Goal: Task Accomplishment & Management: Manage account settings

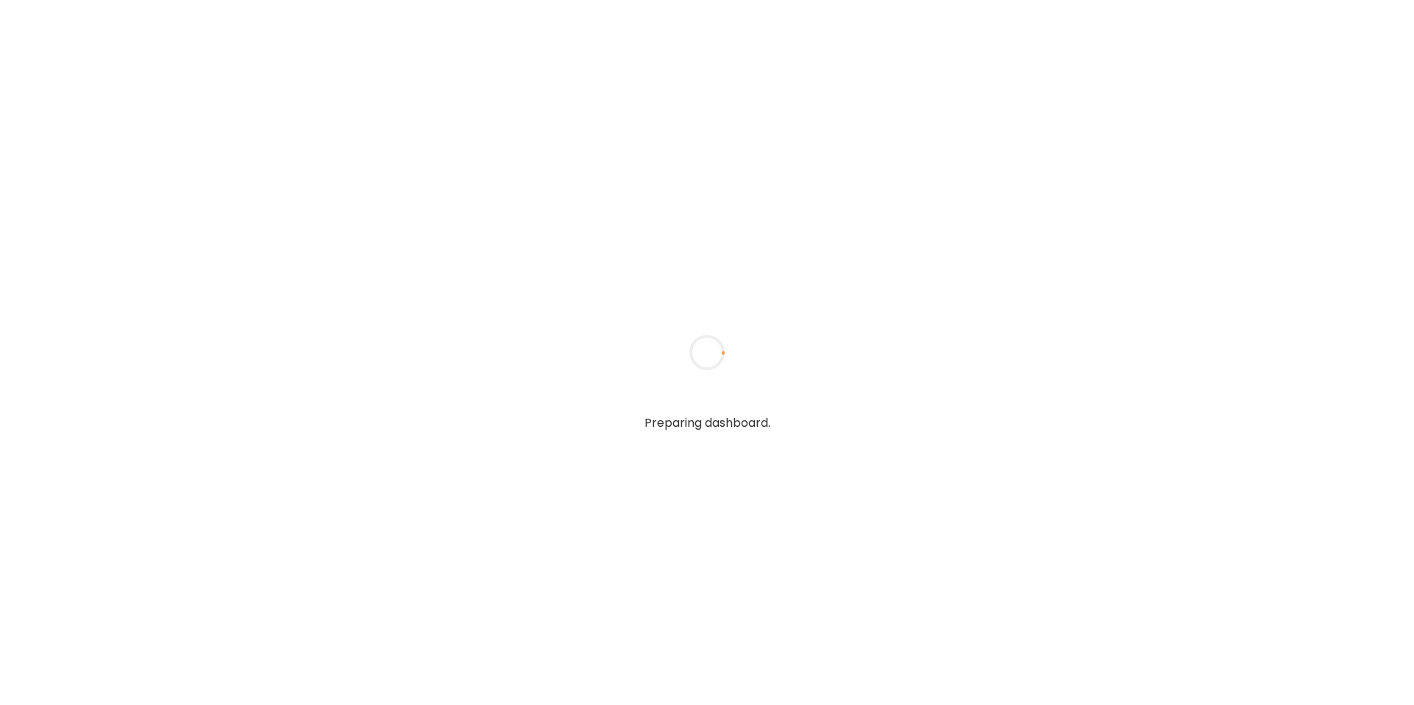
type input "**********"
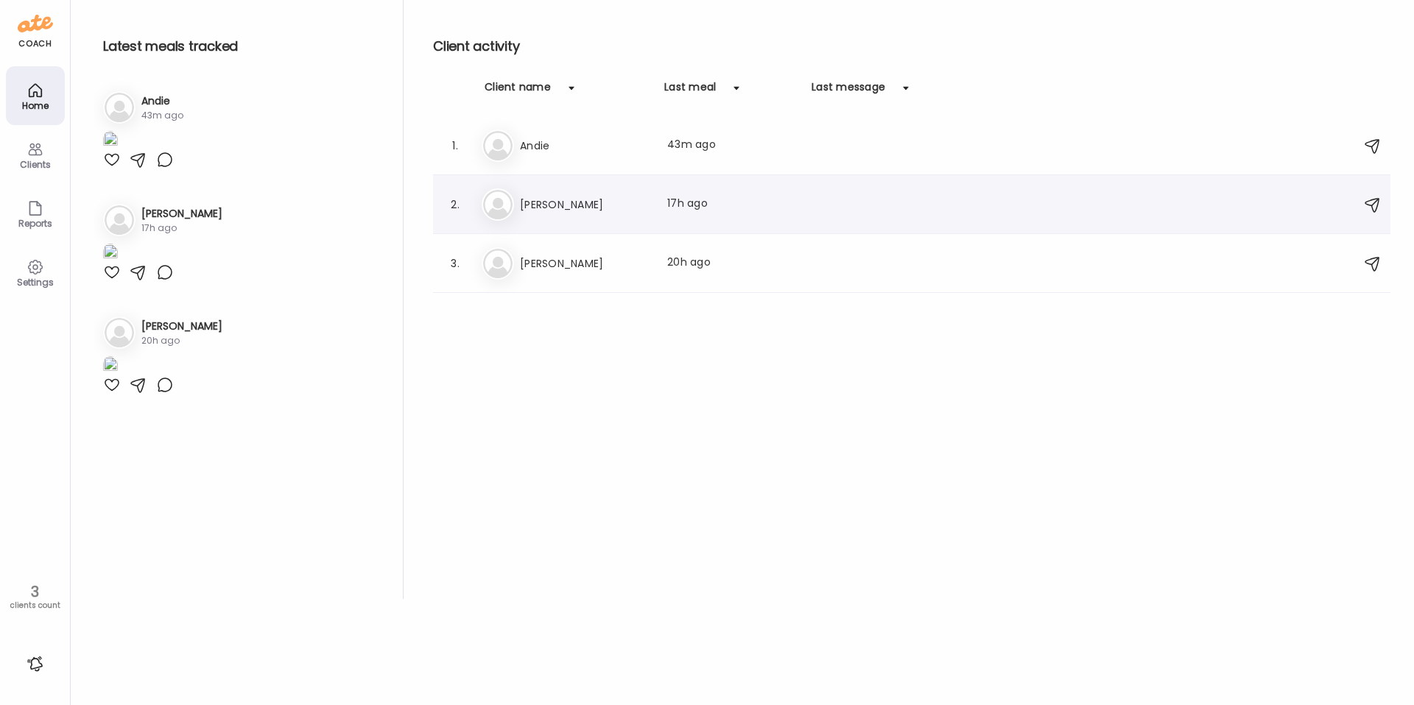
click at [526, 196] on h3 "[PERSON_NAME]" at bounding box center [585, 205] width 130 height 18
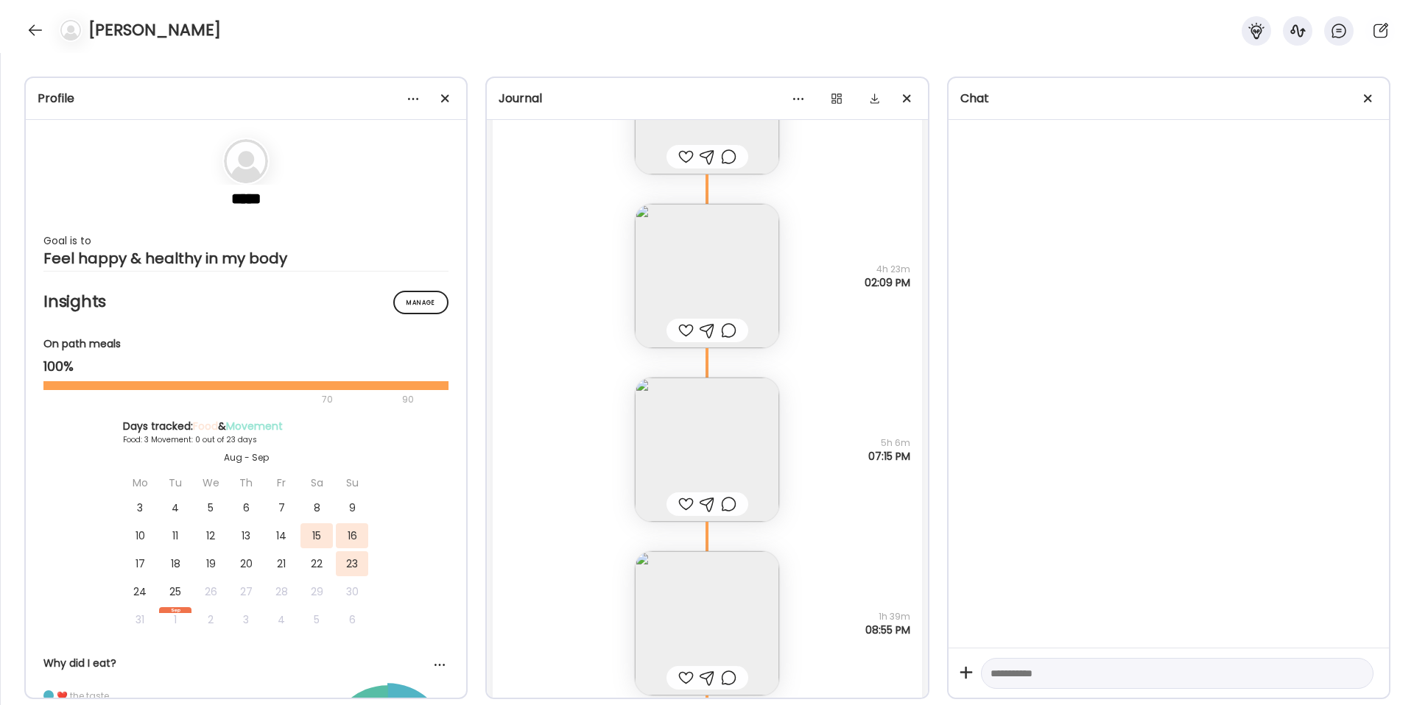
scroll to position [2379, 0]
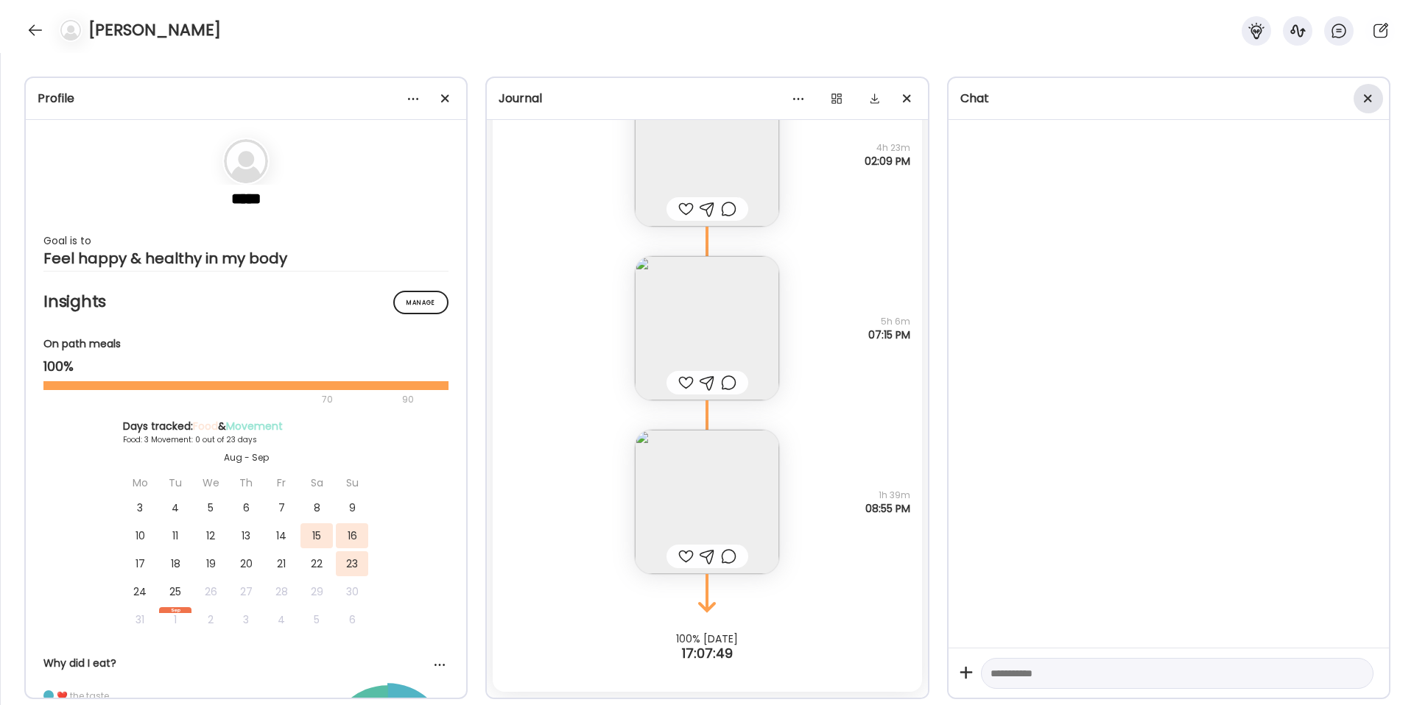
click at [1370, 95] on span at bounding box center [1368, 98] width 8 height 8
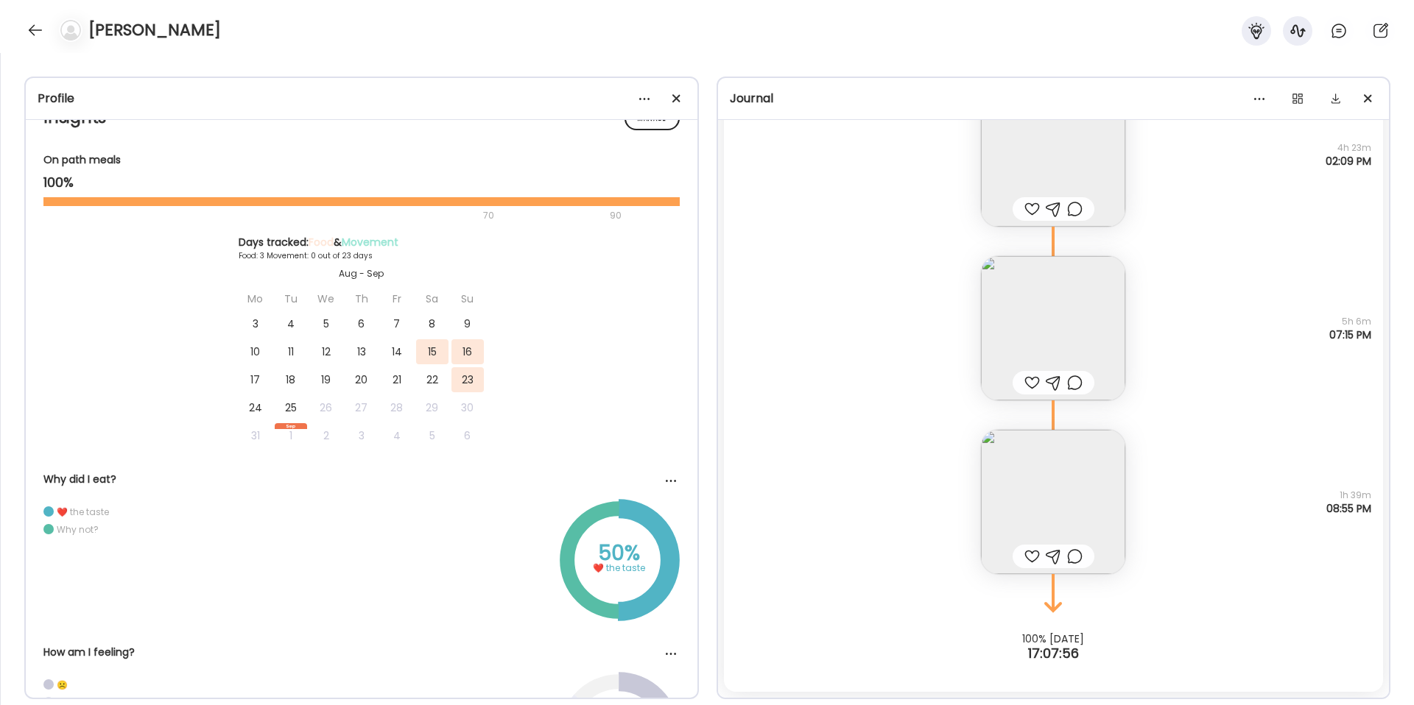
scroll to position [185, 0]
click at [680, 103] on div at bounding box center [676, 98] width 29 height 29
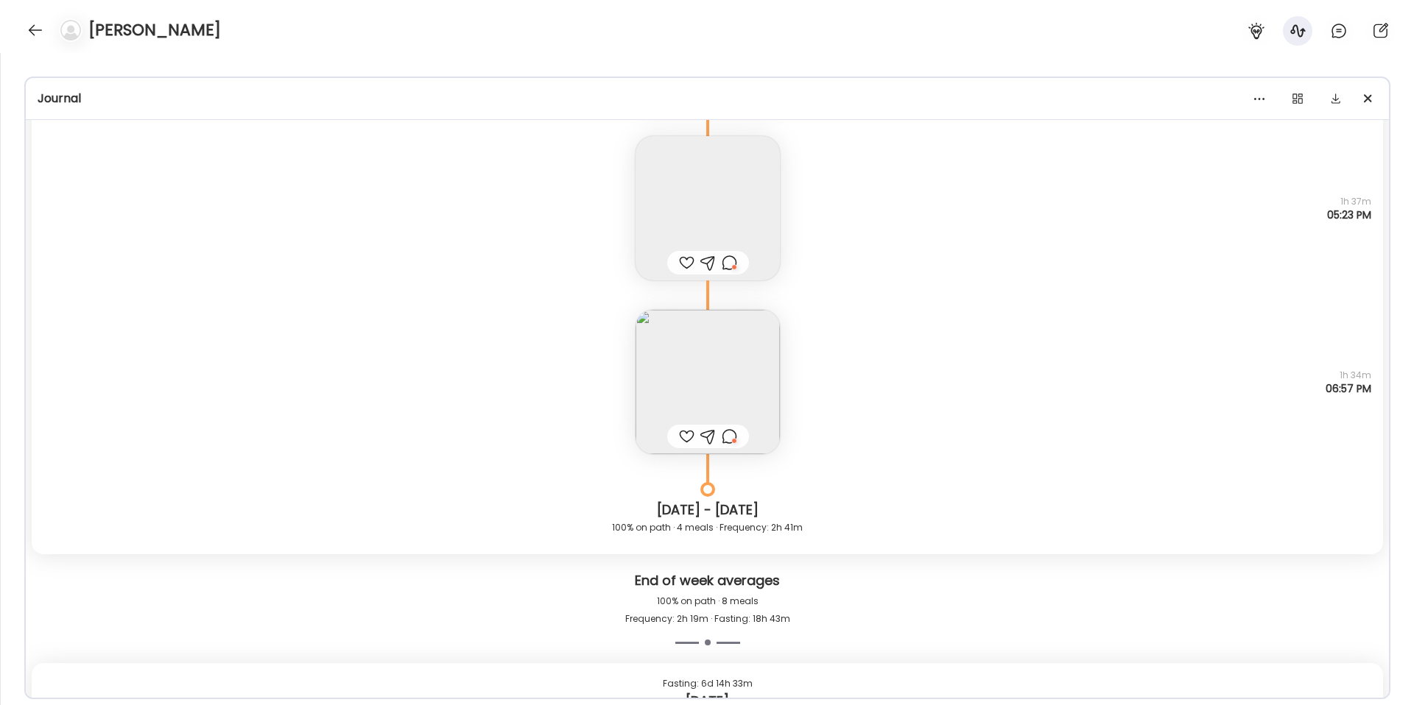
scroll to position [1226, 0]
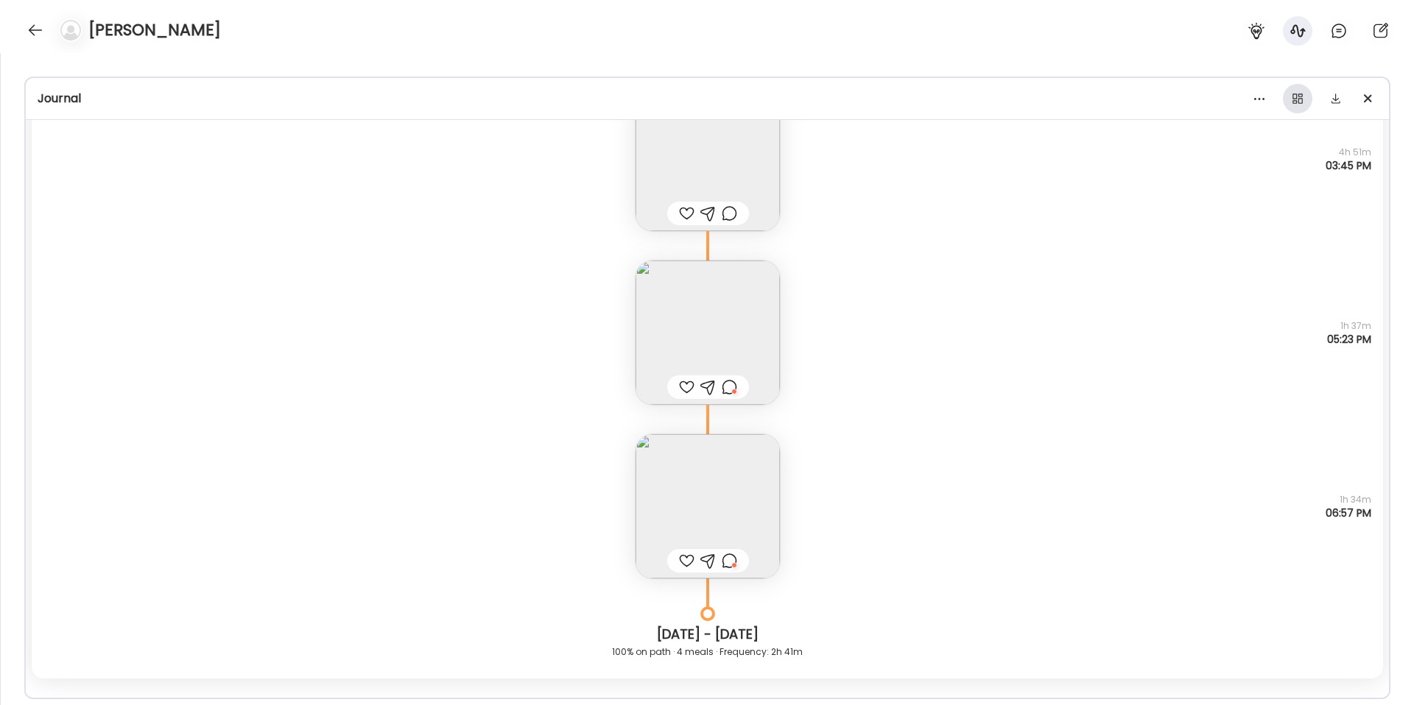
click at [1300, 99] on div at bounding box center [1297, 98] width 29 height 29
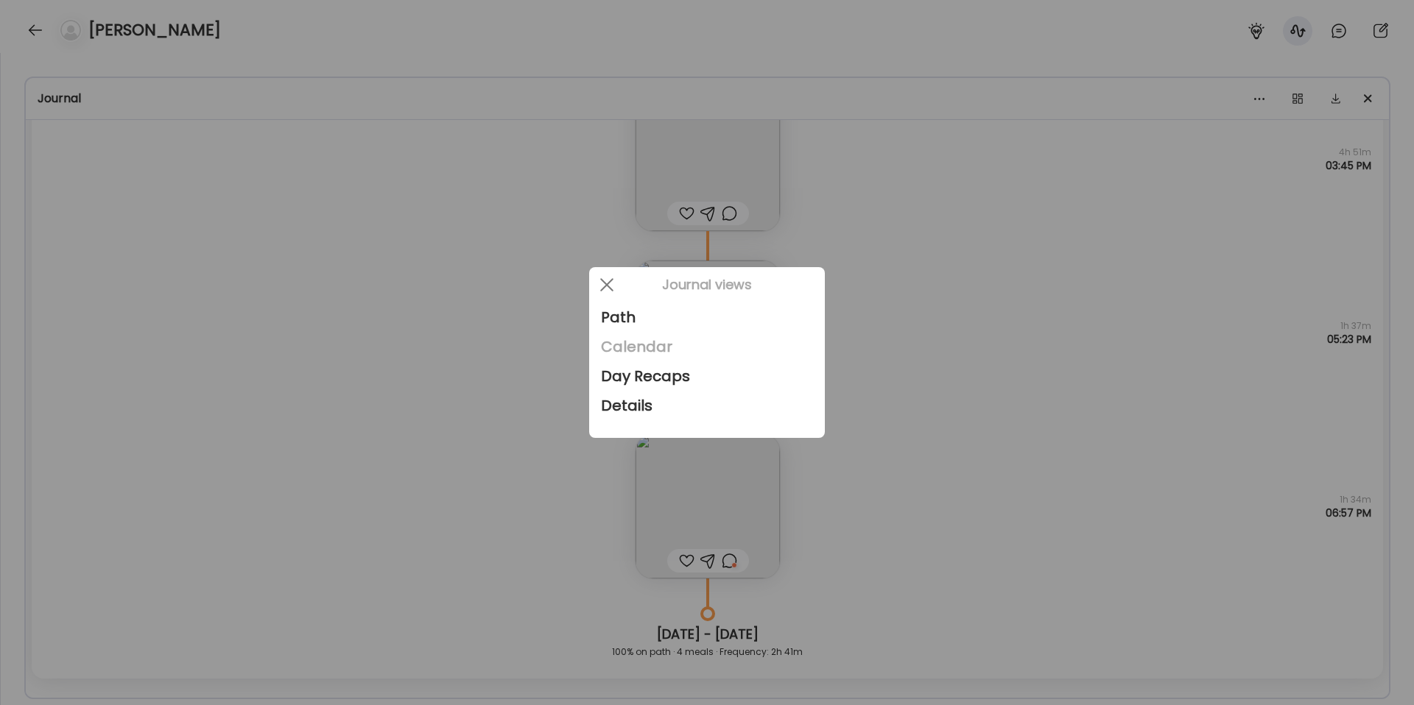
click at [647, 349] on div "Calendar" at bounding box center [707, 346] width 212 height 29
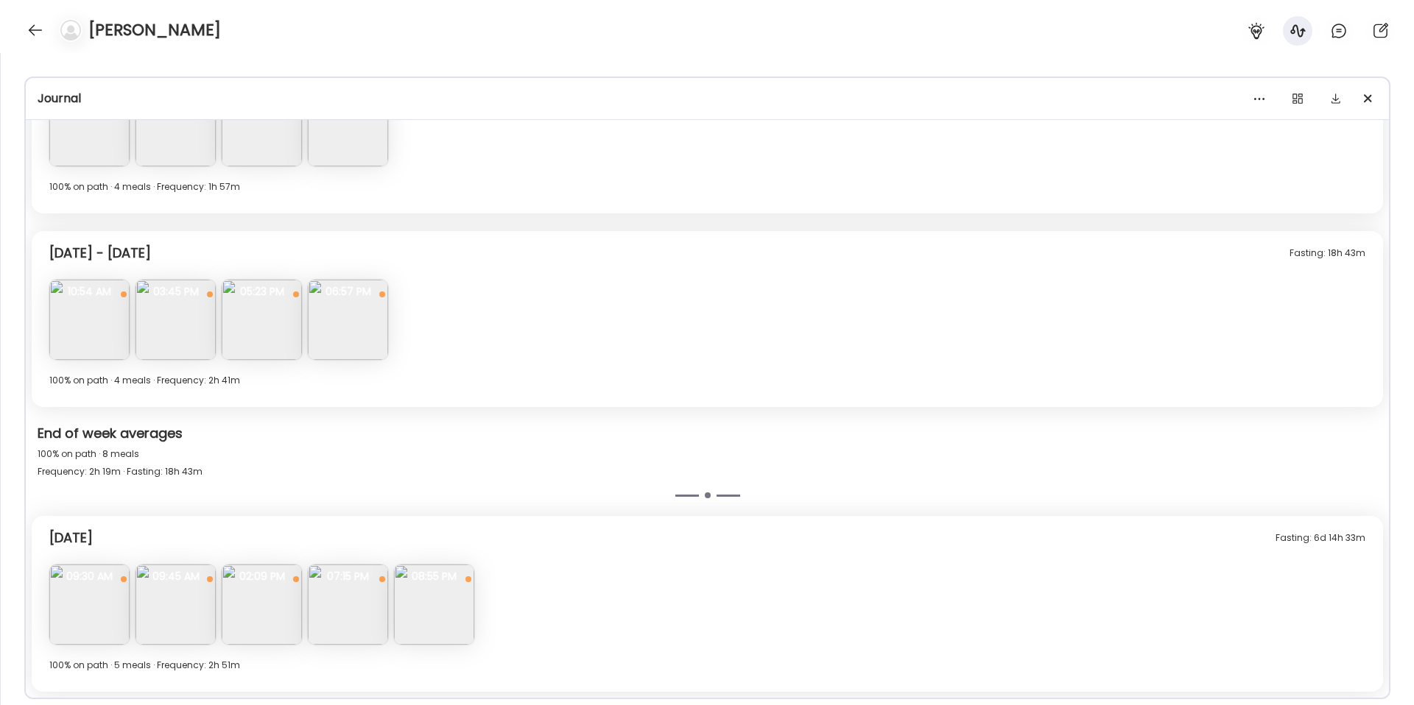
scroll to position [0, 0]
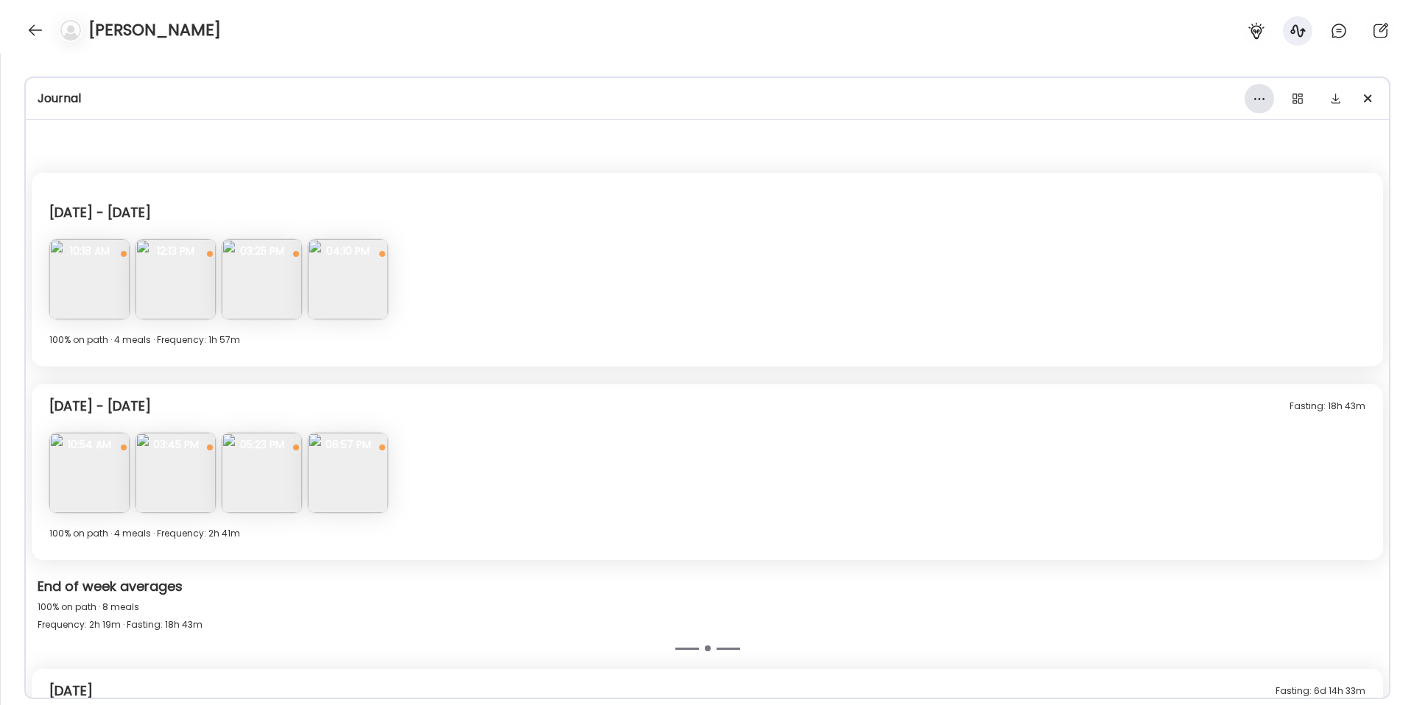
click at [1270, 101] on div at bounding box center [1259, 98] width 29 height 29
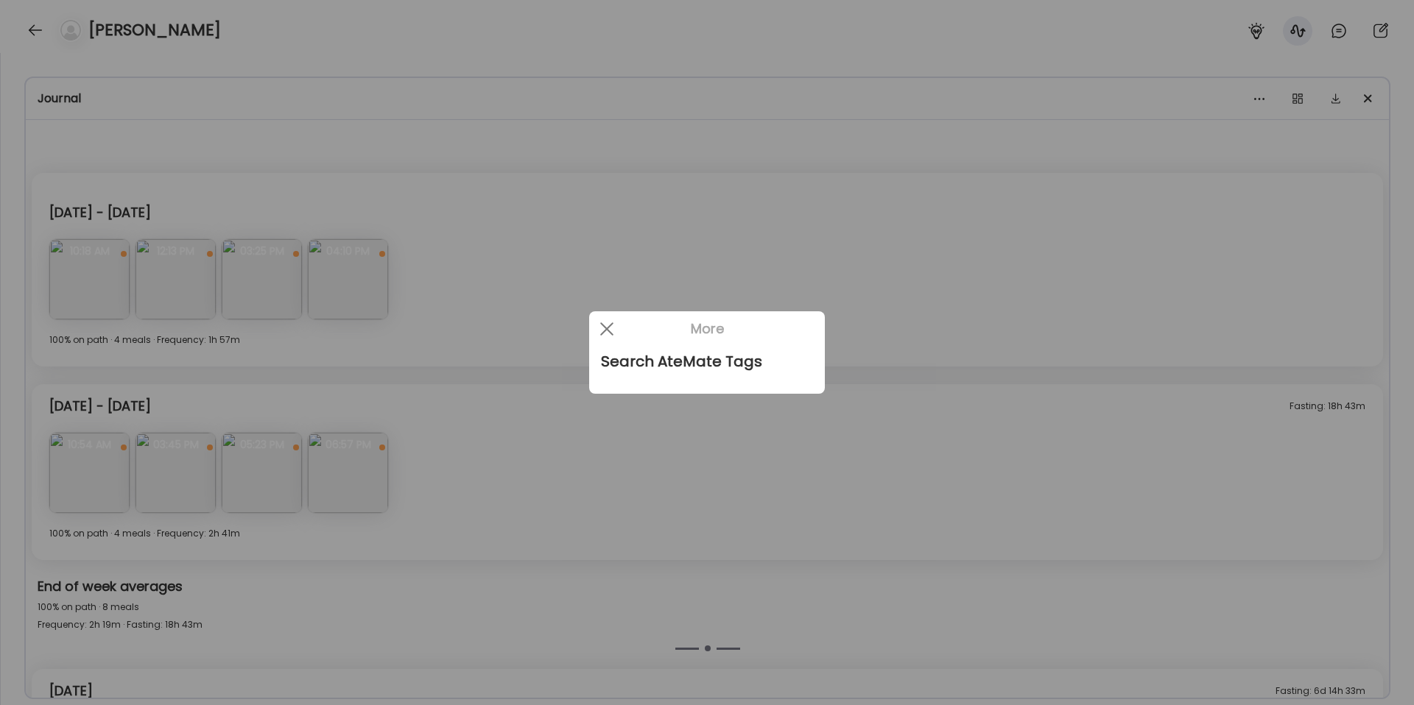
click at [1088, 131] on div at bounding box center [707, 352] width 1414 height 705
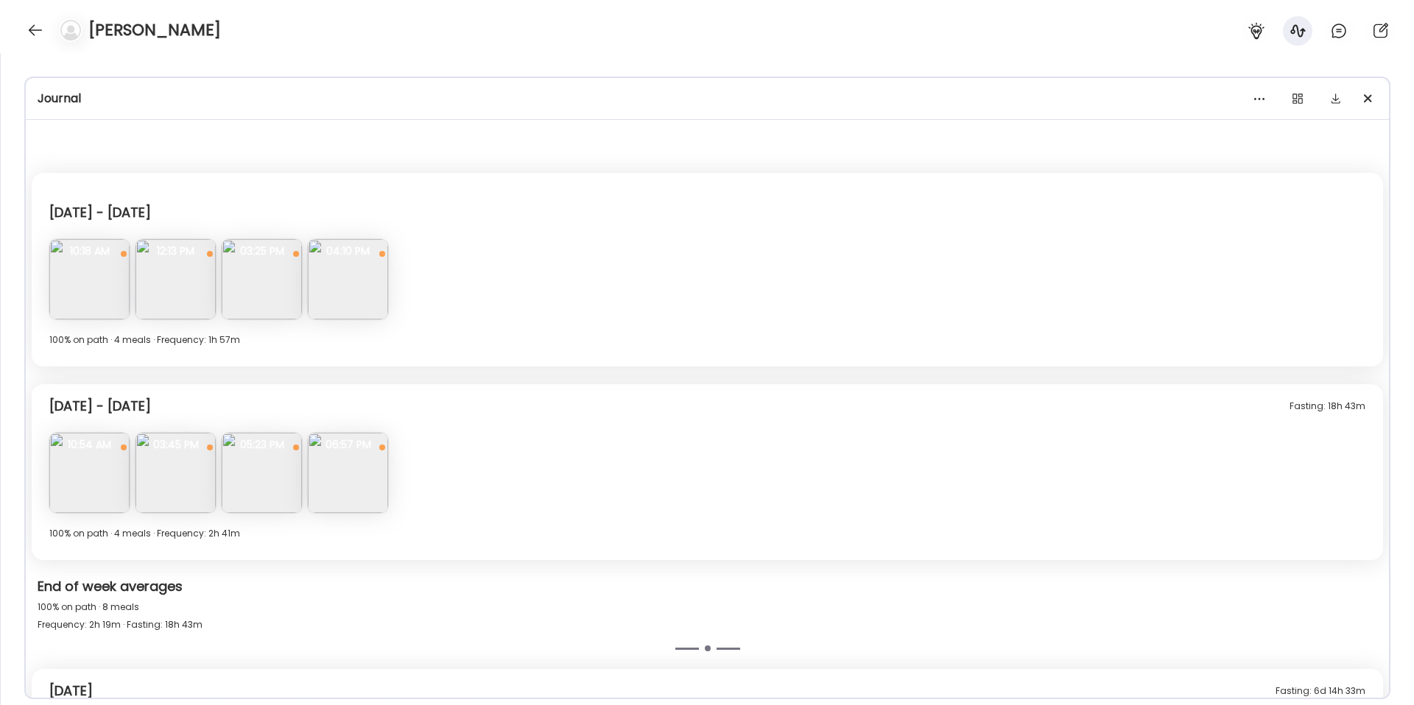
click at [1275, 236] on div "[DATE] - [DATE] Note not added Questions not answered 10:18 AM Breakfast after …" at bounding box center [707, 270] width 1351 height 194
click at [1303, 100] on div at bounding box center [1297, 98] width 29 height 29
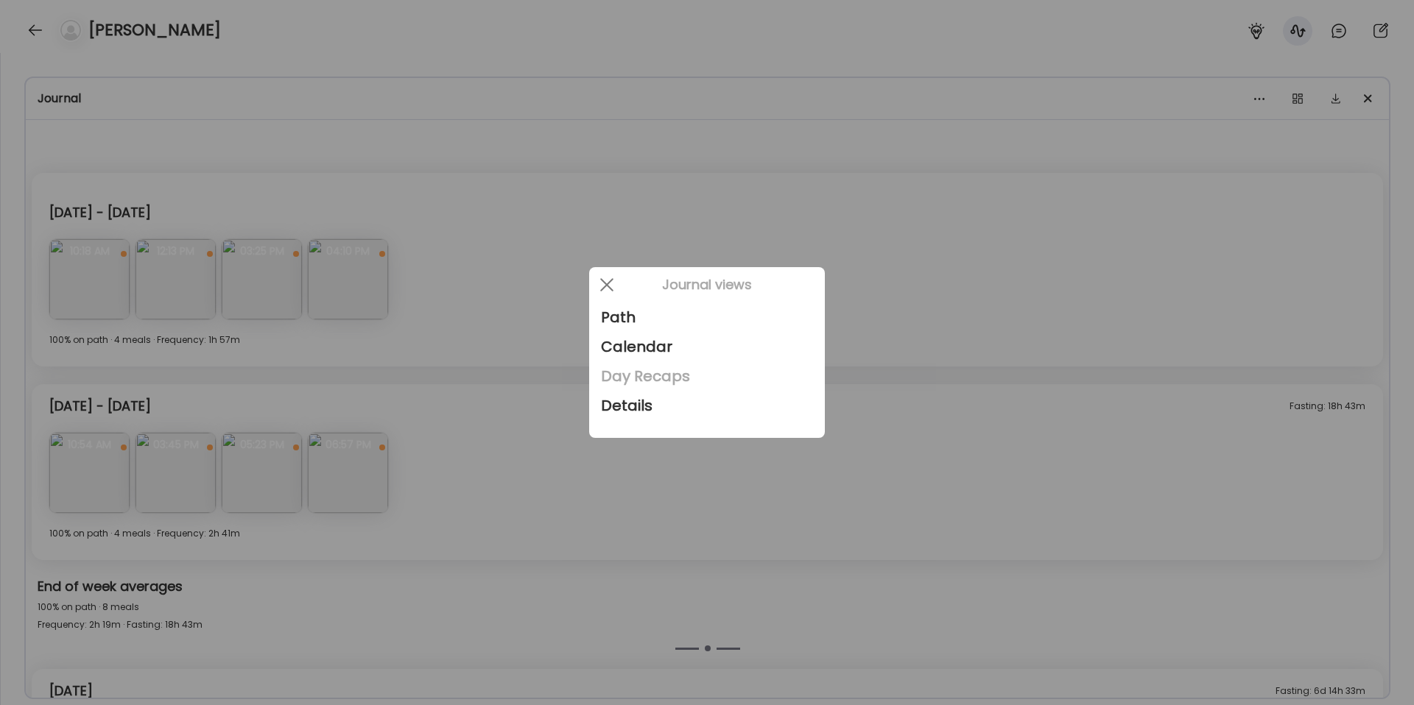
click at [636, 373] on div "Day Recaps" at bounding box center [707, 376] width 212 height 29
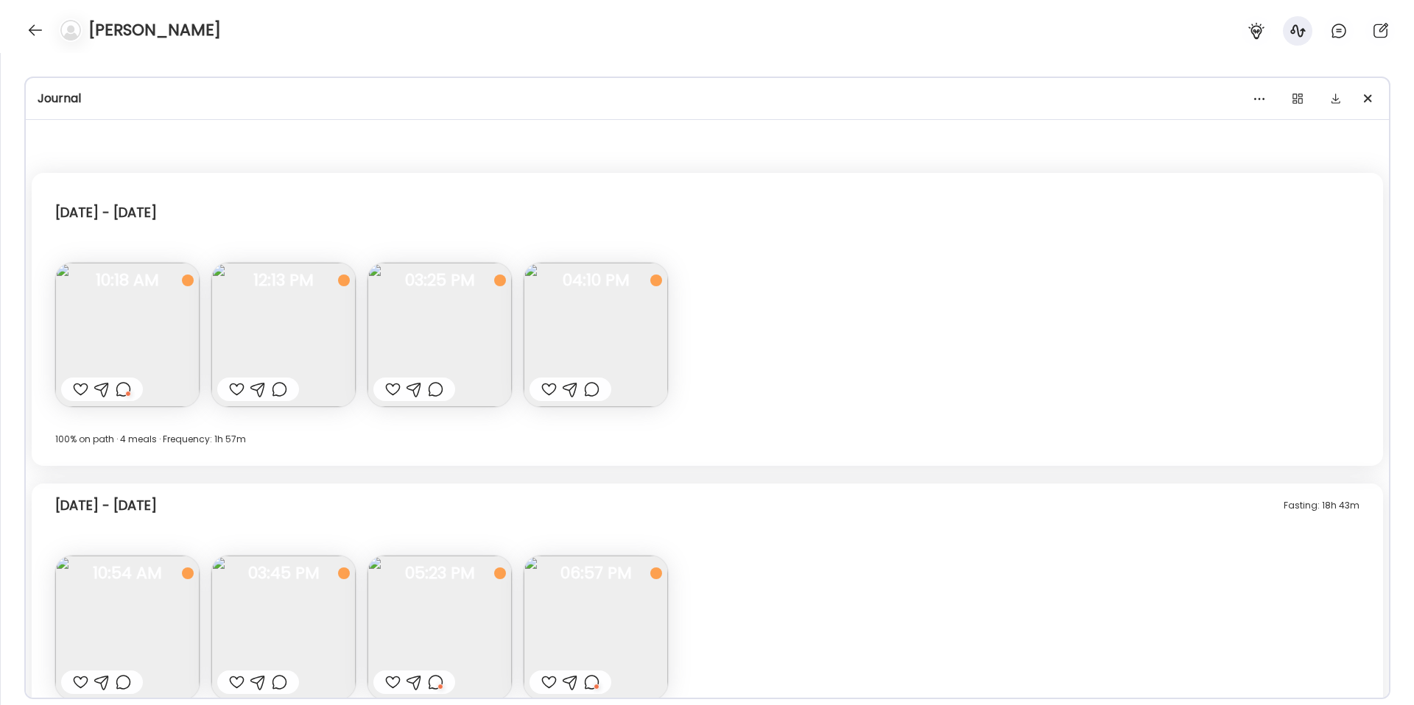
click at [1233, 194] on div "[DATE] - [DATE]" at bounding box center [707, 215] width 1304 height 47
click at [1263, 105] on div at bounding box center [1259, 98] width 29 height 29
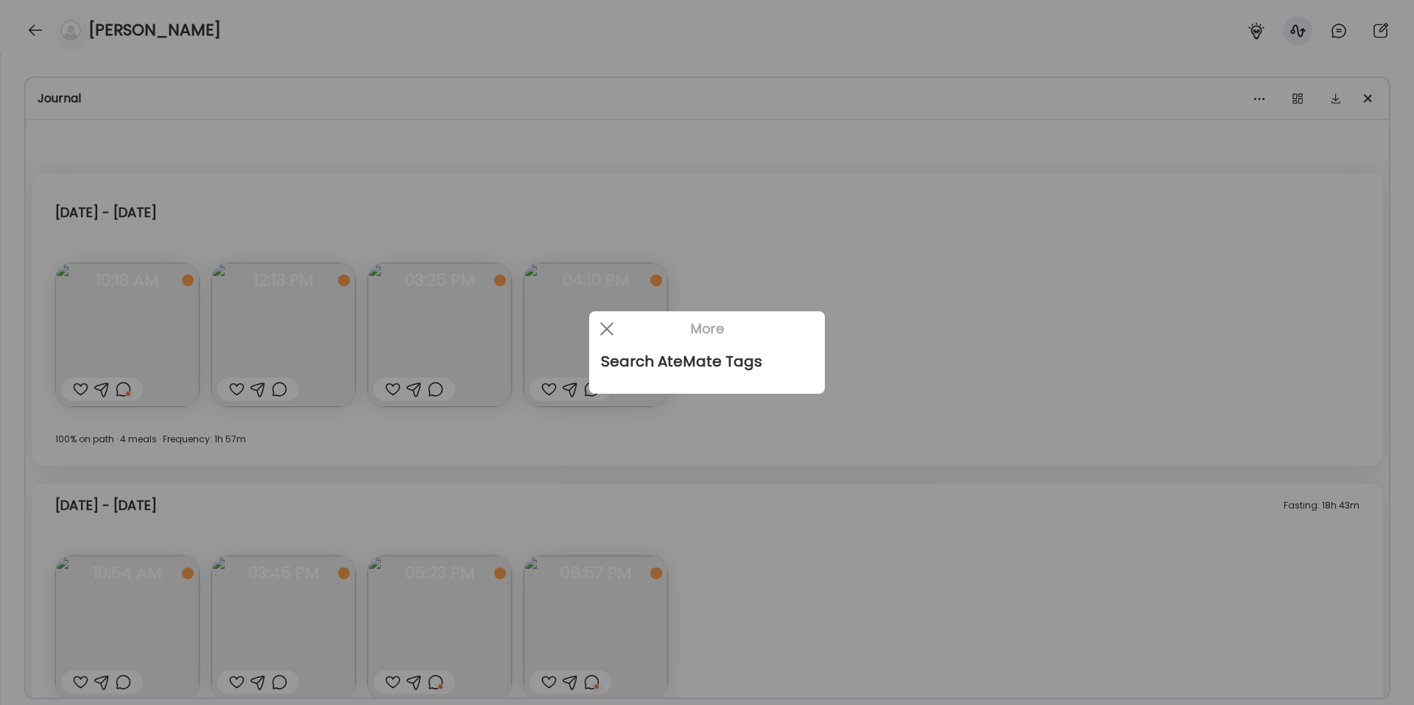
click at [1256, 94] on div at bounding box center [707, 352] width 1414 height 705
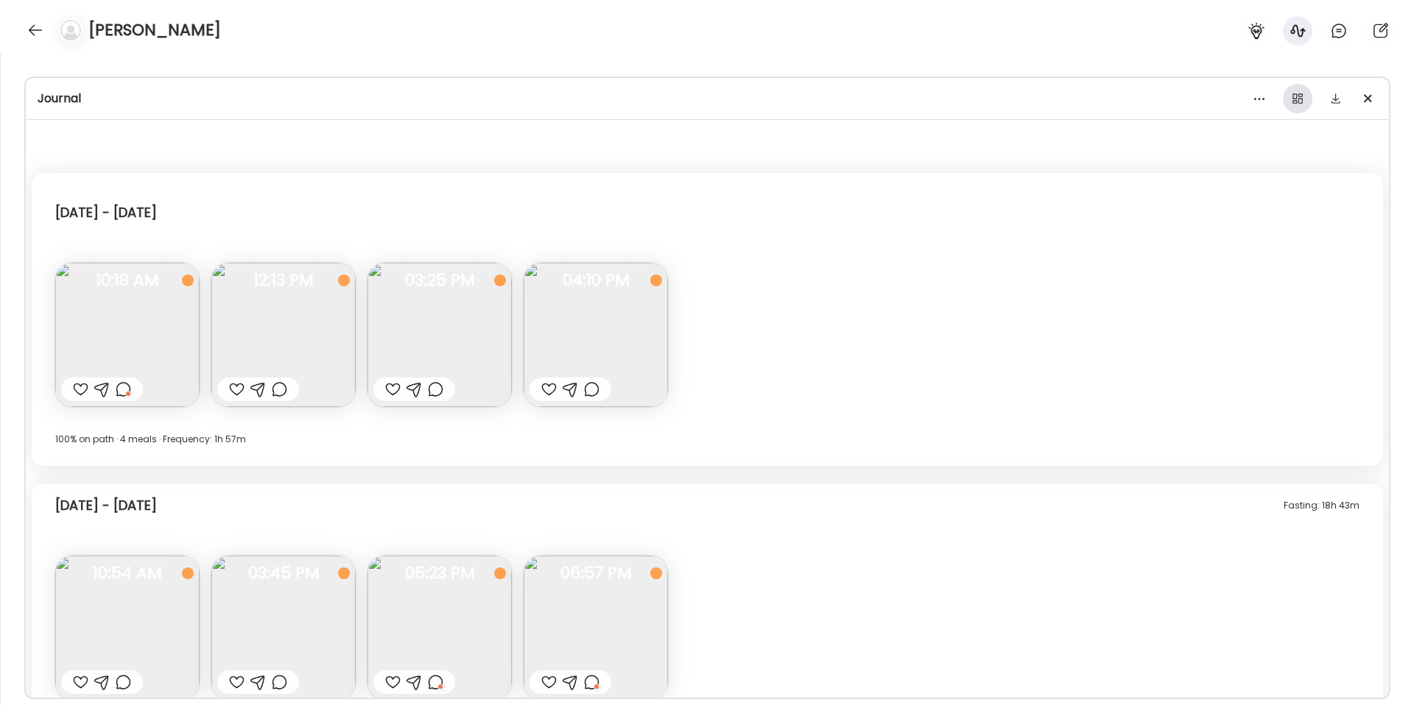
click at [1299, 108] on div at bounding box center [1297, 98] width 29 height 29
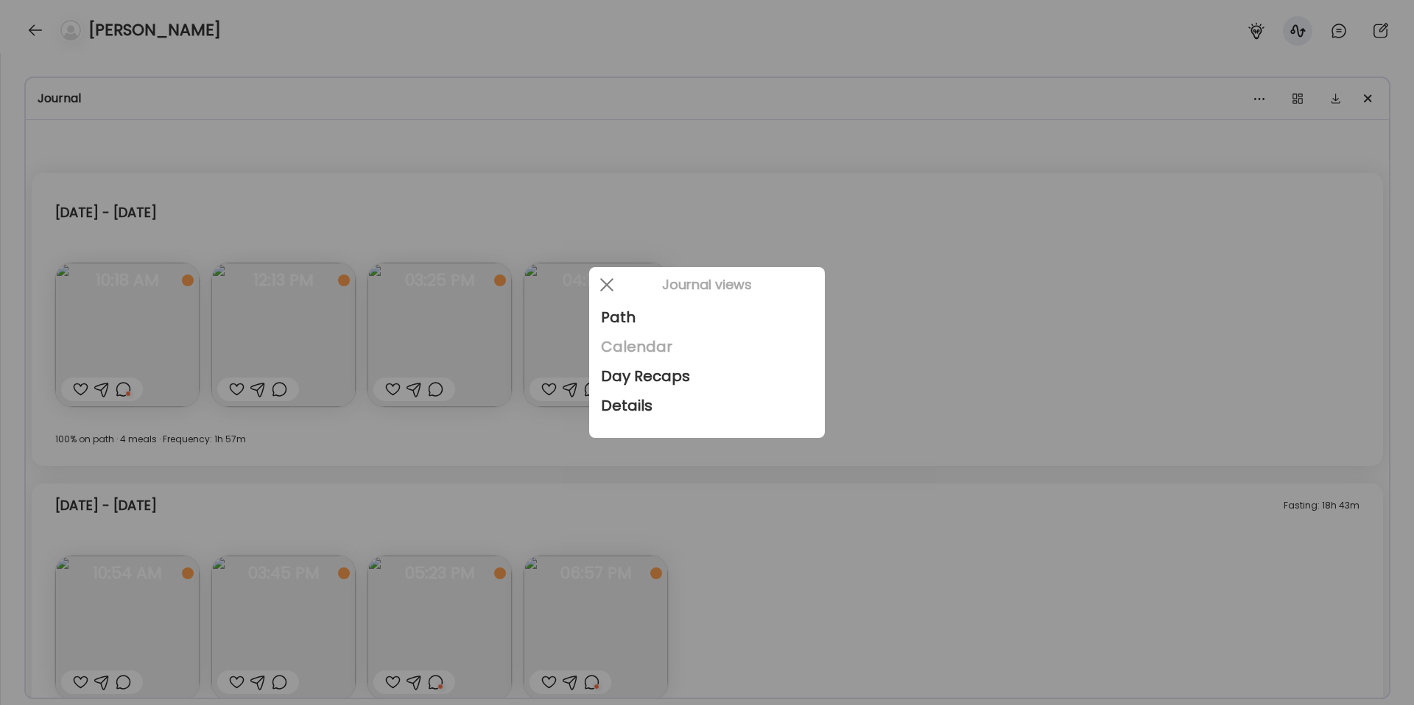
click at [675, 353] on div "Calendar" at bounding box center [707, 346] width 212 height 29
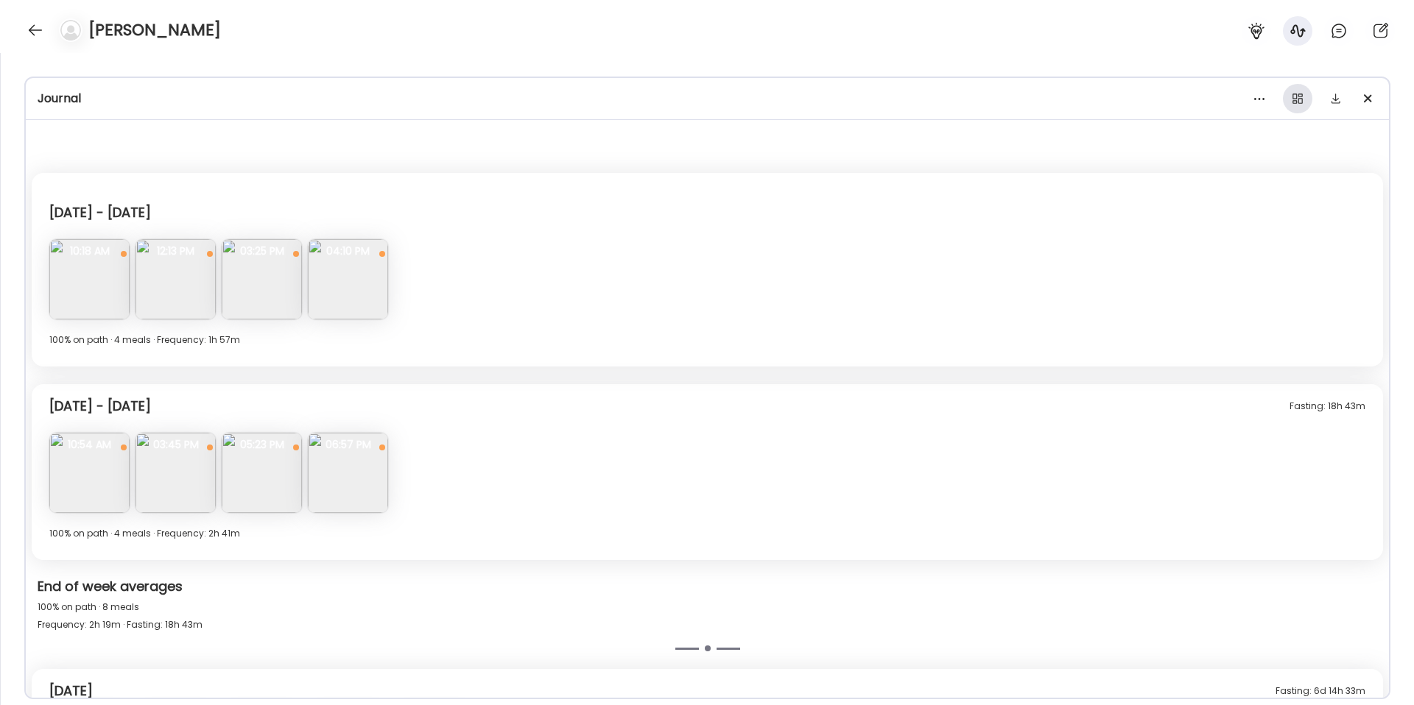
click at [1303, 90] on div at bounding box center [1297, 98] width 29 height 29
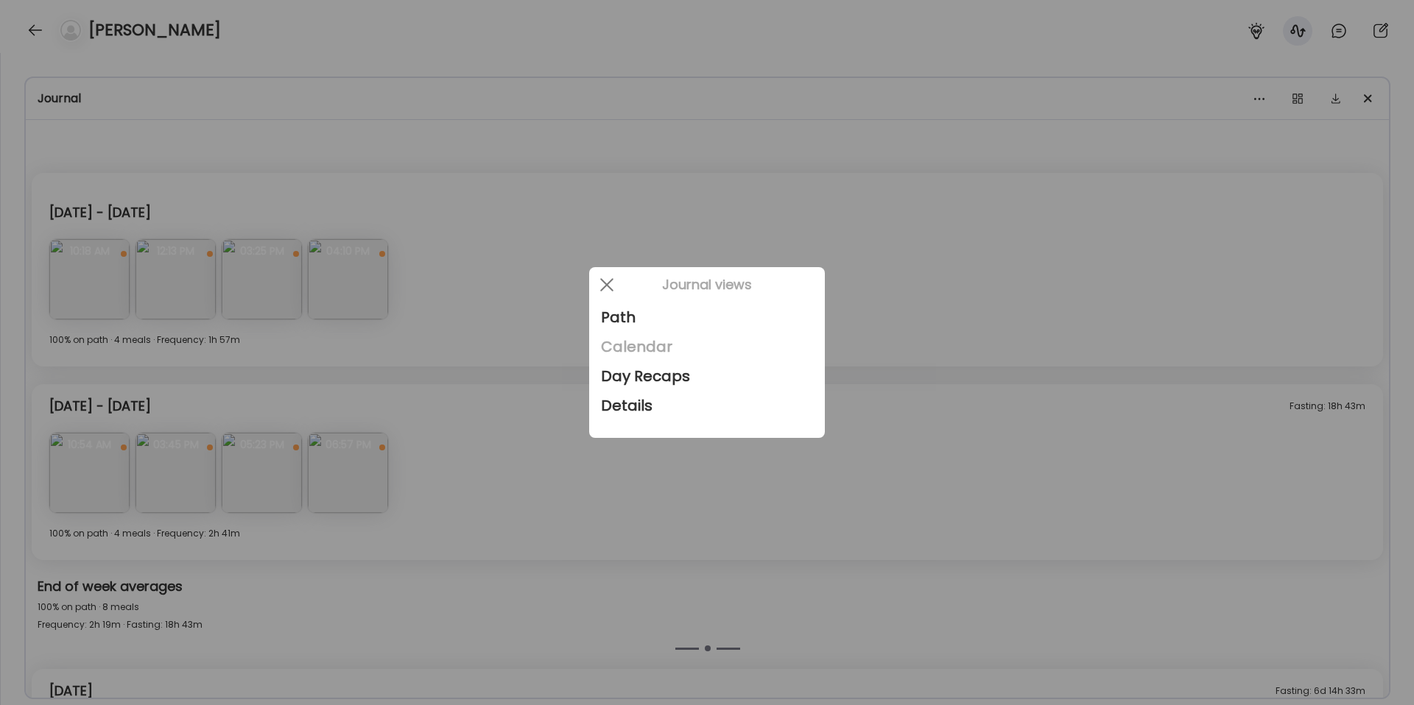
click at [635, 344] on div "Calendar" at bounding box center [707, 346] width 212 height 29
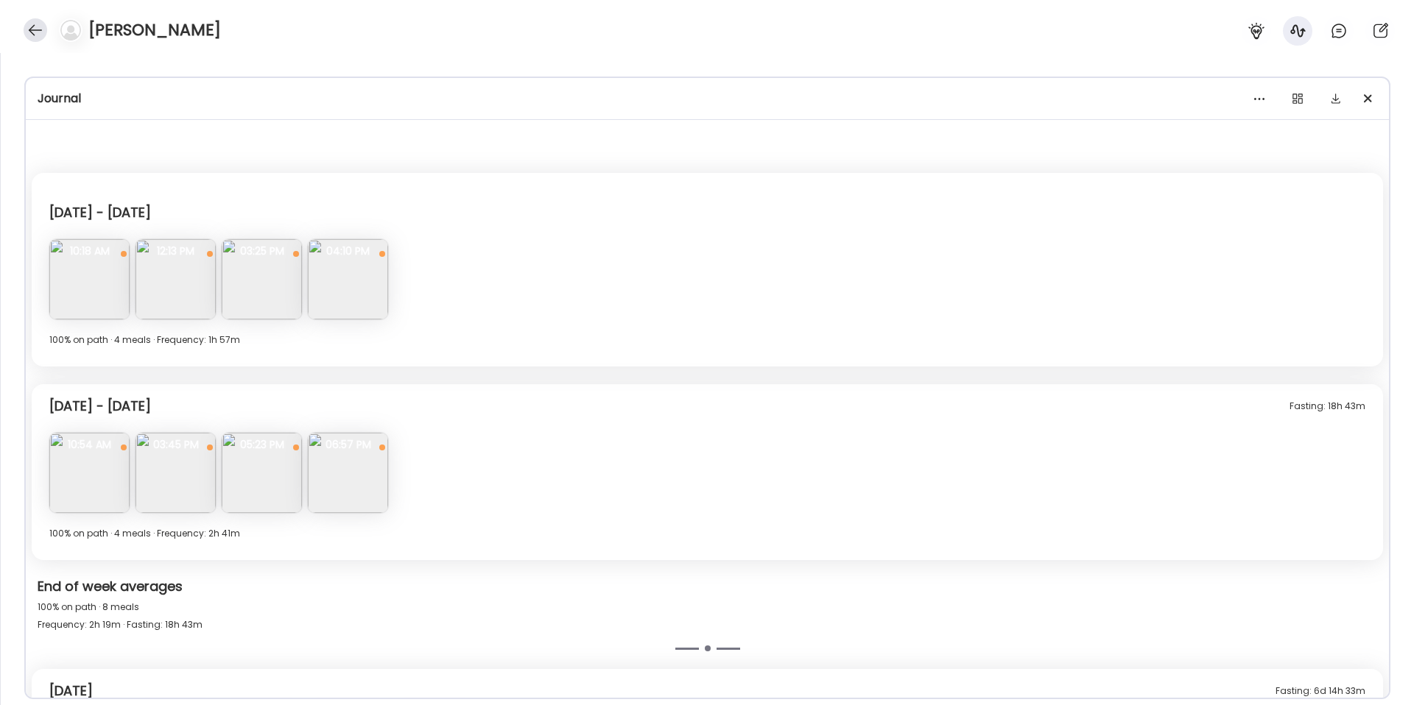
click at [29, 40] on div at bounding box center [36, 30] width 24 height 24
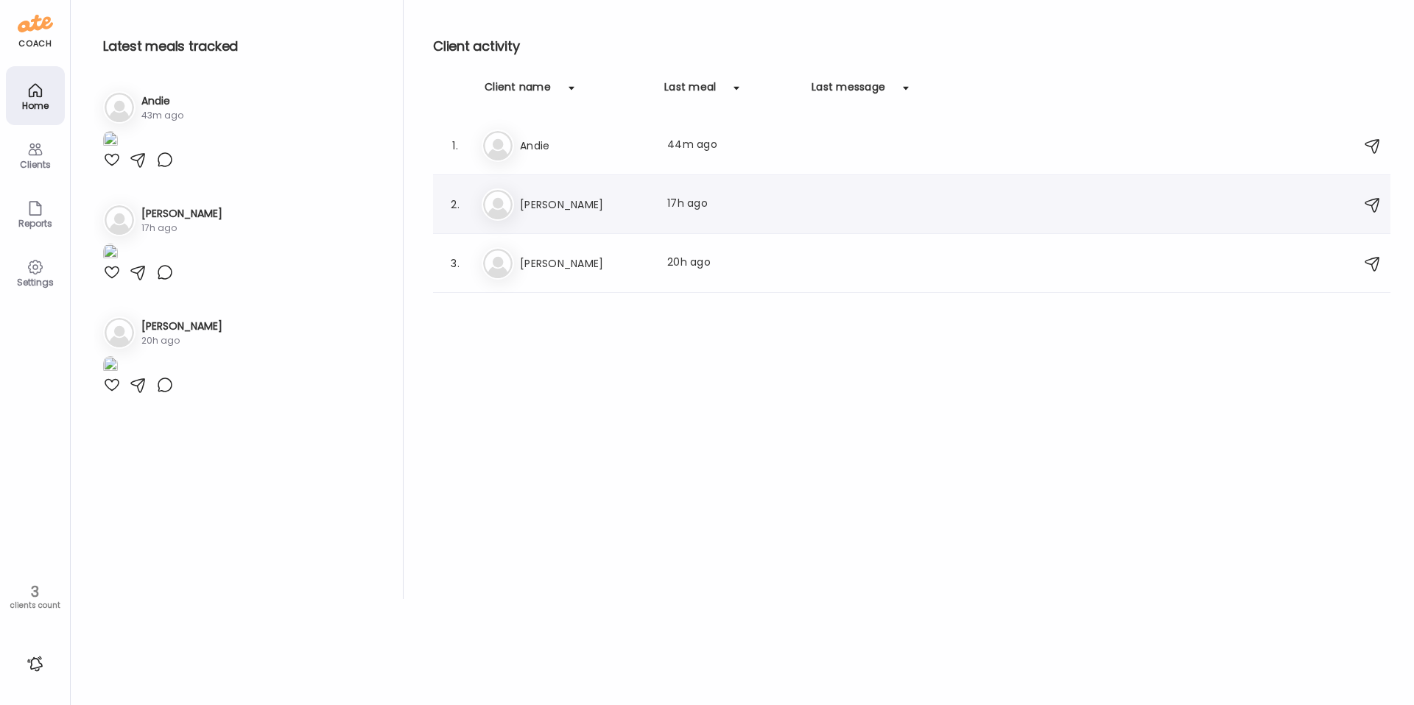
click at [643, 186] on div "2. Ka [PERSON_NAME] Last meal: 17h ago" at bounding box center [911, 204] width 957 height 59
click at [526, 215] on div "Ka [PERSON_NAME] Last meal: 17h ago" at bounding box center [914, 205] width 865 height 32
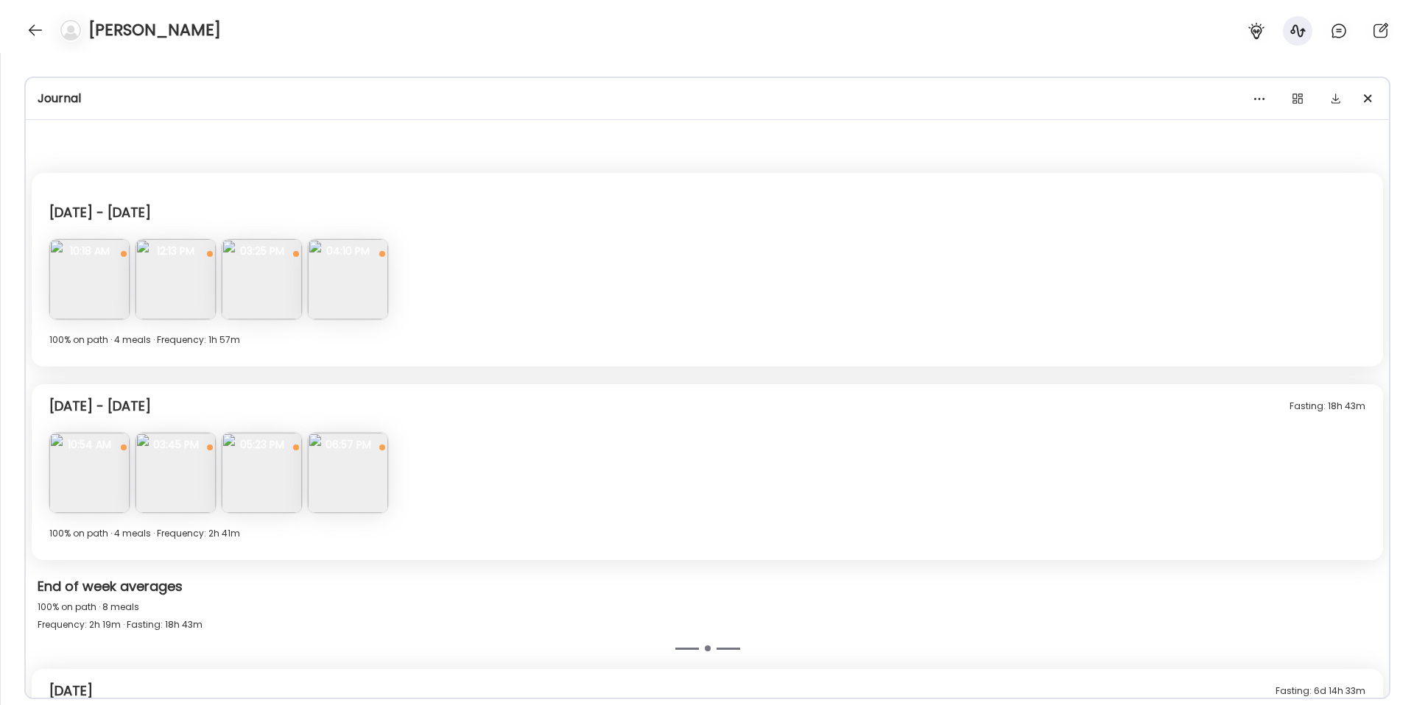
click at [1041, 369] on div "[DATE] - [DATE] Note not added Questions not answered 10:18 AM Breakfast after …" at bounding box center [707, 412] width 1363 height 479
click at [116, 192] on div "[DATE] - [DATE]" at bounding box center [707, 209] width 1316 height 35
click at [80, 292] on img at bounding box center [89, 279] width 80 height 80
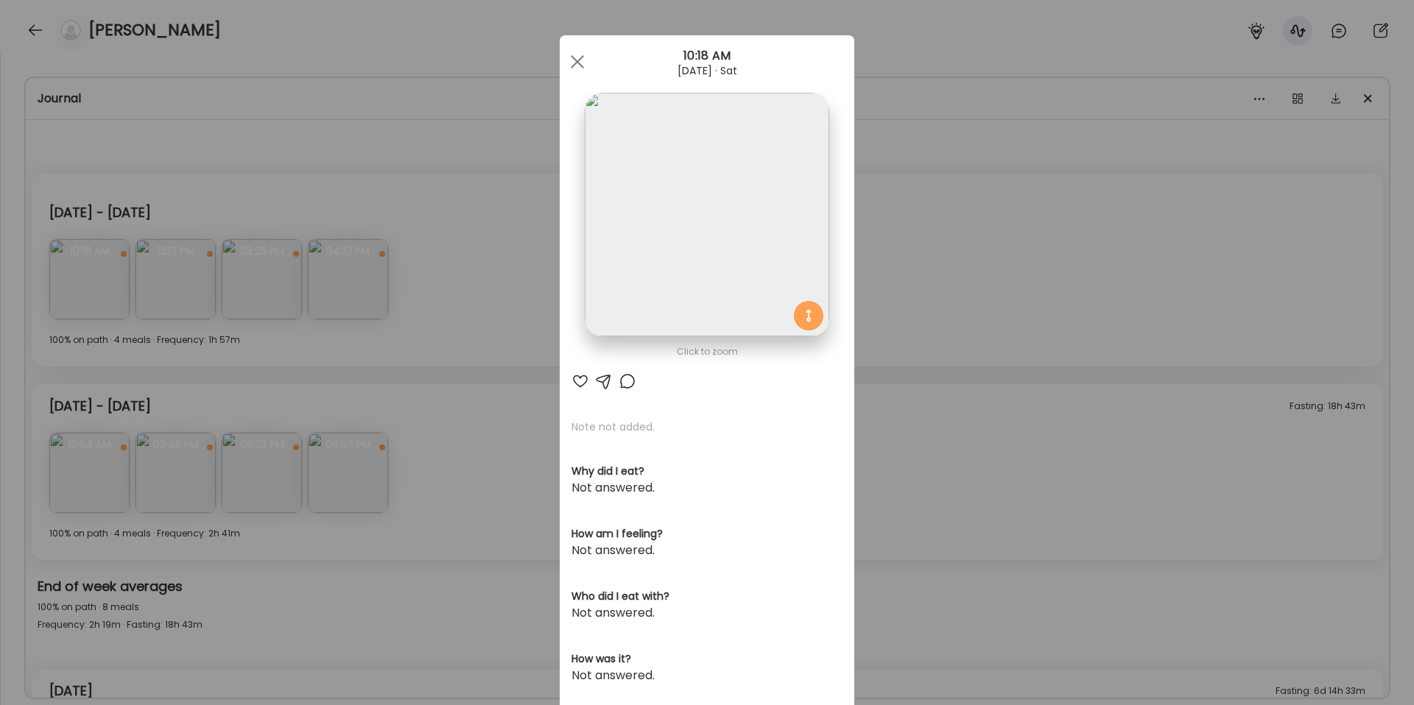
click at [808, 316] on div at bounding box center [707, 215] width 244 height 244
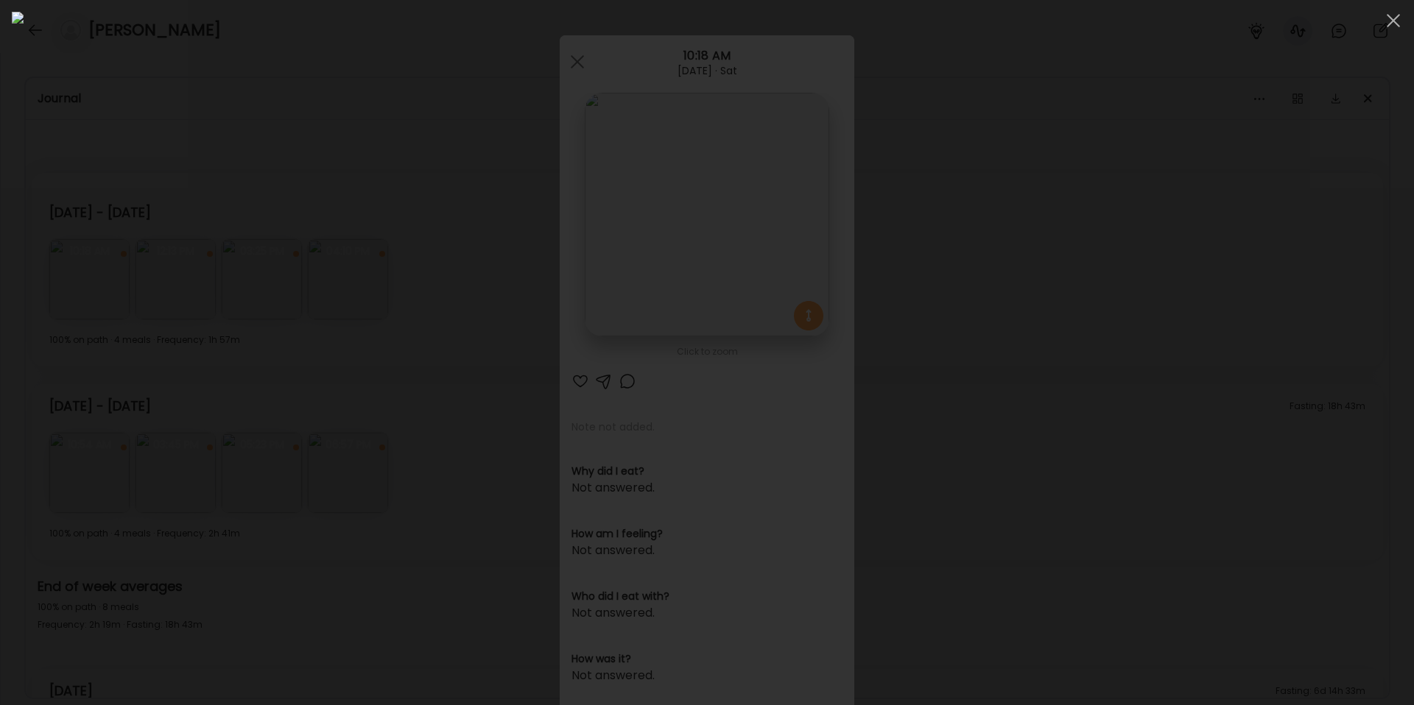
click at [1314, 301] on div at bounding box center [707, 353] width 1390 height 682
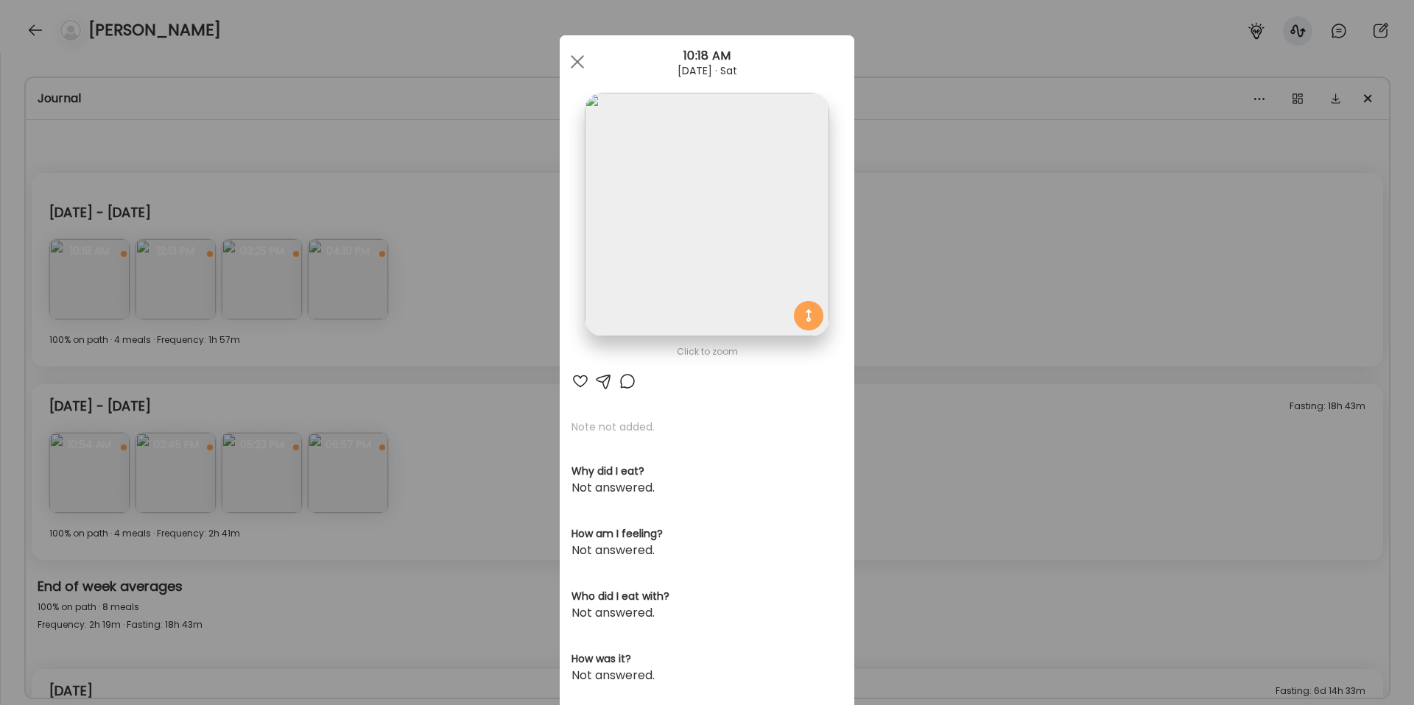
click at [451, 485] on div "Ate Coach Dashboard Wahoo! It’s official Take a moment to set up your Coach Pro…" at bounding box center [707, 352] width 1414 height 705
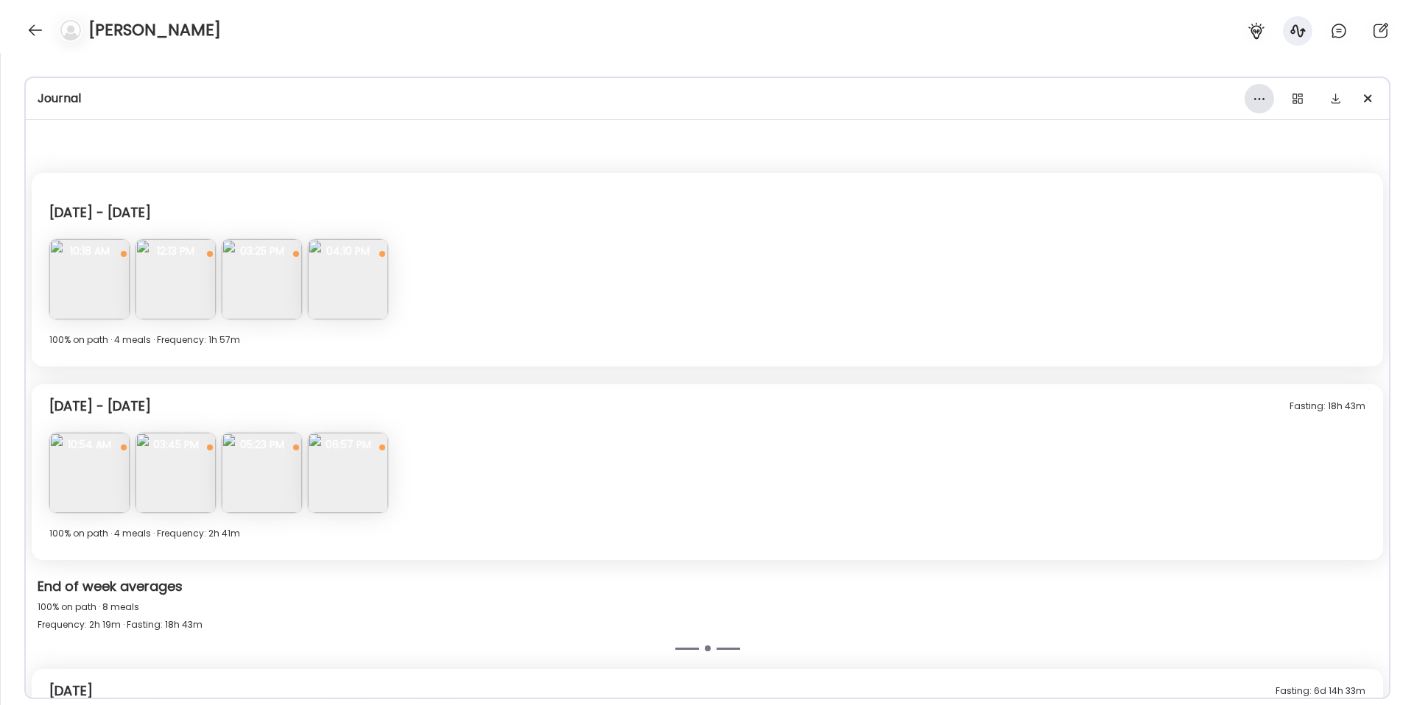
click at [1259, 98] on div at bounding box center [1259, 98] width 29 height 29
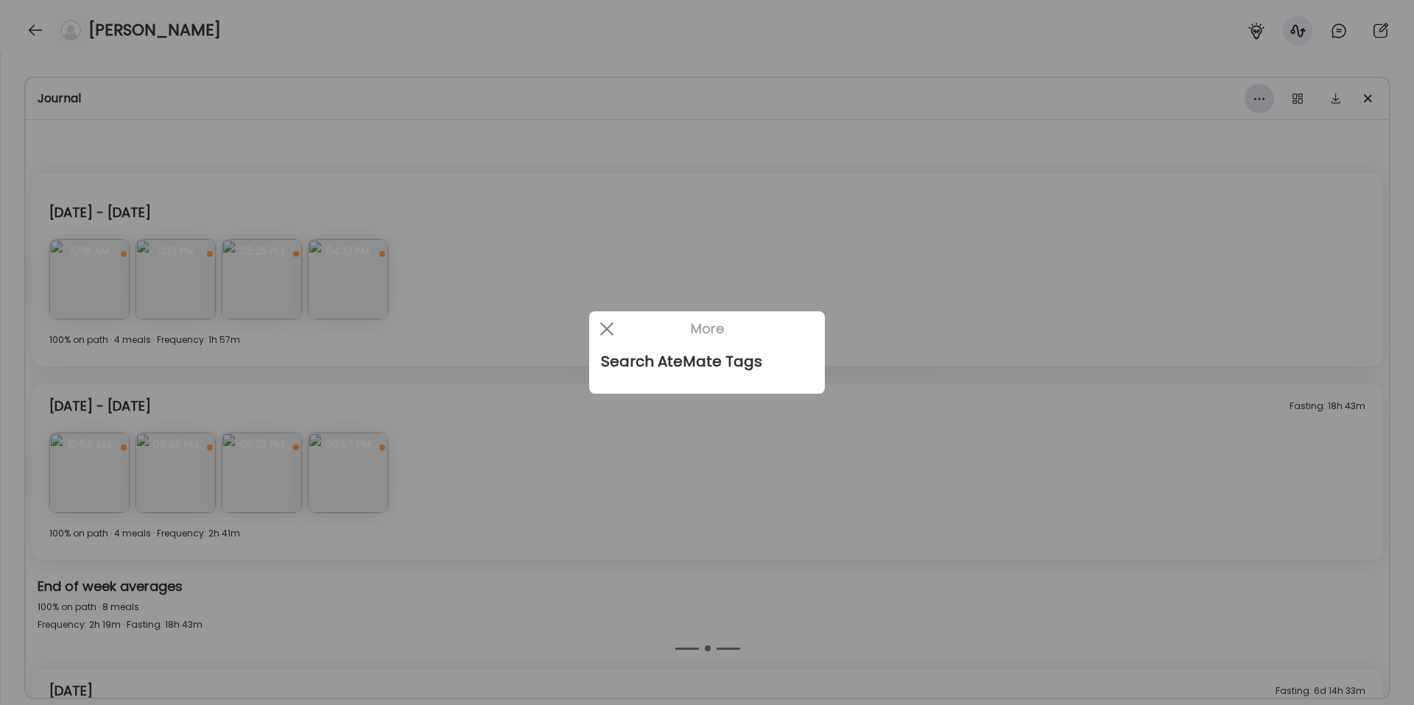
click at [1259, 98] on div at bounding box center [707, 352] width 1414 height 705
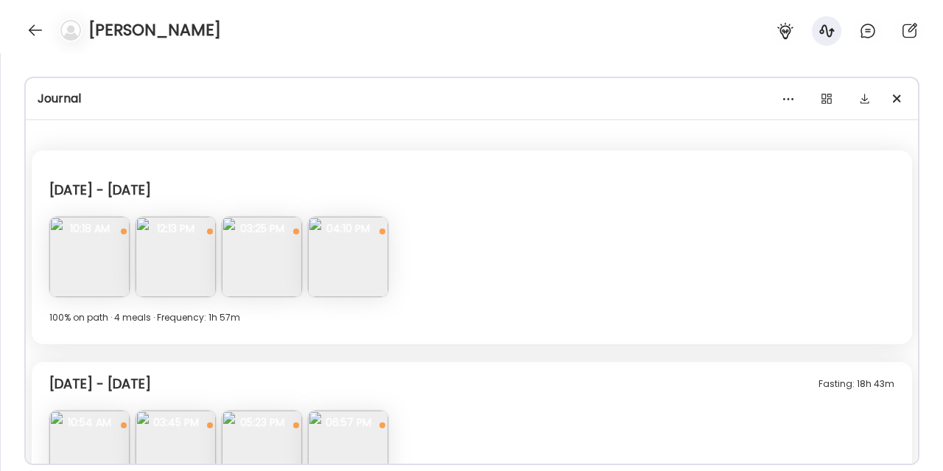
scroll to position [22, 0]
click at [122, 258] on img at bounding box center [89, 257] width 80 height 80
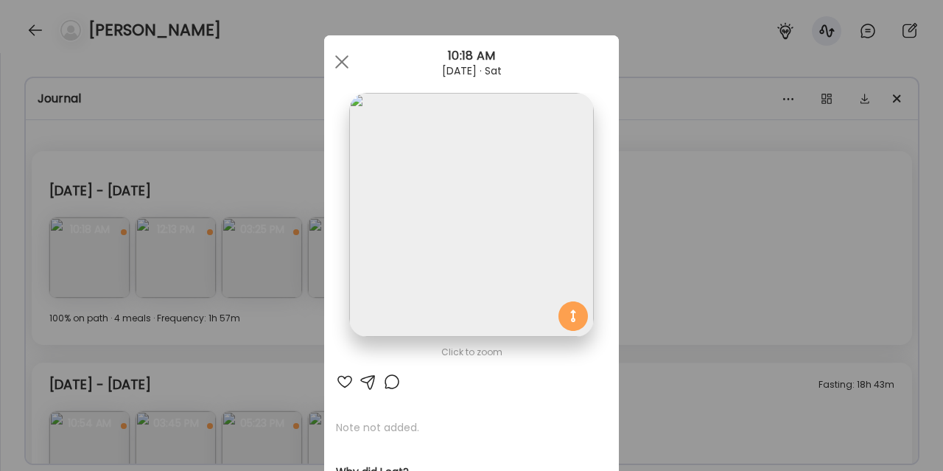
click at [675, 264] on div "Ate Coach Dashboard Wahoo! It’s official Take a moment to set up your Coach Pro…" at bounding box center [471, 235] width 943 height 471
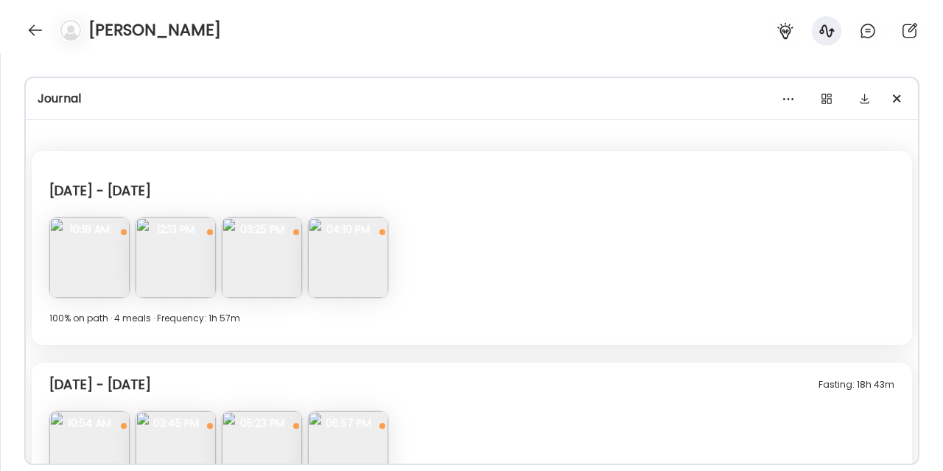
click at [86, 260] on img at bounding box center [89, 257] width 80 height 80
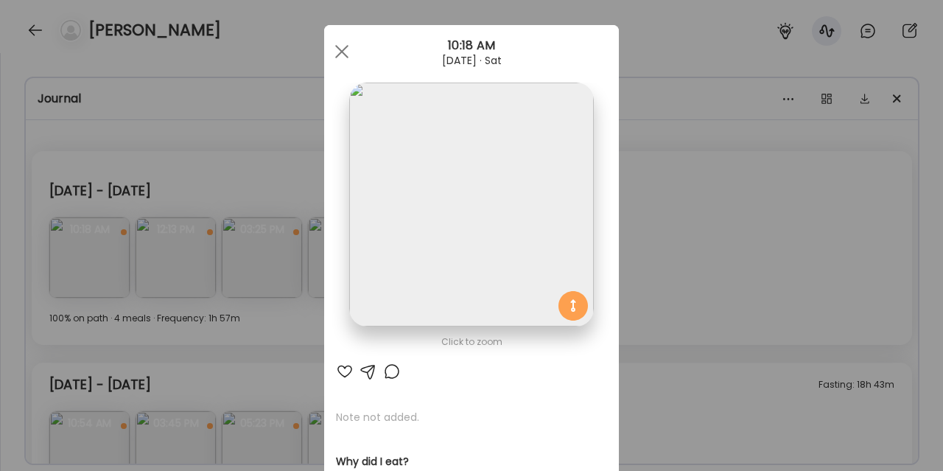
scroll to position [0, 0]
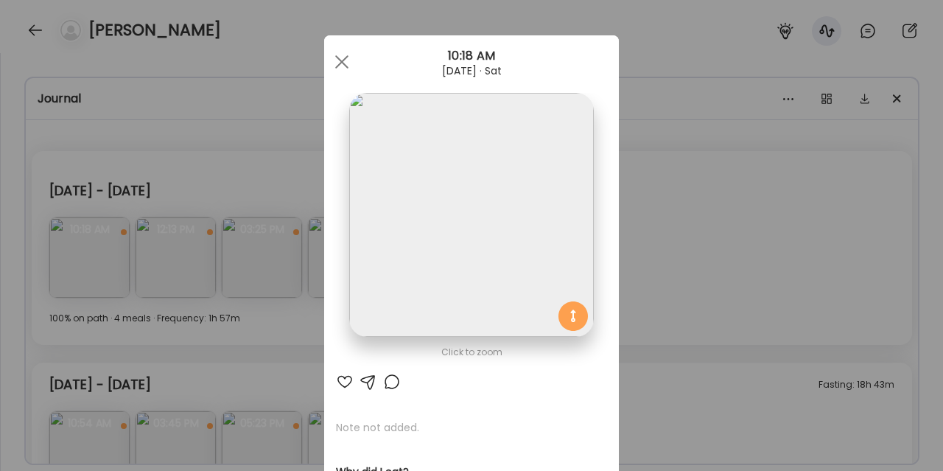
click at [689, 306] on div "Ate Coach Dashboard Wahoo! It’s official Take a moment to set up your Coach Pro…" at bounding box center [471, 235] width 943 height 471
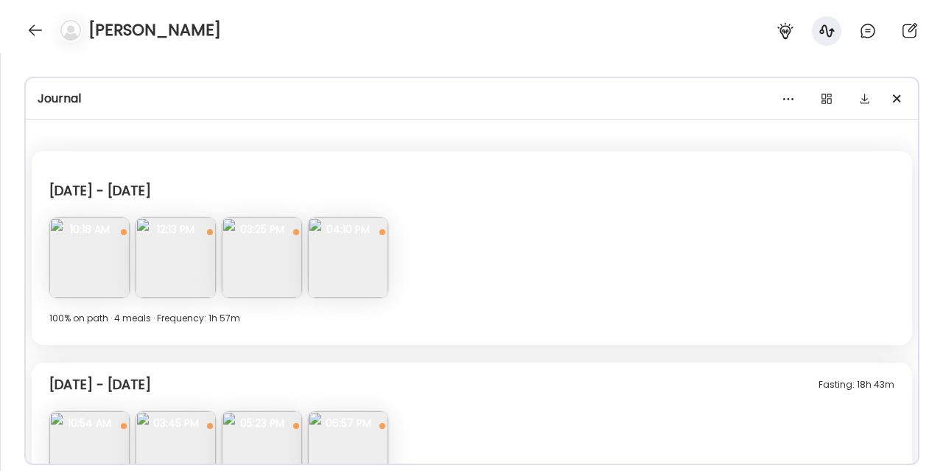
click at [179, 284] on img at bounding box center [175, 257] width 80 height 80
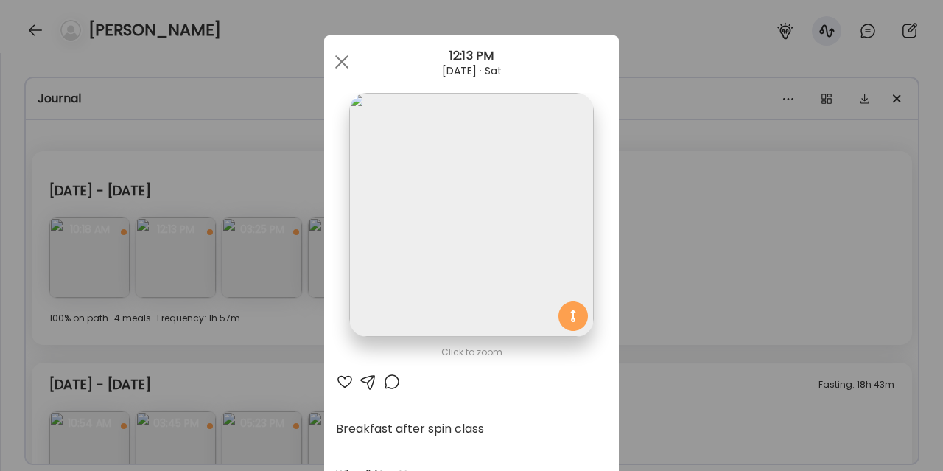
click at [572, 317] on div at bounding box center [471, 215] width 244 height 244
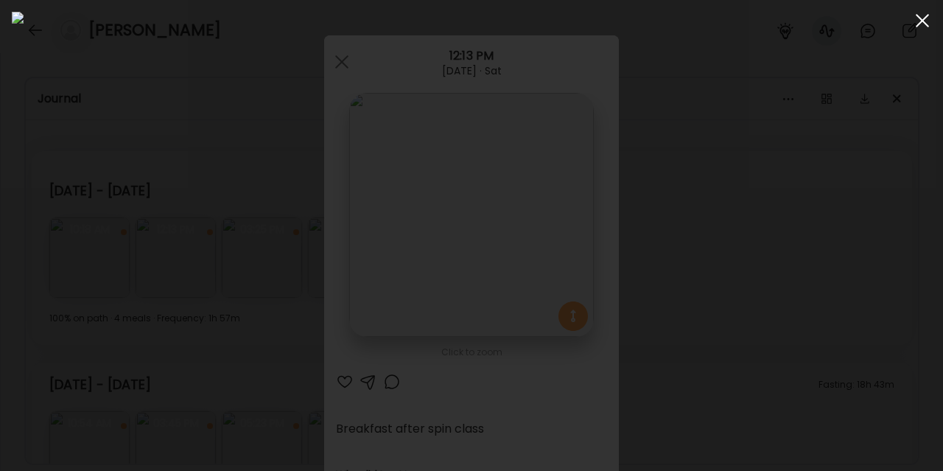
click at [926, 25] on span at bounding box center [921, 20] width 13 height 13
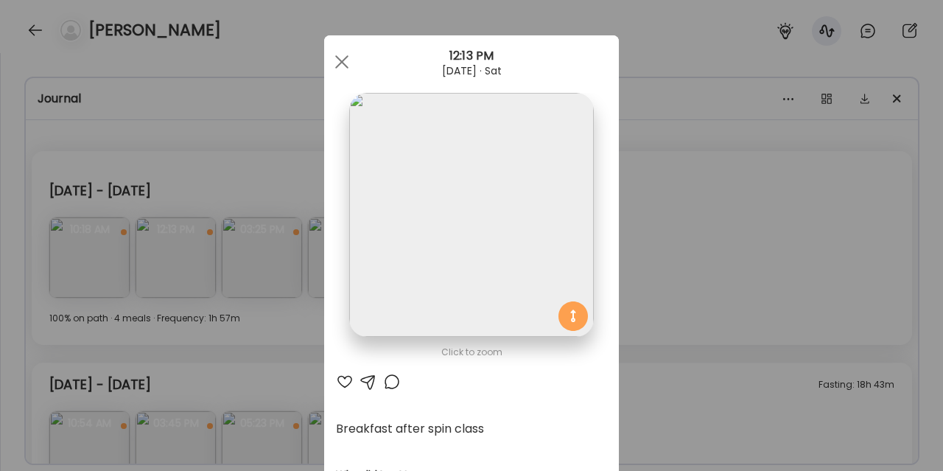
click at [658, 301] on div "Ate Coach Dashboard Wahoo! It’s official Take a moment to set up your Coach Pro…" at bounding box center [471, 235] width 943 height 471
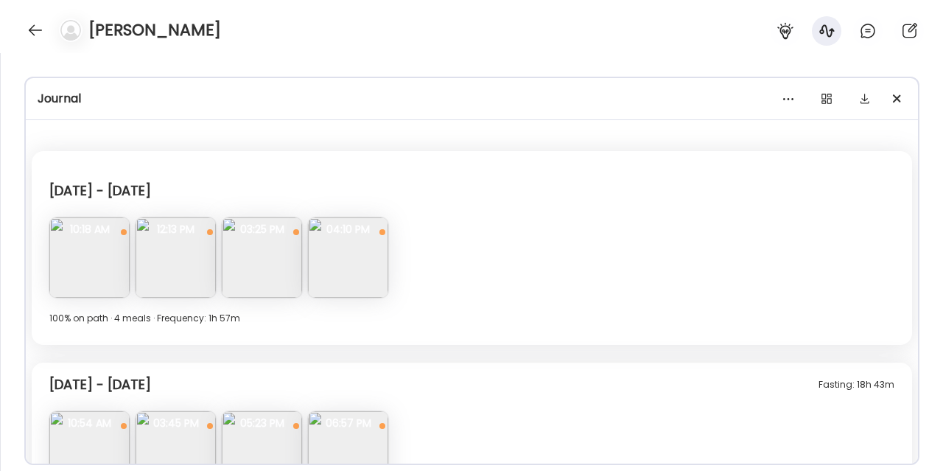
click at [290, 259] on img at bounding box center [262, 257] width 80 height 80
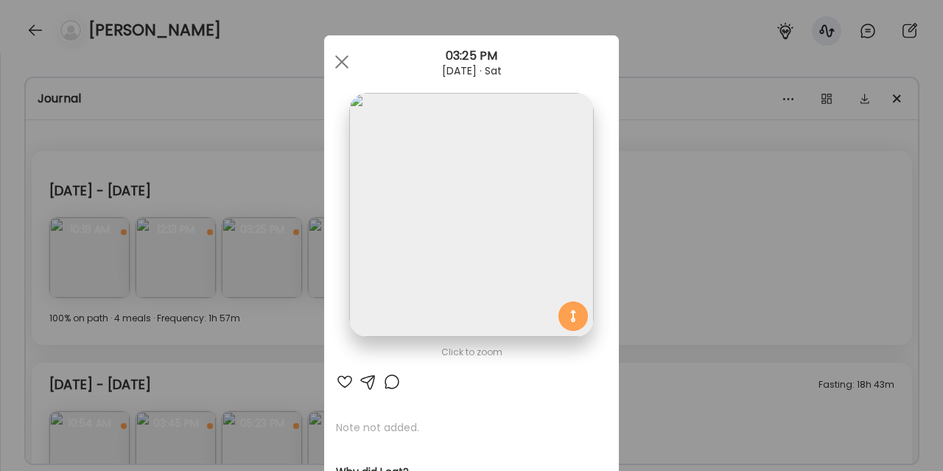
scroll to position [1, 0]
click at [179, 313] on div "Ate Coach Dashboard Wahoo! It’s official Take a moment to set up your Coach Pro…" at bounding box center [471, 235] width 943 height 471
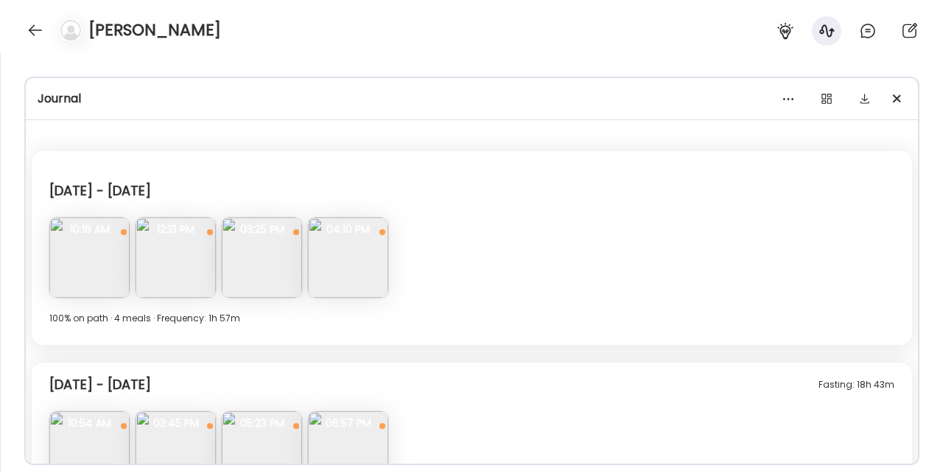
click at [243, 267] on img at bounding box center [262, 257] width 80 height 80
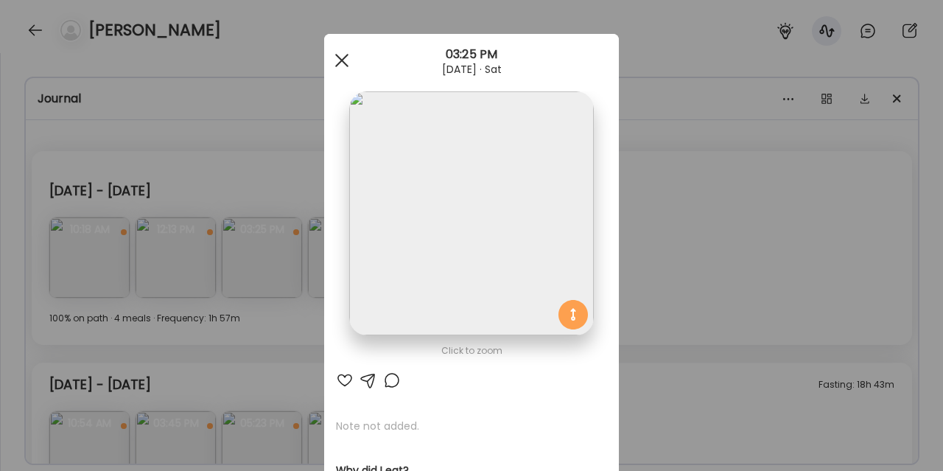
click at [338, 59] on div at bounding box center [341, 60] width 29 height 29
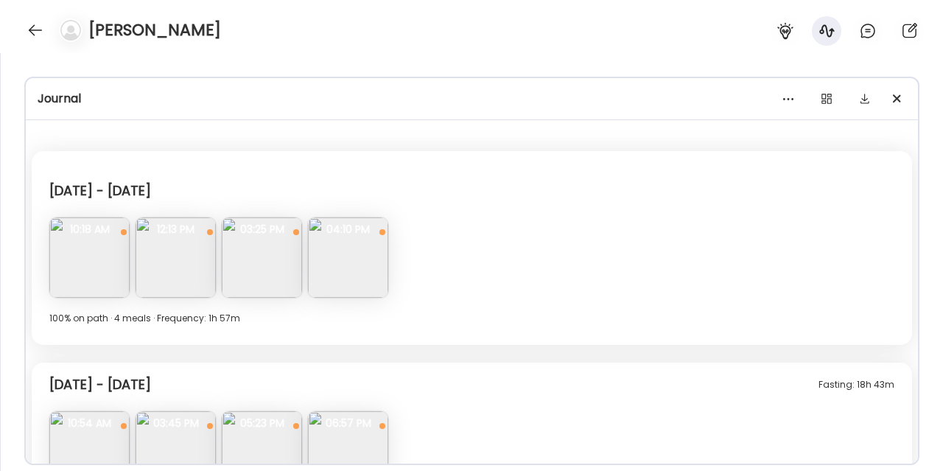
click at [366, 261] on img at bounding box center [348, 257] width 80 height 80
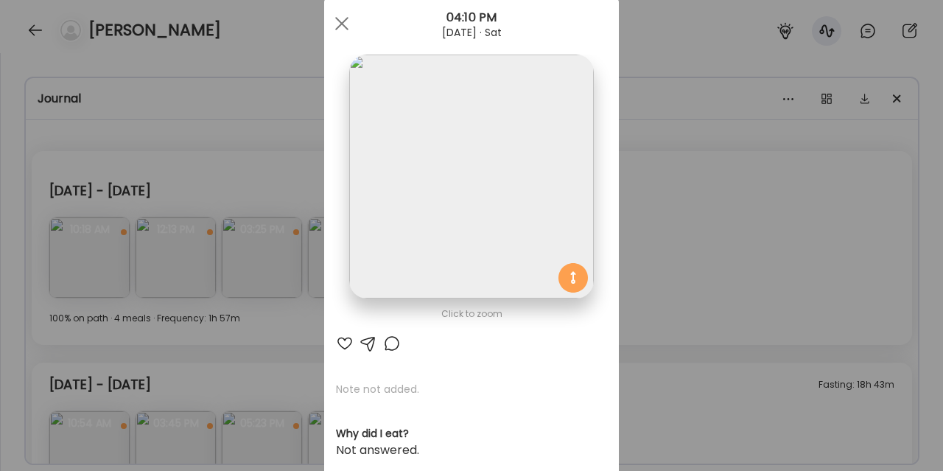
scroll to position [0, 0]
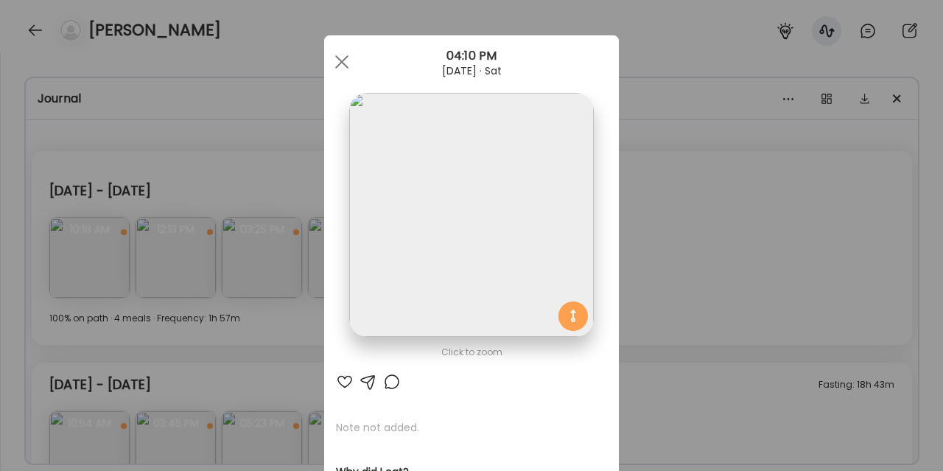
click at [273, 161] on div "Ate Coach Dashboard Wahoo! It’s official Take a moment to set up your Coach Pro…" at bounding box center [471, 235] width 943 height 471
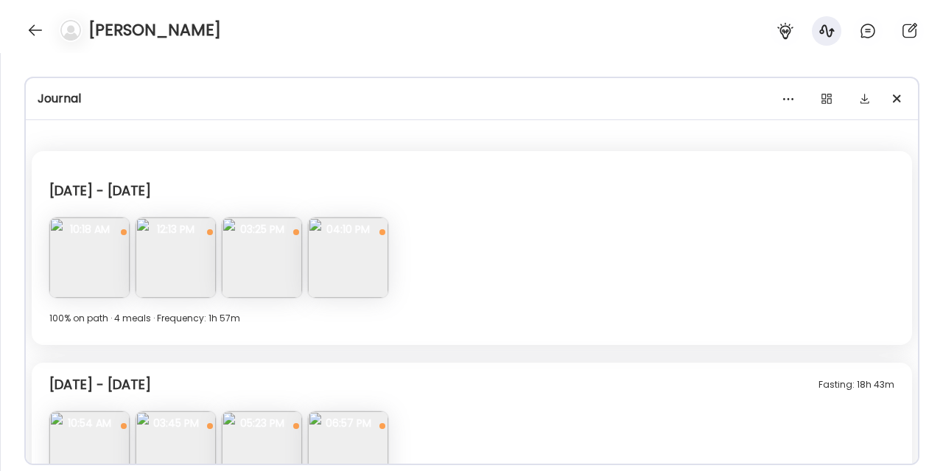
click at [265, 246] on img at bounding box center [262, 257] width 80 height 80
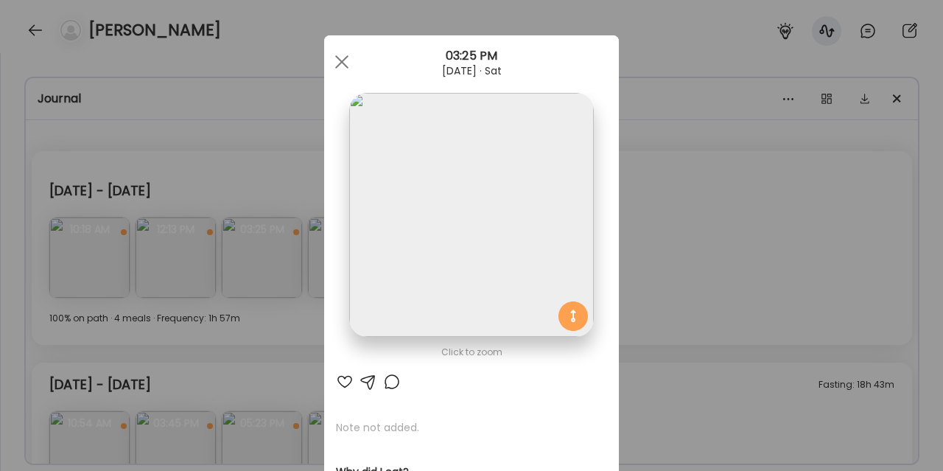
click at [651, 229] on div "Ate Coach Dashboard Wahoo! It’s official Take a moment to set up your Coach Pro…" at bounding box center [471, 235] width 943 height 471
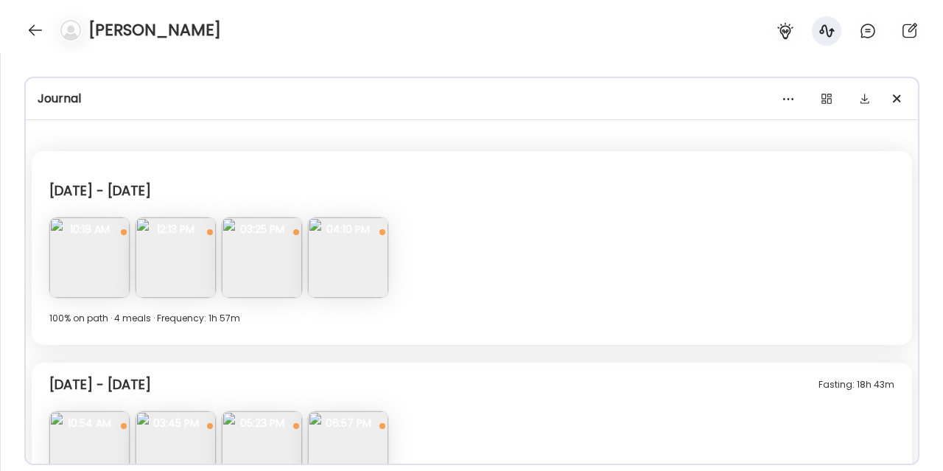
click at [231, 270] on img at bounding box center [262, 257] width 80 height 80
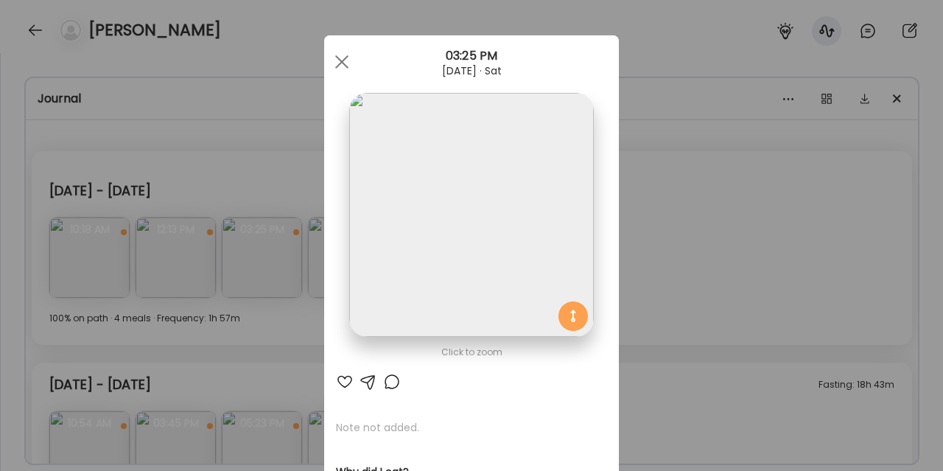
click at [614, 328] on section at bounding box center [471, 231] width 295 height 277
click at [629, 332] on div "Ate Coach Dashboard Wahoo! It’s official Take a moment to set up your Coach Pro…" at bounding box center [471, 235] width 943 height 471
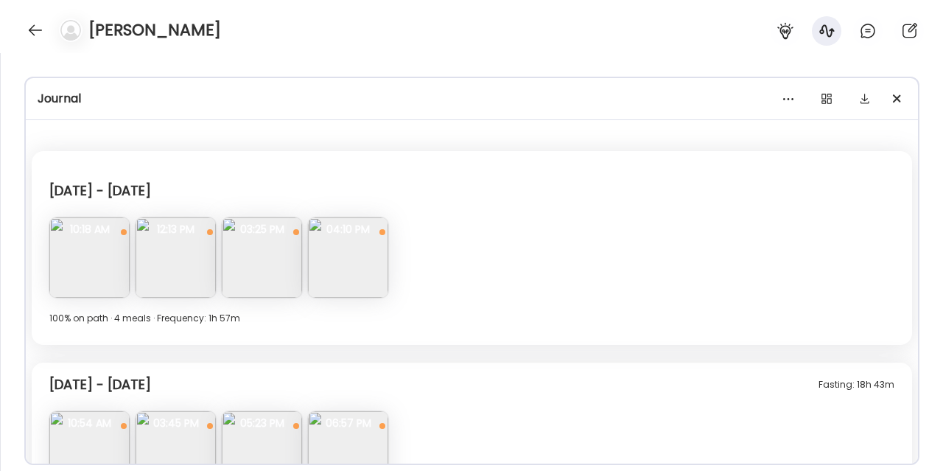
click at [256, 267] on img at bounding box center [262, 257] width 80 height 80
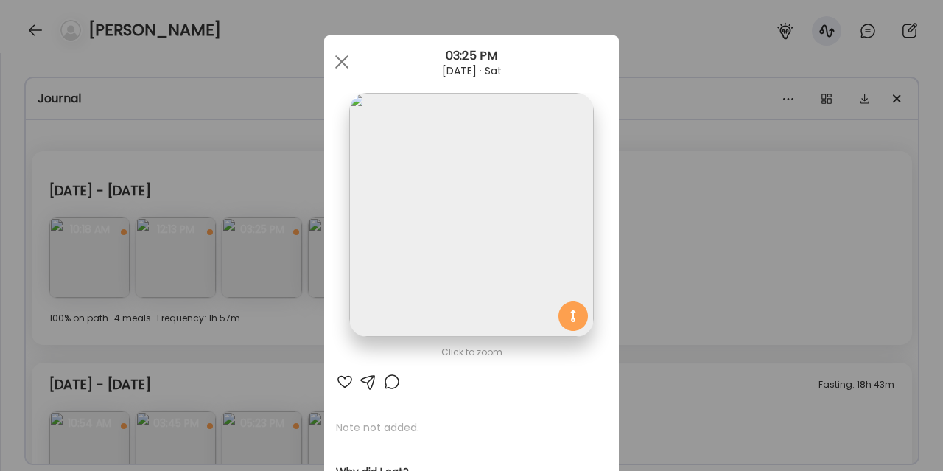
click at [647, 184] on div "Ate Coach Dashboard Wahoo! It’s official Take a moment to set up your Coach Pro…" at bounding box center [471, 235] width 943 height 471
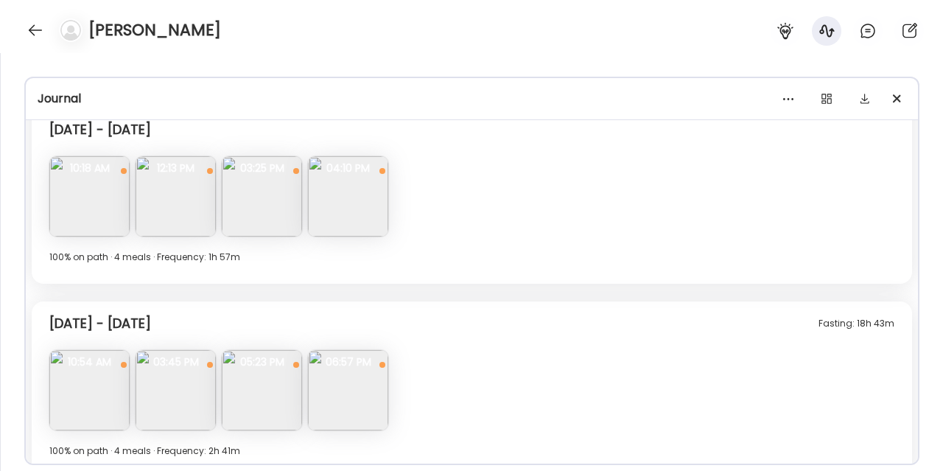
scroll to position [84, 0]
click at [168, 219] on img at bounding box center [175, 195] width 80 height 80
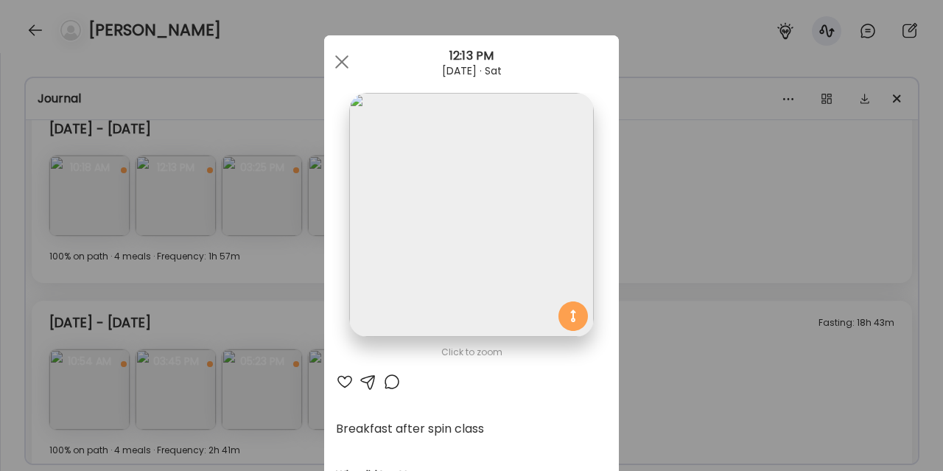
click at [246, 316] on div "Ate Coach Dashboard Wahoo! It’s official Take a moment to set up your Coach Pro…" at bounding box center [471, 235] width 943 height 471
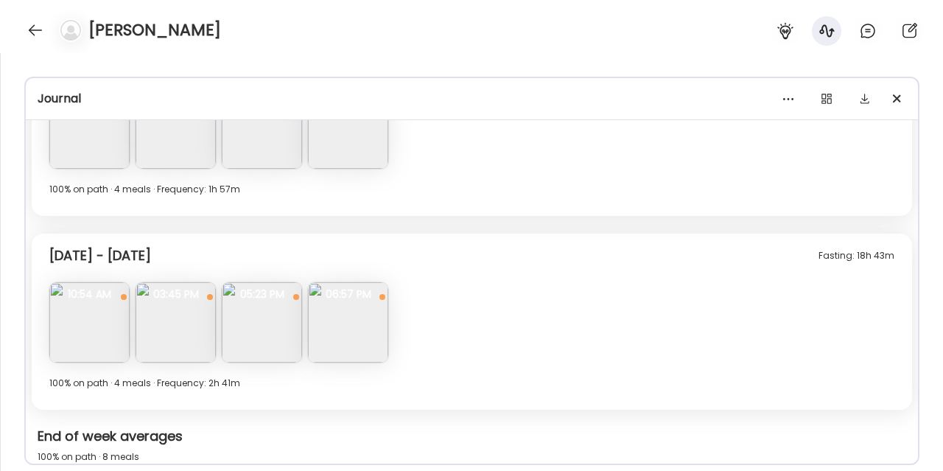
scroll to position [152, 0]
click at [104, 296] on span "10:54 AM" at bounding box center [89, 292] width 80 height 13
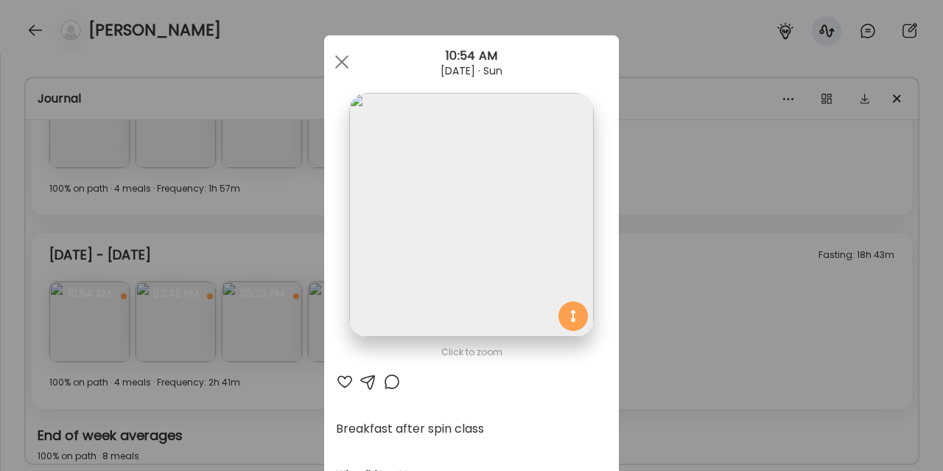
click at [538, 279] on img at bounding box center [471, 215] width 244 height 244
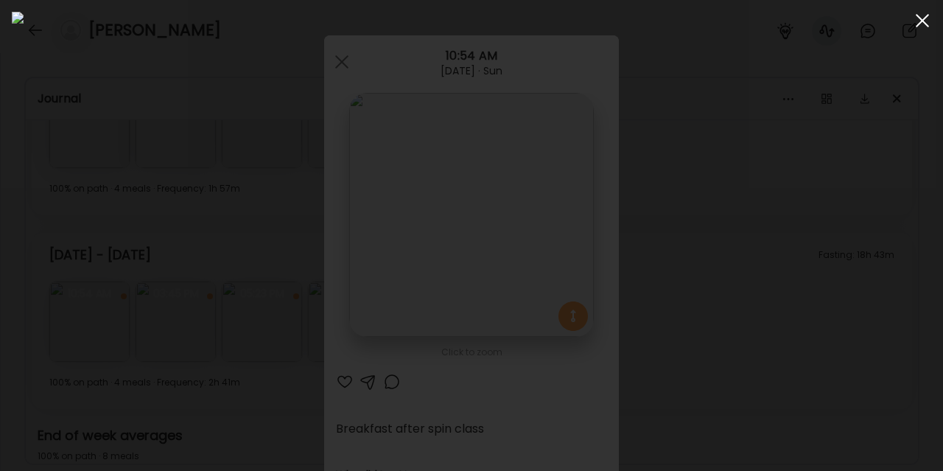
click at [926, 20] on div at bounding box center [921, 20] width 29 height 29
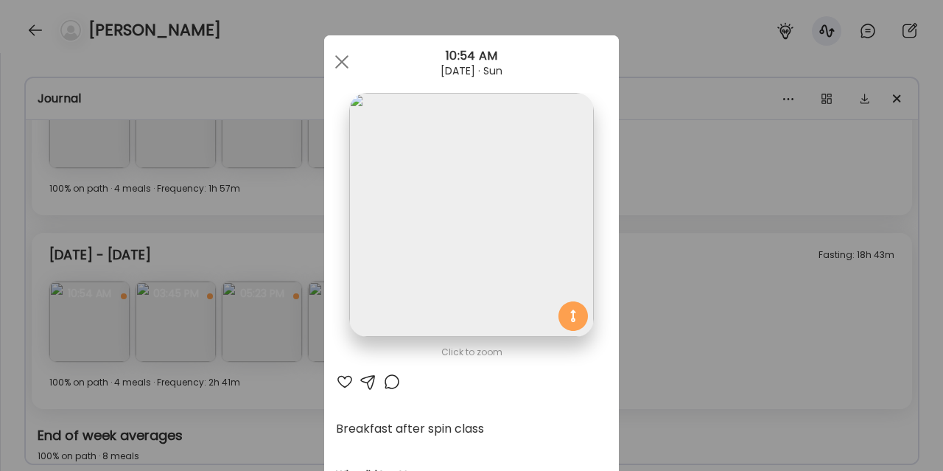
click at [689, 261] on div "Ate Coach Dashboard Wahoo! It’s official Take a moment to set up your Coach Pro…" at bounding box center [471, 235] width 943 height 471
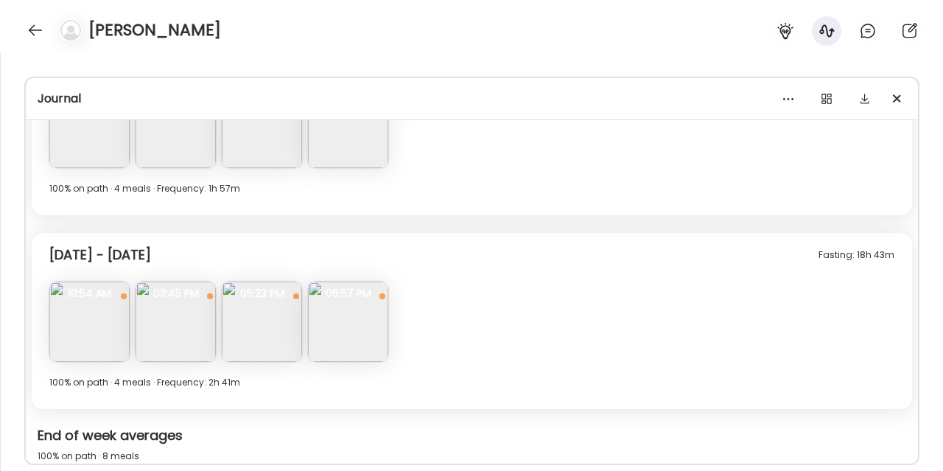
click at [158, 339] on img at bounding box center [175, 321] width 80 height 80
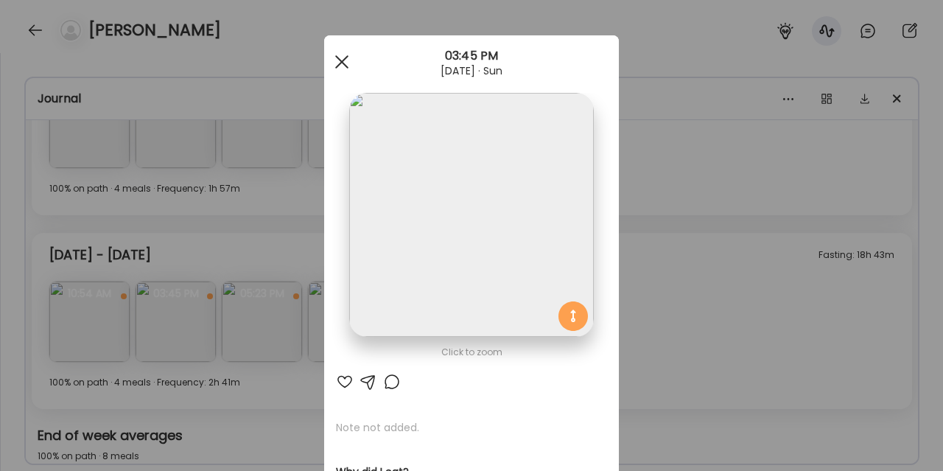
click at [340, 71] on div at bounding box center [341, 61] width 29 height 29
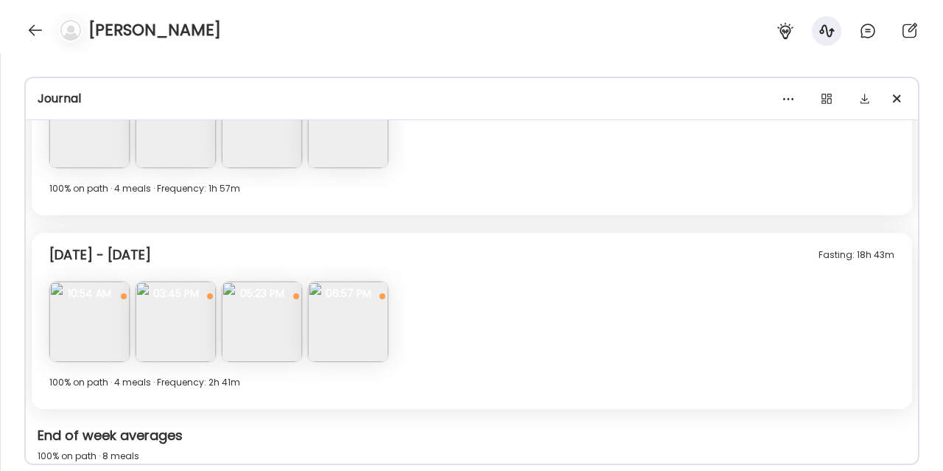
click at [193, 338] on img at bounding box center [175, 321] width 80 height 80
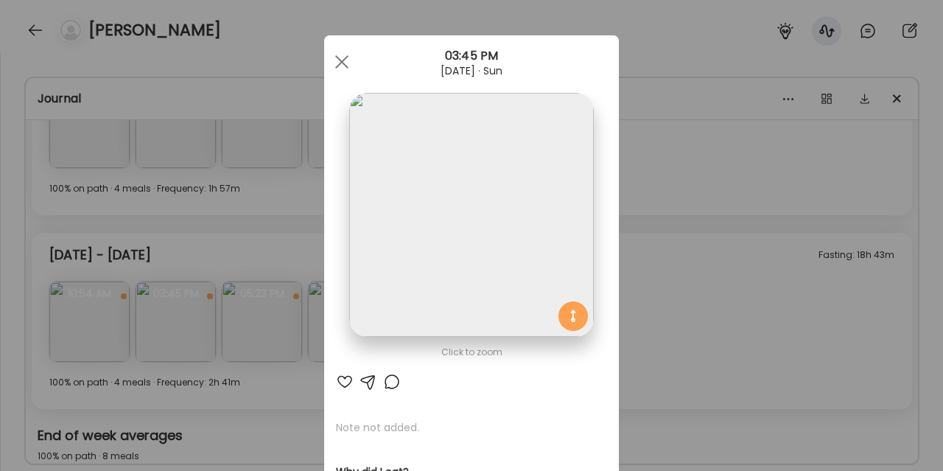
click at [71, 335] on div "Ate Coach Dashboard Wahoo! It’s official Take a moment to set up your Coach Pro…" at bounding box center [471, 235] width 943 height 471
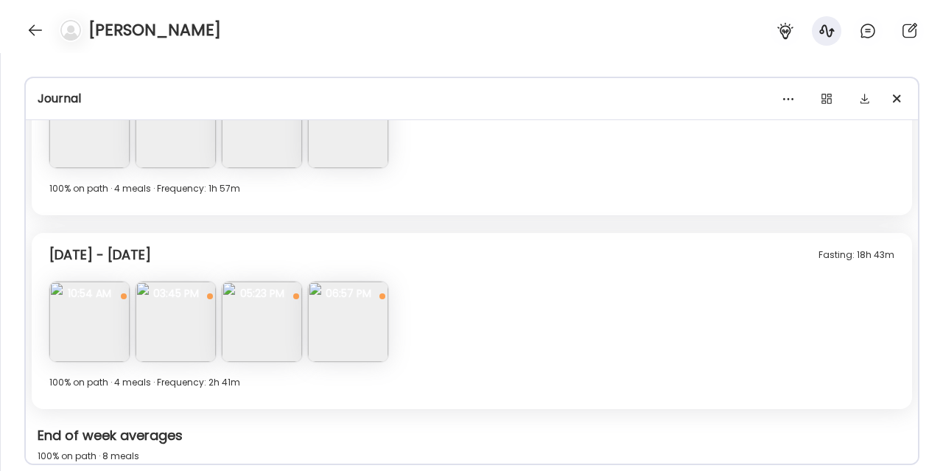
click at [186, 329] on img at bounding box center [175, 321] width 80 height 80
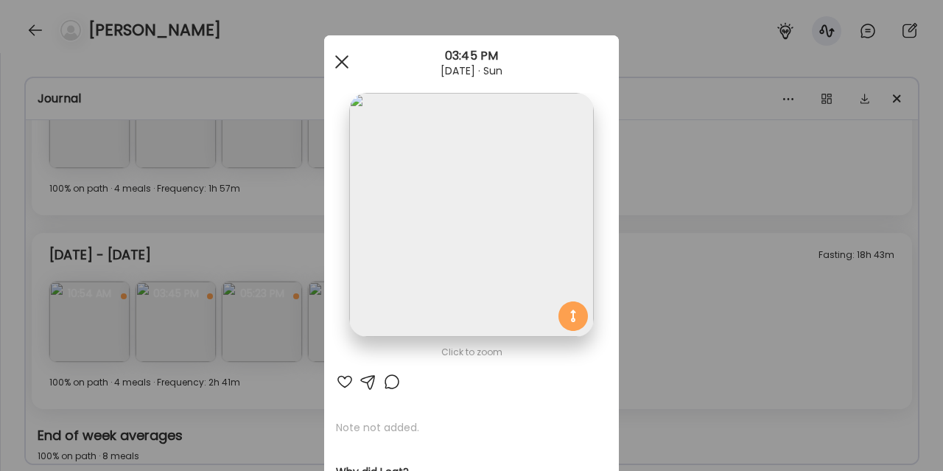
click at [347, 62] on div at bounding box center [341, 61] width 29 height 29
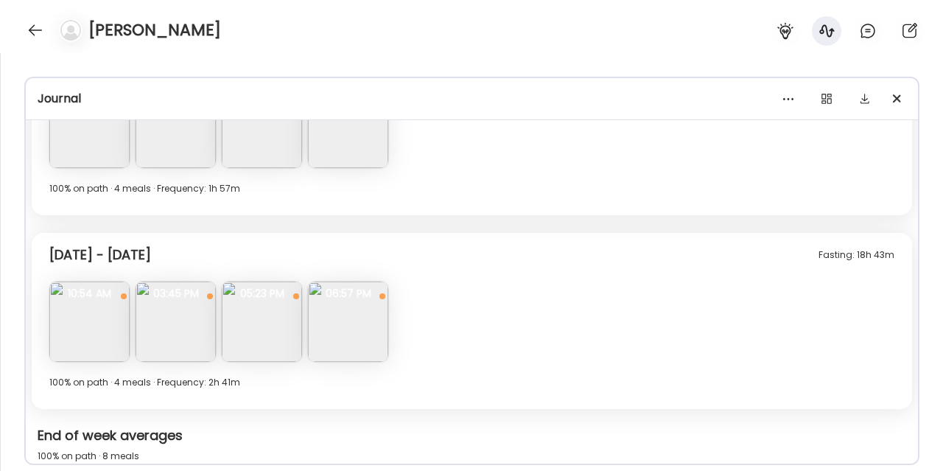
click at [341, 332] on img at bounding box center [348, 321] width 80 height 80
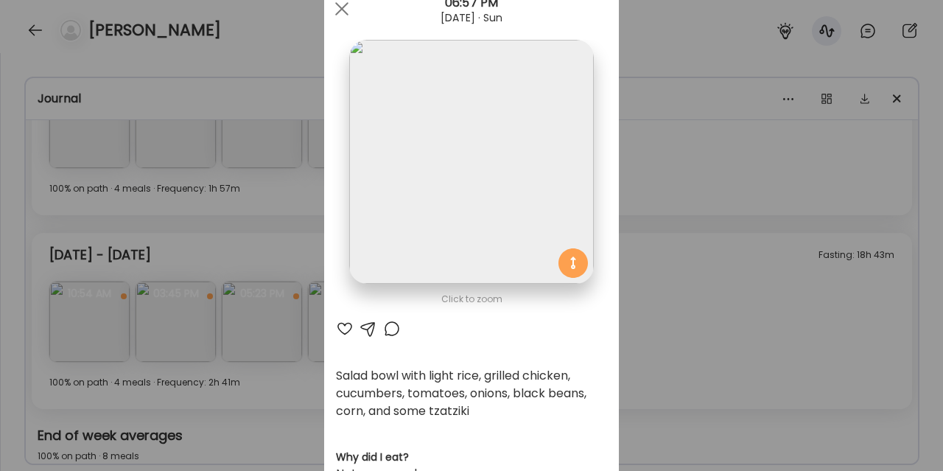
scroll to position [54, 0]
click at [654, 223] on div "Ate Coach Dashboard Wahoo! It’s official Take a moment to set up your Coach Pro…" at bounding box center [471, 235] width 943 height 471
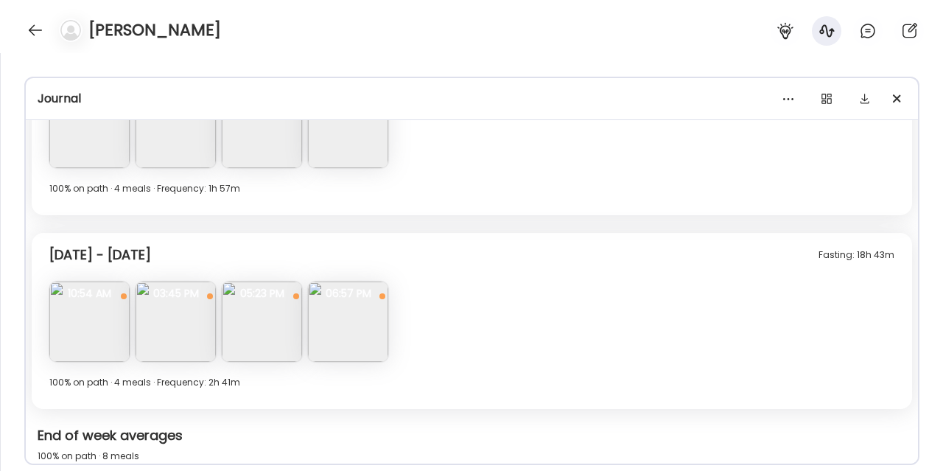
click at [352, 352] on img at bounding box center [348, 321] width 80 height 80
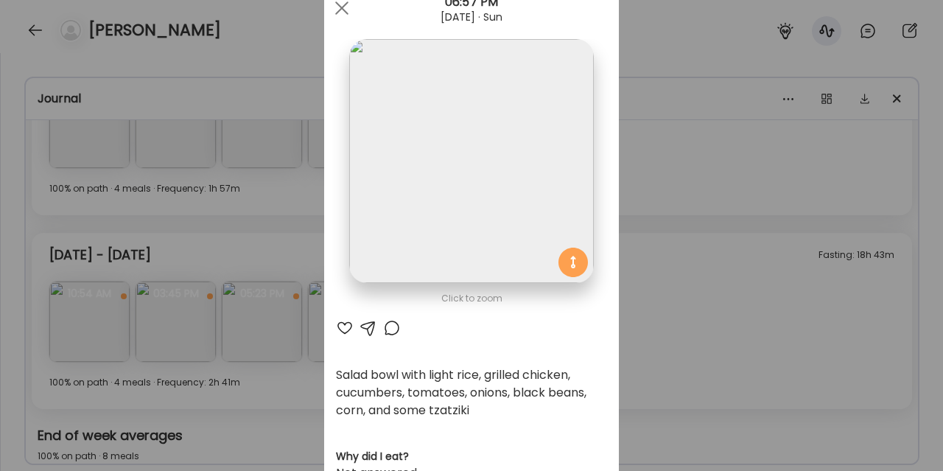
click at [685, 312] on div "Ate Coach Dashboard Wahoo! It’s official Take a moment to set up your Coach Pro…" at bounding box center [471, 235] width 943 height 471
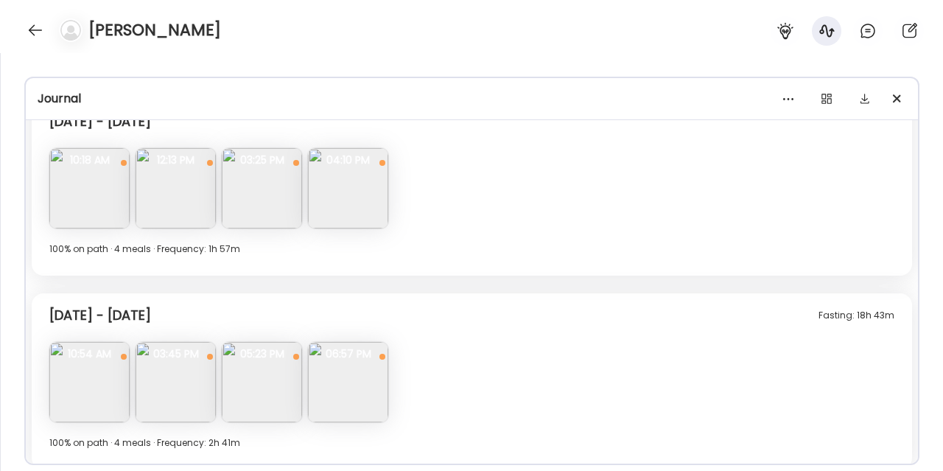
scroll to position [94, 0]
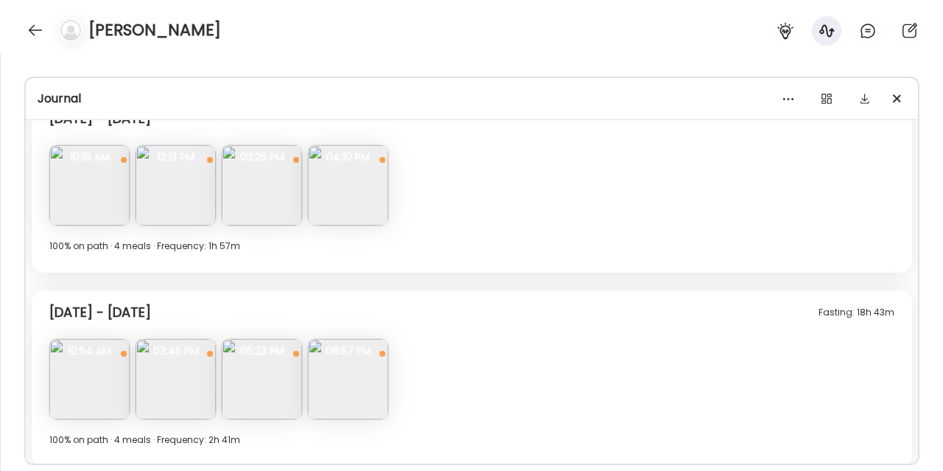
click at [171, 411] on img at bounding box center [175, 379] width 80 height 80
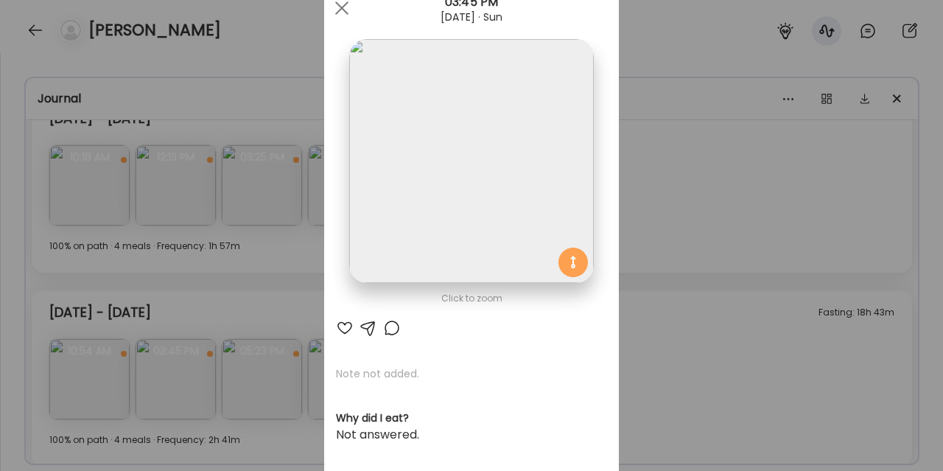
click at [707, 300] on div "Ate Coach Dashboard Wahoo! It’s official Take a moment to set up your Coach Pro…" at bounding box center [471, 235] width 943 height 471
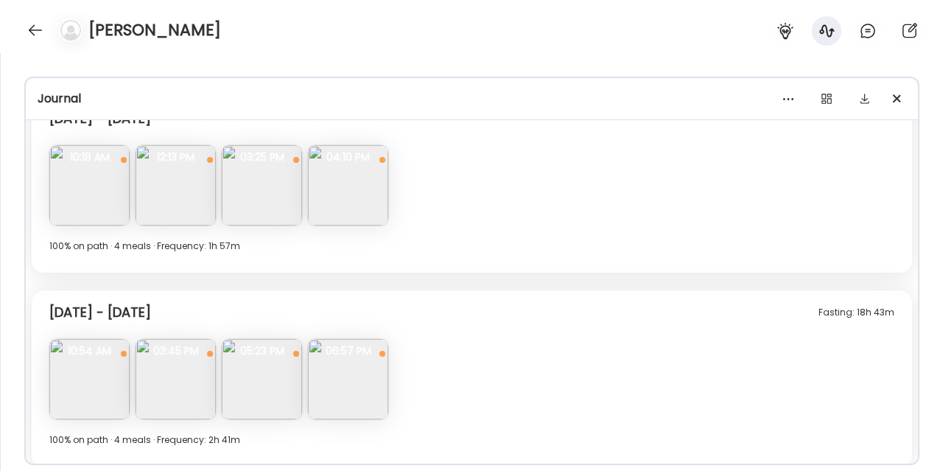
click at [57, 382] on img at bounding box center [89, 379] width 80 height 80
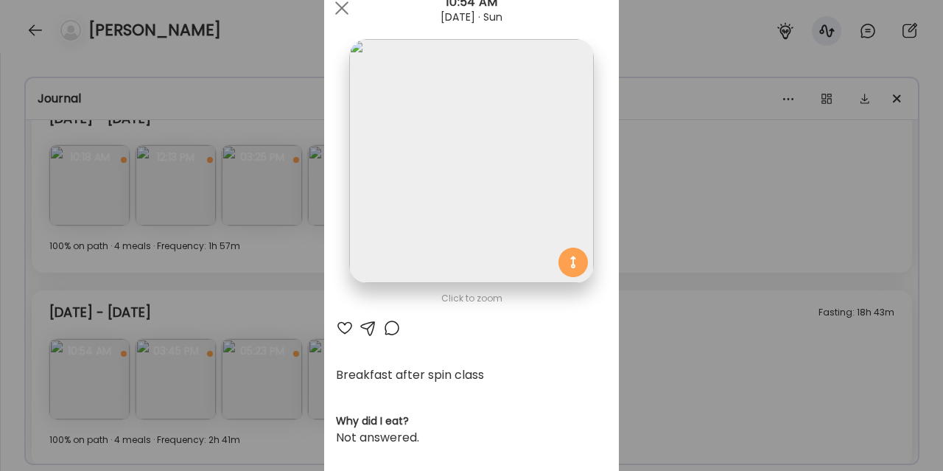
click at [655, 57] on div "Ate Coach Dashboard Wahoo! It’s official Take a moment to set up your Coach Pro…" at bounding box center [471, 235] width 943 height 471
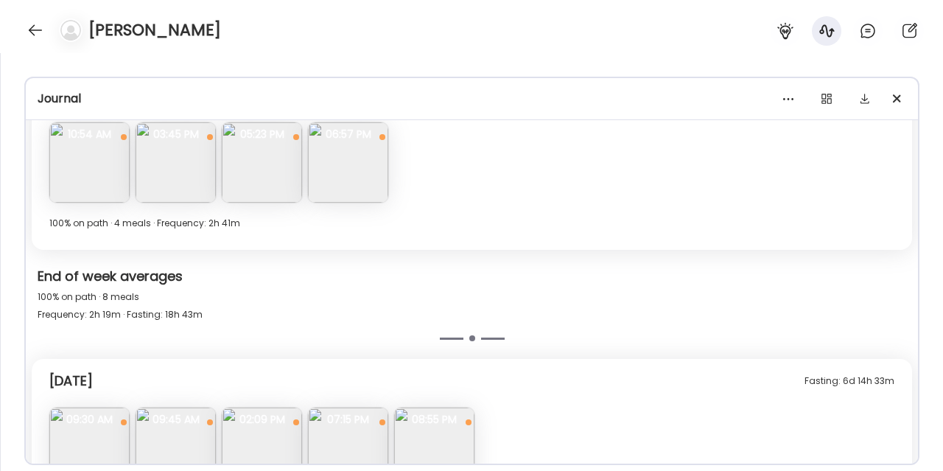
scroll to position [388, 0]
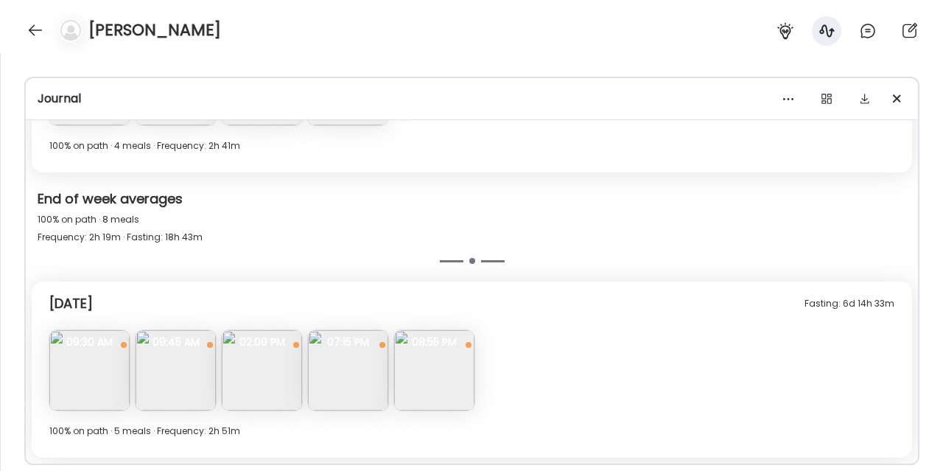
click at [88, 373] on img at bounding box center [89, 370] width 80 height 80
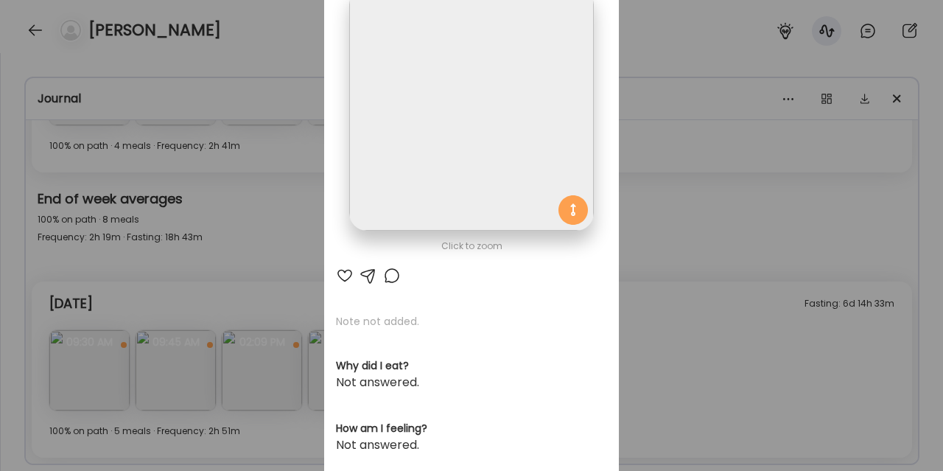
scroll to position [11, 0]
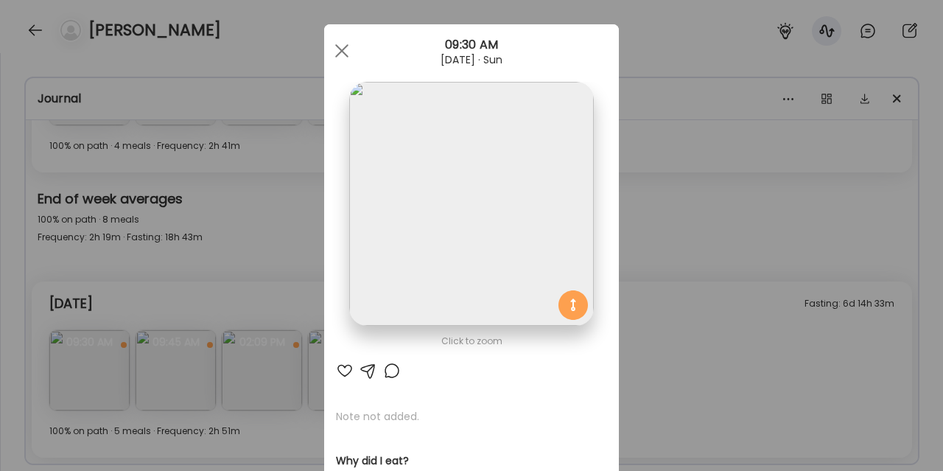
click at [701, 292] on div "Ate Coach Dashboard Wahoo! It’s official Take a moment to set up your Coach Pro…" at bounding box center [471, 235] width 943 height 471
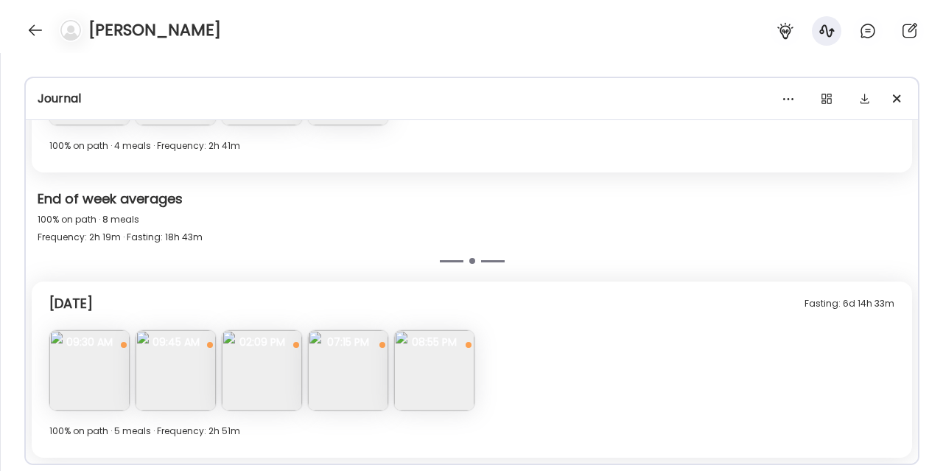
click at [70, 390] on img at bounding box center [89, 370] width 80 height 80
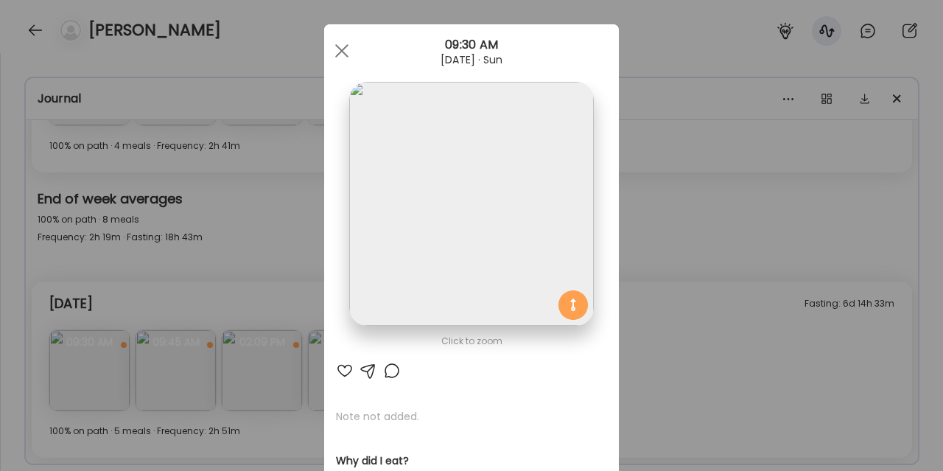
click at [694, 273] on div "Ate Coach Dashboard Wahoo! It’s official Take a moment to set up your Coach Pro…" at bounding box center [471, 235] width 943 height 471
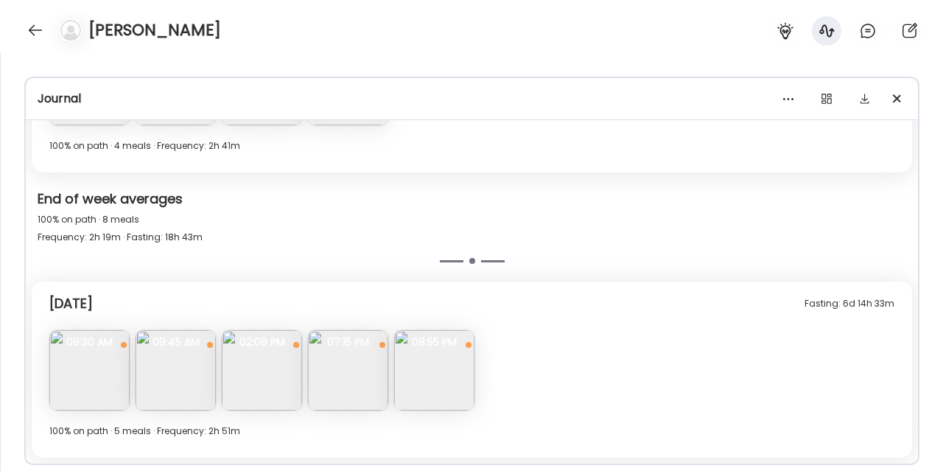
click at [189, 380] on img at bounding box center [175, 370] width 80 height 80
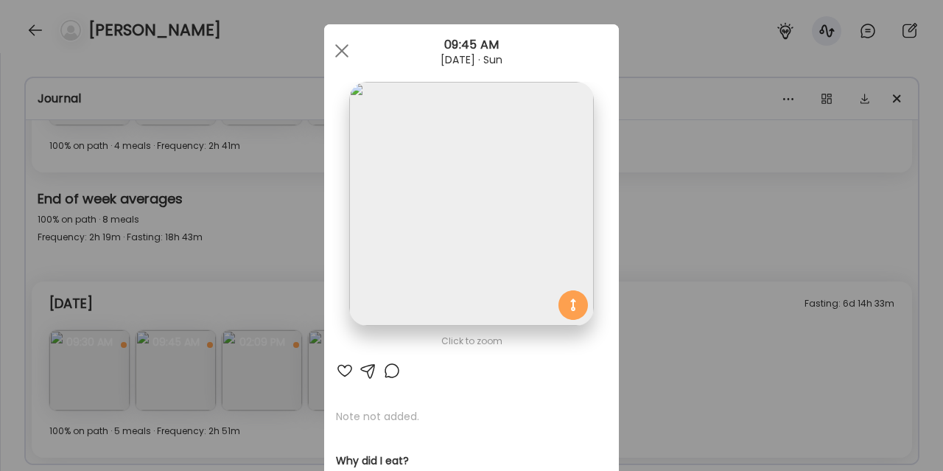
click at [689, 353] on div "Ate Coach Dashboard Wahoo! It’s official Take a moment to set up your Coach Pro…" at bounding box center [471, 235] width 943 height 471
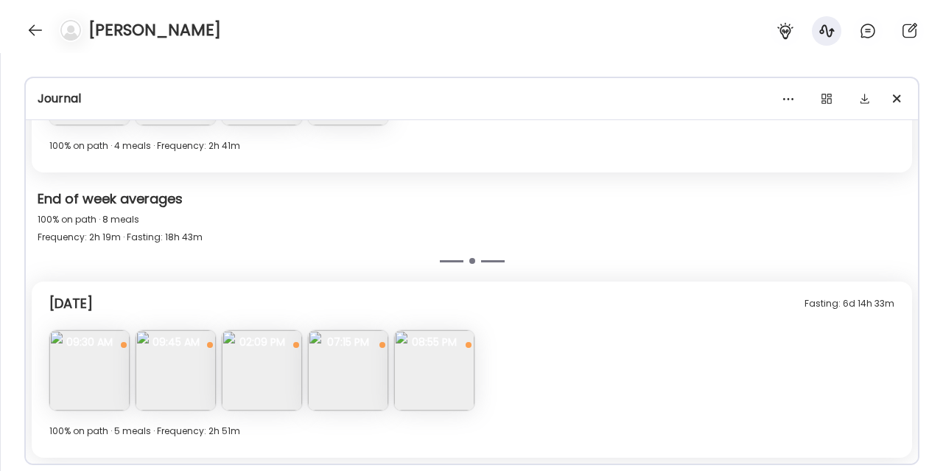
click at [277, 373] on img at bounding box center [262, 370] width 80 height 80
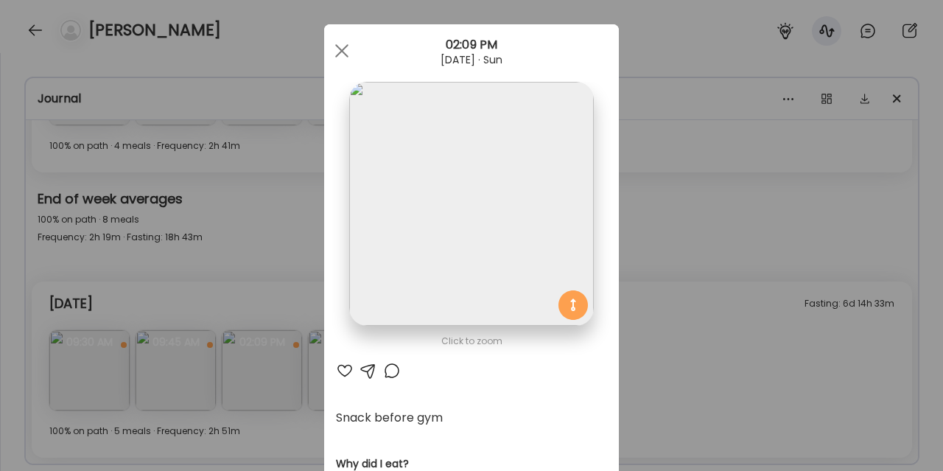
click at [674, 295] on div "Ate Coach Dashboard Wahoo! It’s official Take a moment to set up your Coach Pro…" at bounding box center [471, 235] width 943 height 471
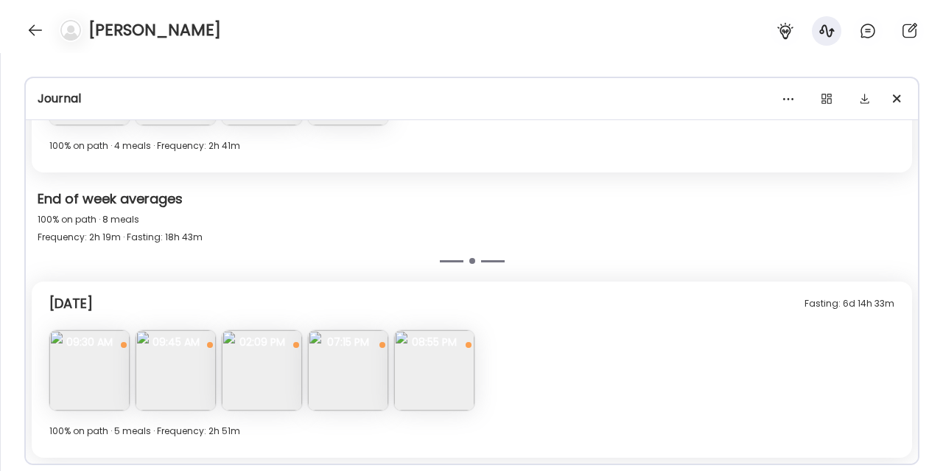
click at [269, 384] on img at bounding box center [262, 370] width 80 height 80
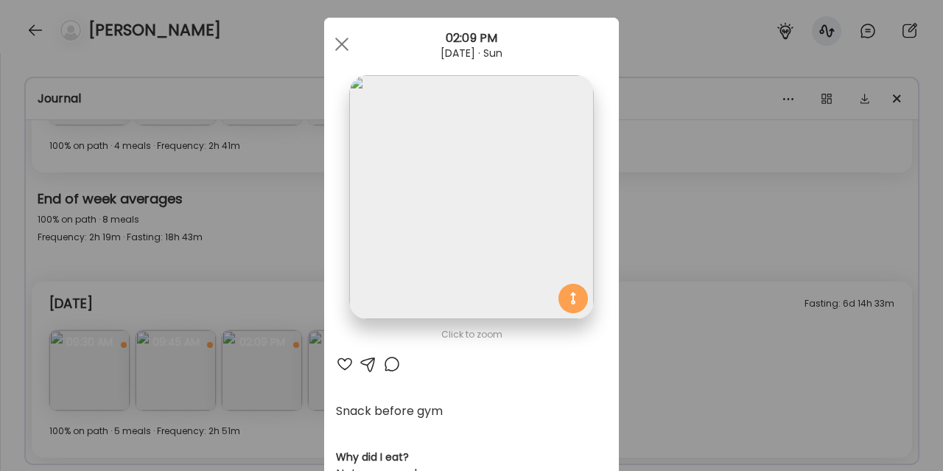
scroll to position [0, 0]
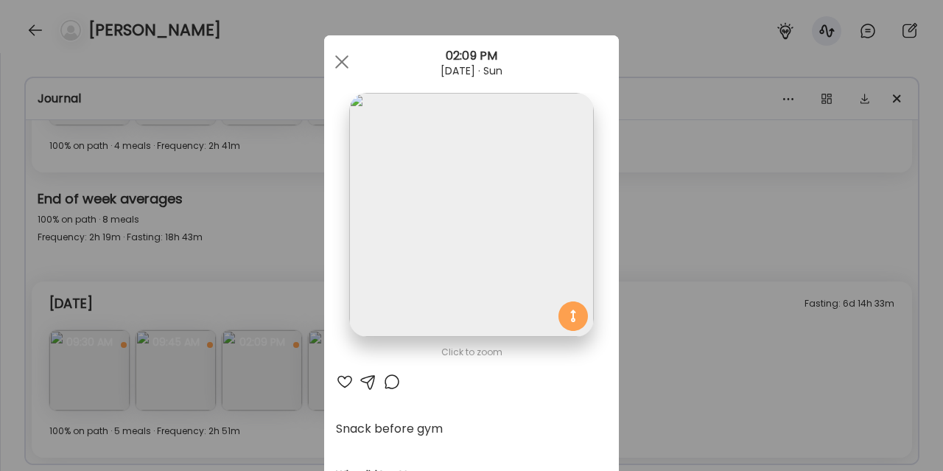
click at [228, 244] on div "Ate Coach Dashboard Wahoo! It’s official Take a moment to set up your Coach Pro…" at bounding box center [471, 235] width 943 height 471
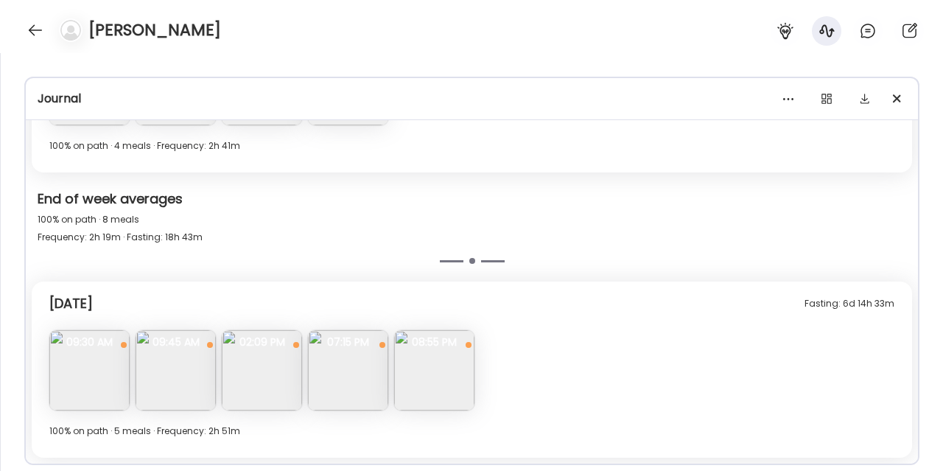
click at [267, 384] on img at bounding box center [262, 370] width 80 height 80
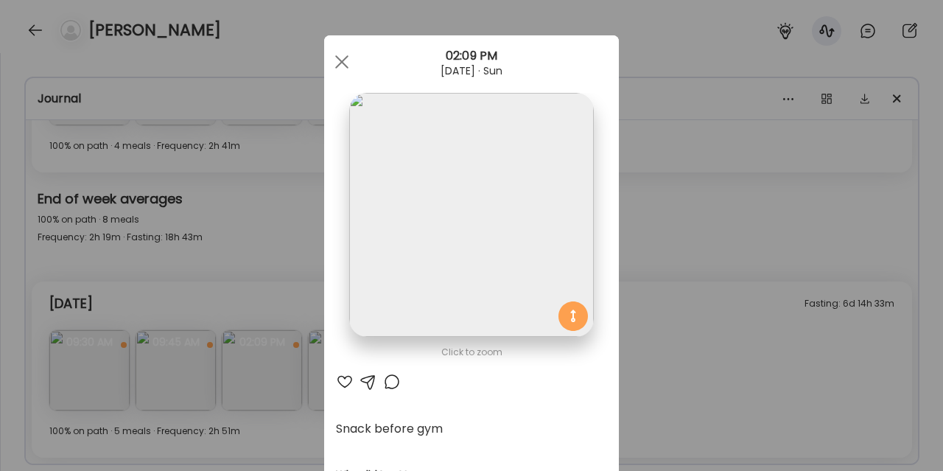
click at [219, 219] on div "Ate Coach Dashboard Wahoo! It’s official Take a moment to set up your Coach Pro…" at bounding box center [471, 235] width 943 height 471
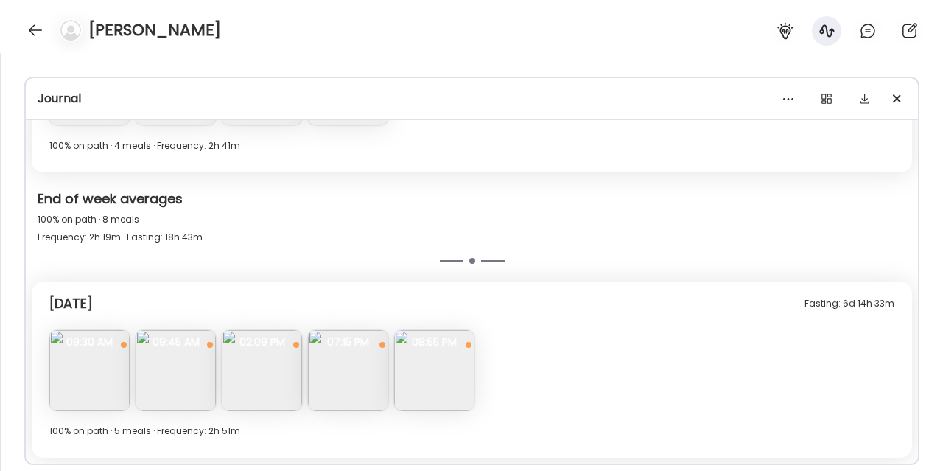
click at [80, 401] on img at bounding box center [89, 370] width 80 height 80
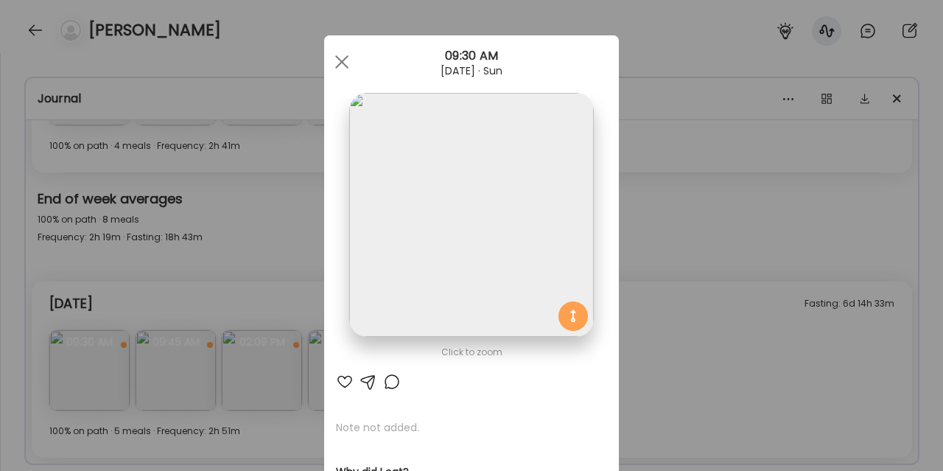
click at [265, 299] on div "Ate Coach Dashboard Wahoo! It’s official Take a moment to set up your Coach Pro…" at bounding box center [471, 235] width 943 height 471
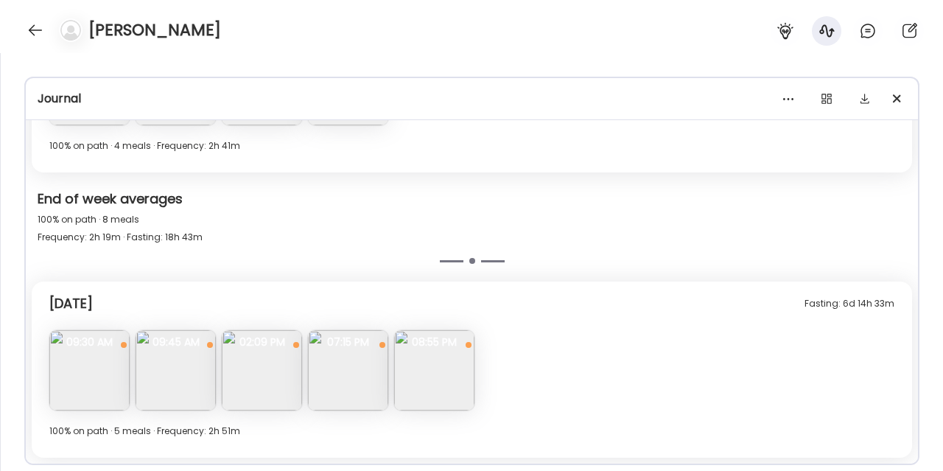
click at [265, 371] on img at bounding box center [262, 370] width 80 height 80
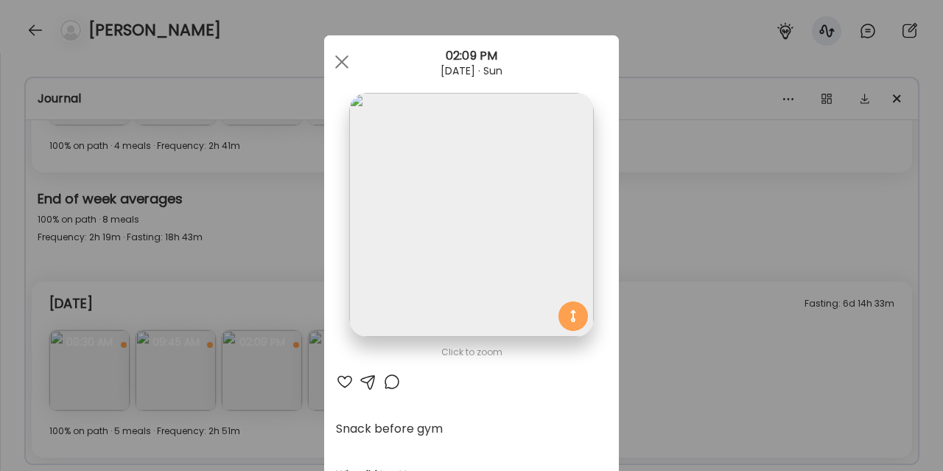
click at [696, 374] on div "Ate Coach Dashboard Wahoo! It’s official Take a moment to set up your Coach Pro…" at bounding box center [471, 235] width 943 height 471
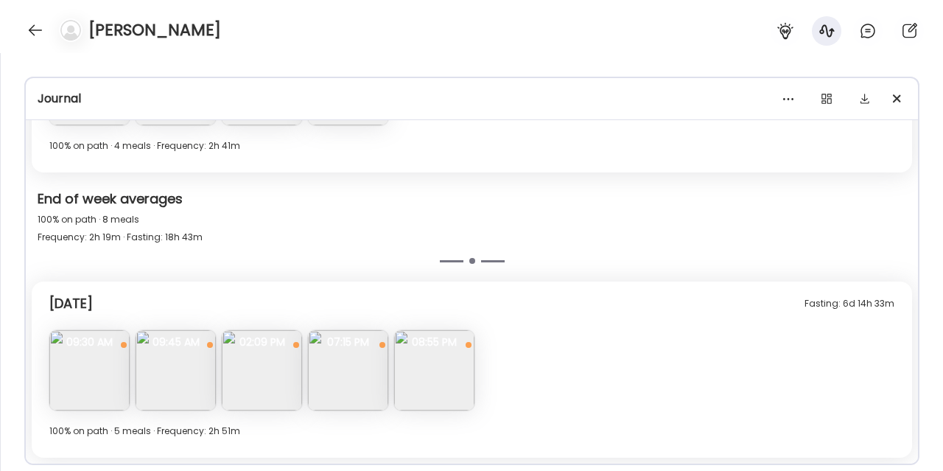
click at [279, 379] on img at bounding box center [262, 370] width 80 height 80
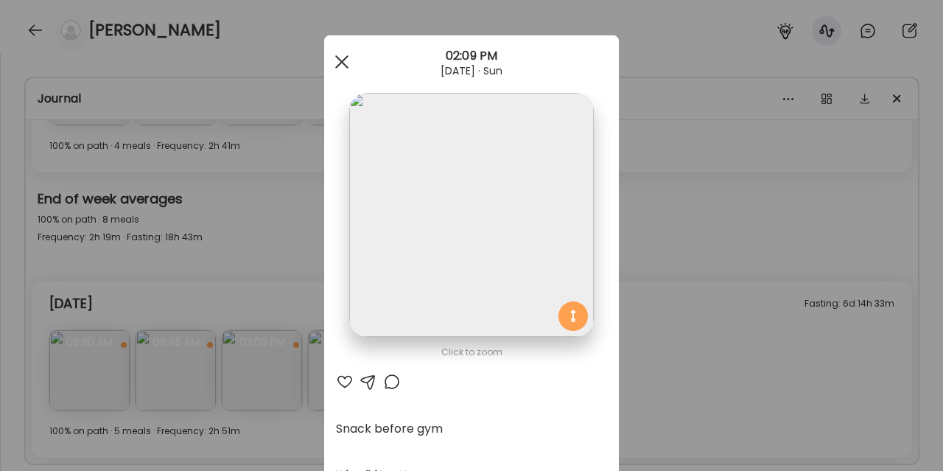
click at [348, 59] on div at bounding box center [341, 61] width 29 height 29
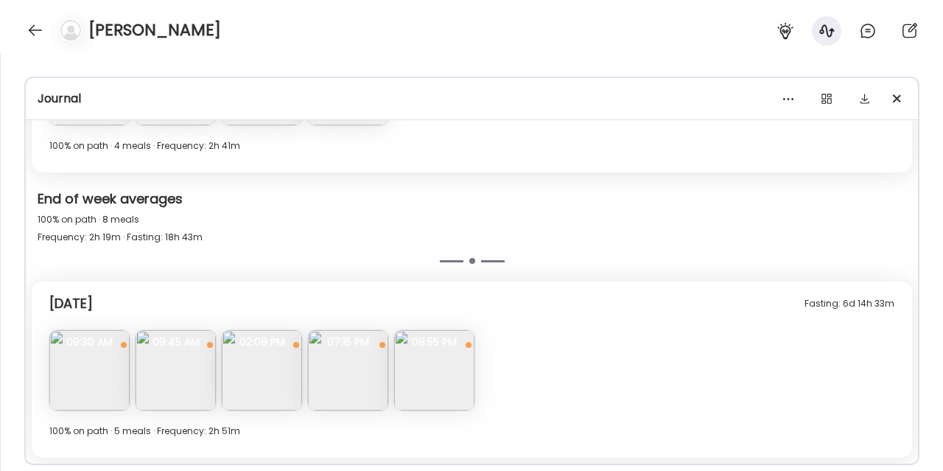
click at [345, 397] on img at bounding box center [348, 370] width 80 height 80
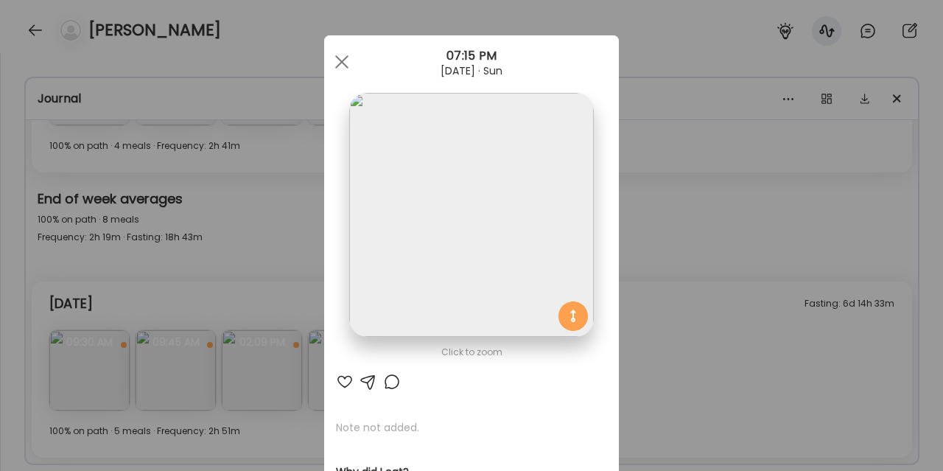
click at [641, 281] on div "Ate Coach Dashboard Wahoo! It’s official Take a moment to set up your Coach Pro…" at bounding box center [471, 235] width 943 height 471
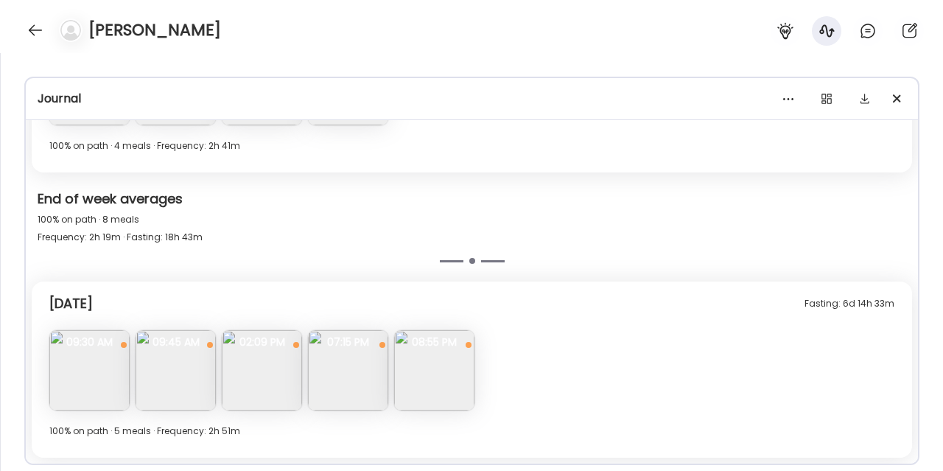
click at [415, 393] on img at bounding box center [434, 370] width 80 height 80
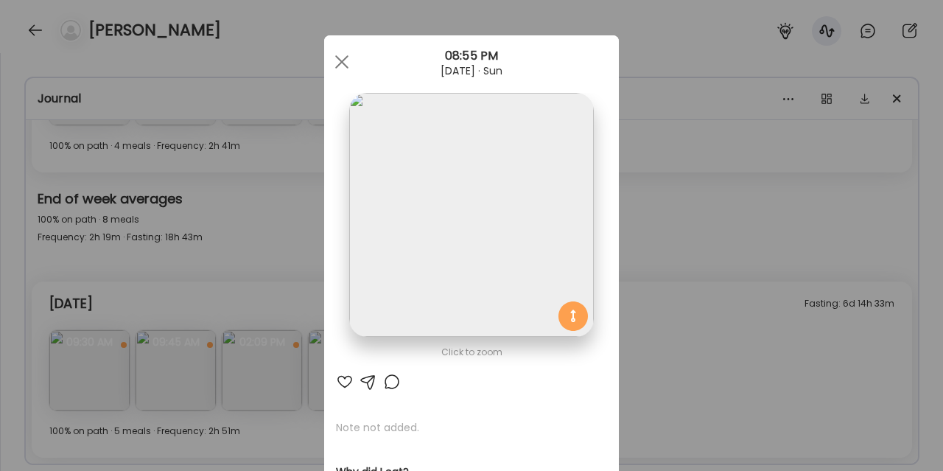
click at [713, 265] on div "Ate Coach Dashboard Wahoo! It’s official Take a moment to set up your Coach Pro…" at bounding box center [471, 235] width 943 height 471
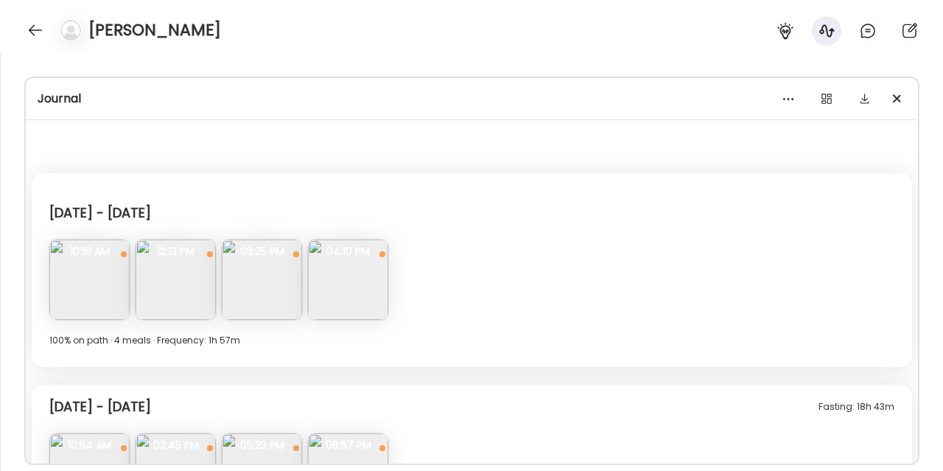
click at [77, 73] on div "Profile ***** Goal is to Feel happy & healthy in my body Manage Insights On pat…" at bounding box center [471, 262] width 943 height 418
click at [38, 35] on div at bounding box center [36, 30] width 24 height 24
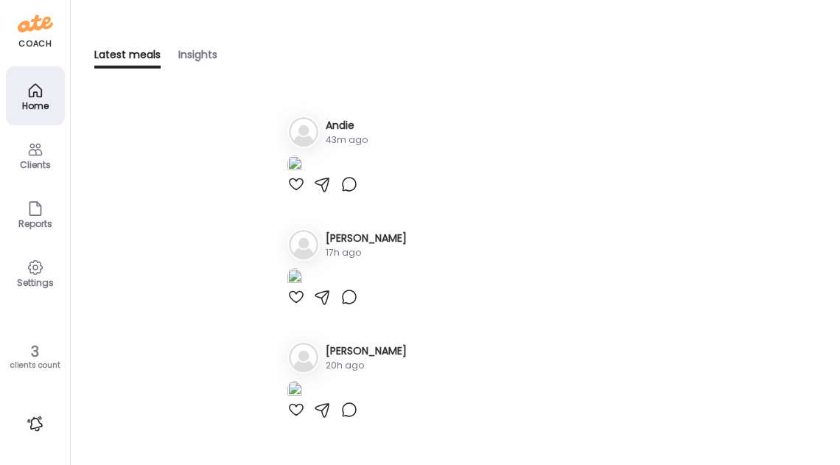
click at [243, 216] on div "Latest meals tracked 1. An Andie 43m ago 2. Ka [PERSON_NAME] 17h ago 3. St [PER…" at bounding box center [455, 283] width 722 height 359
click at [183, 52] on div "Insights" at bounding box center [197, 57] width 39 height 21
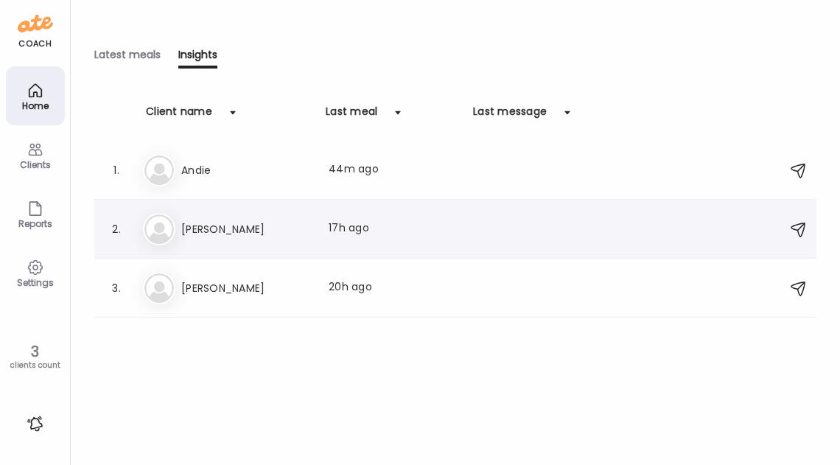
click at [389, 229] on div "Last meal: 17h ago" at bounding box center [393, 229] width 130 height 18
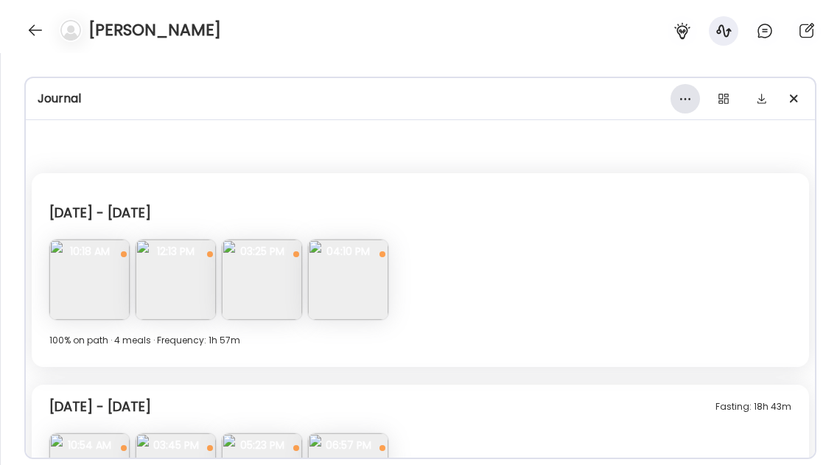
click at [680, 103] on div at bounding box center [684, 98] width 29 height 29
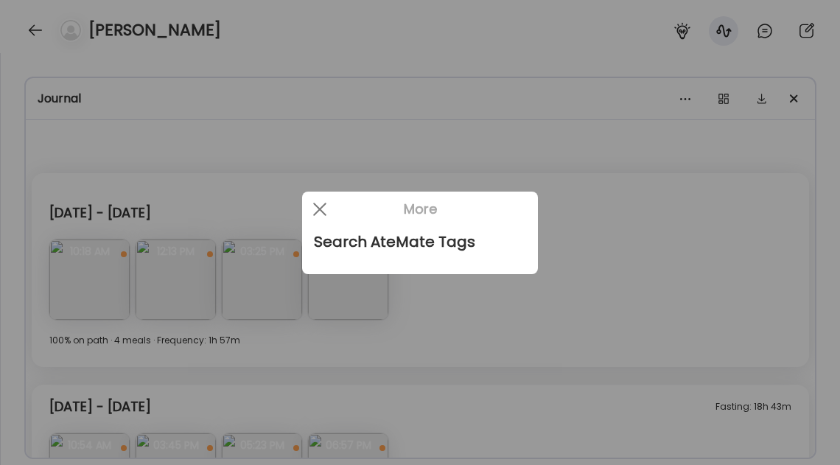
click at [684, 99] on div at bounding box center [420, 232] width 840 height 465
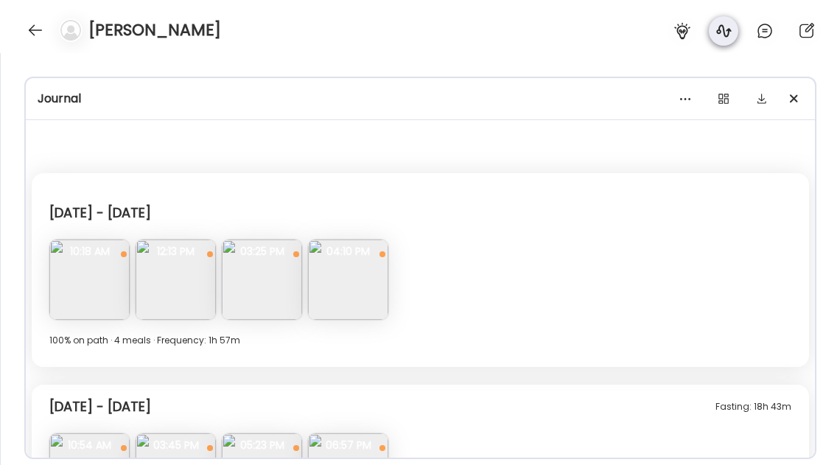
click at [720, 34] on icon at bounding box center [723, 31] width 18 height 18
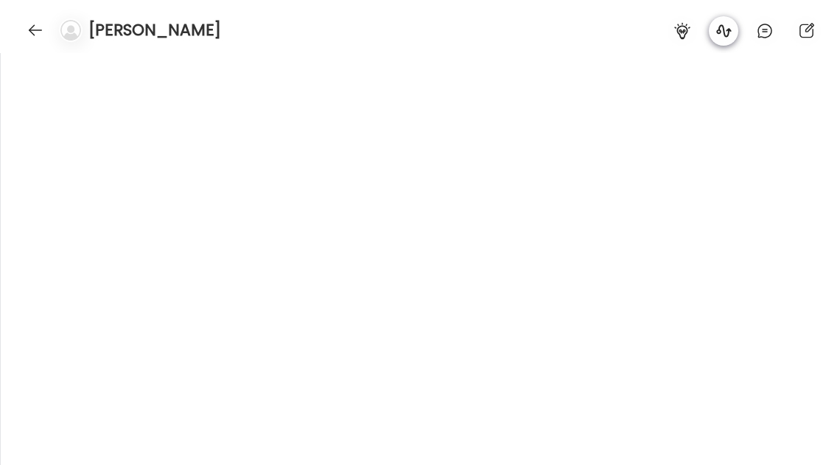
click at [720, 34] on icon at bounding box center [723, 31] width 18 height 18
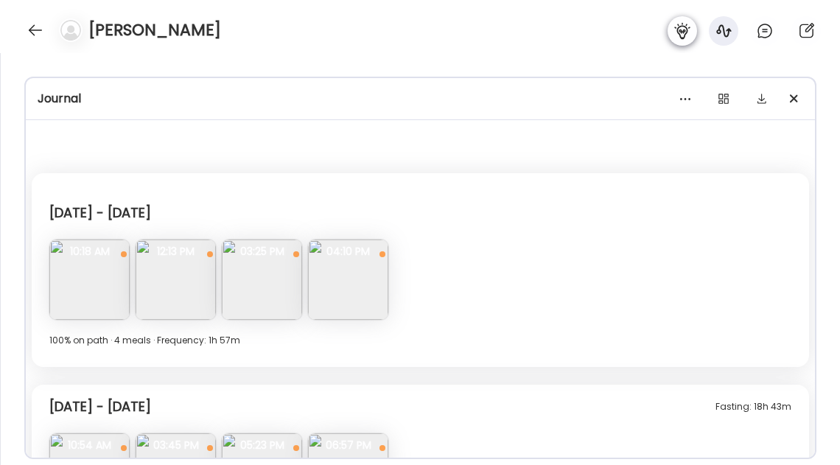
click at [687, 38] on icon at bounding box center [682, 31] width 18 height 18
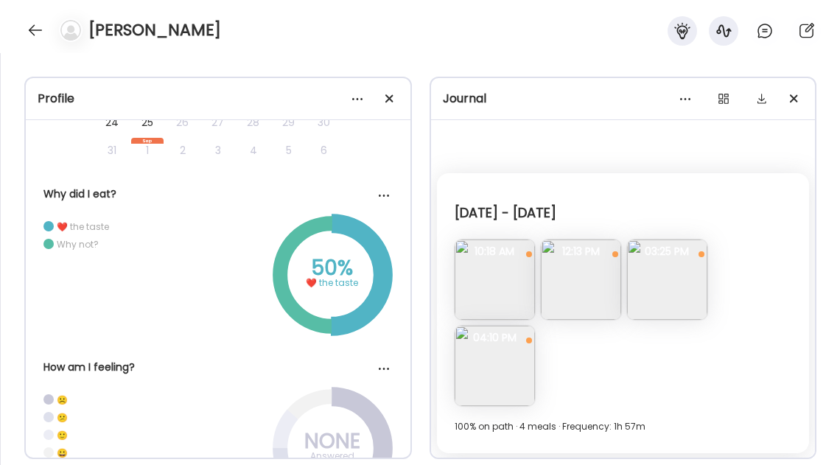
scroll to position [471, 0]
click at [383, 201] on div at bounding box center [383, 194] width 29 height 29
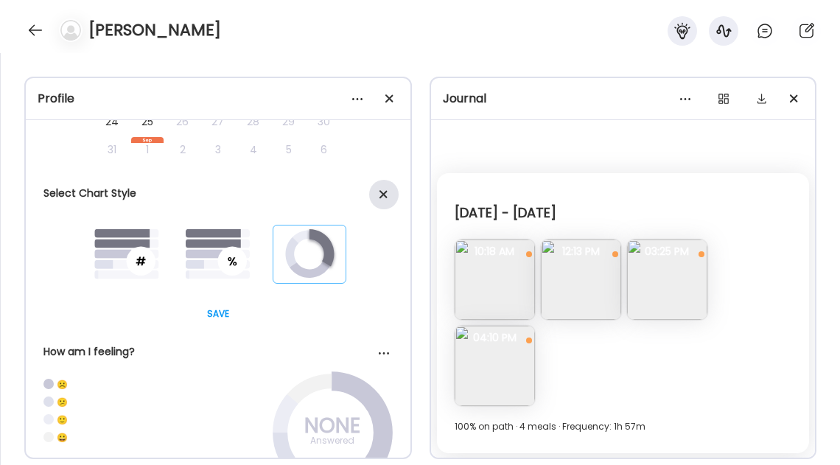
click at [383, 198] on span at bounding box center [383, 194] width 8 height 8
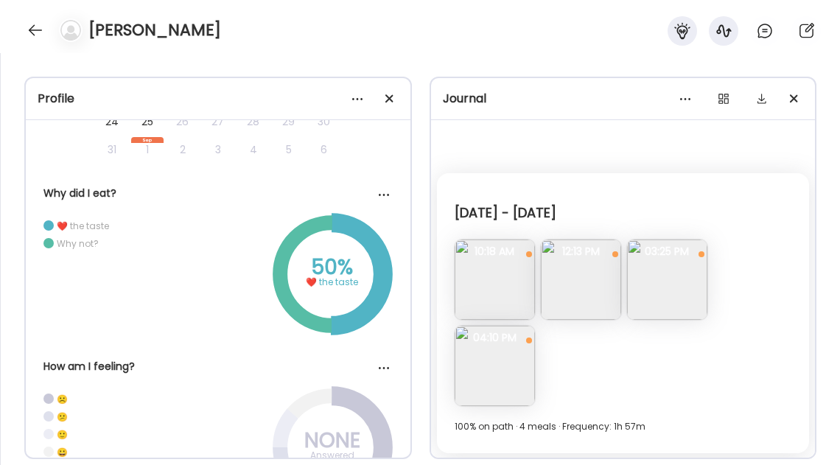
click at [379, 298] on circle at bounding box center [331, 273] width 103 height 103
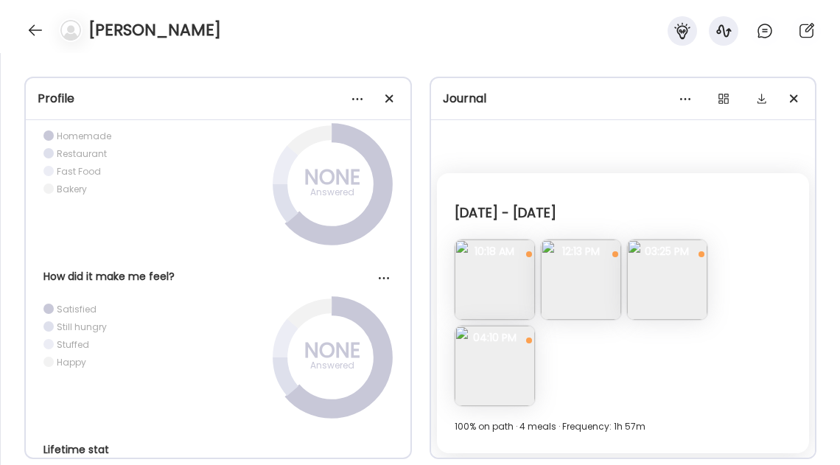
scroll to position [1521, 0]
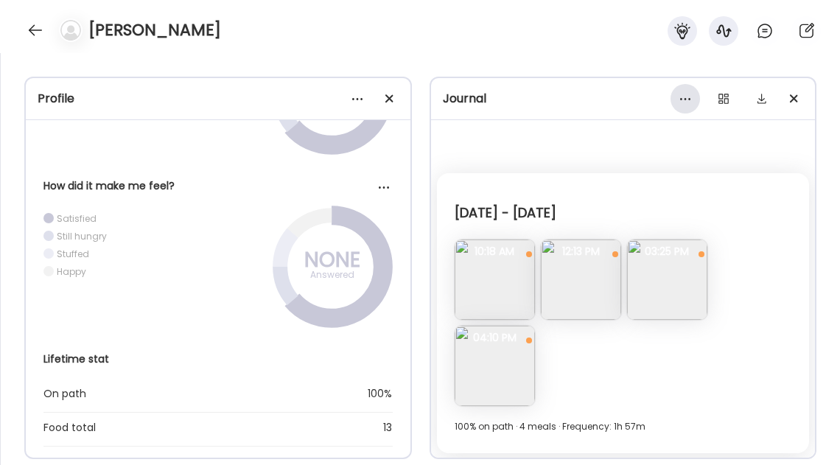
click at [683, 103] on div at bounding box center [684, 98] width 29 height 29
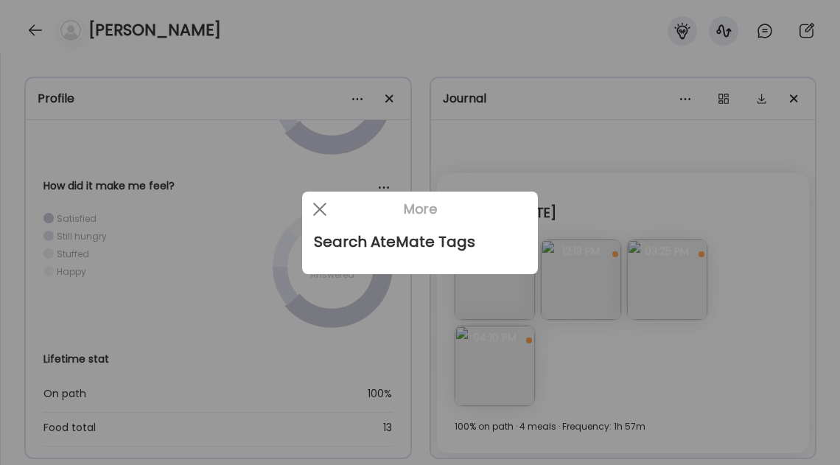
click at [685, 99] on div at bounding box center [420, 232] width 840 height 465
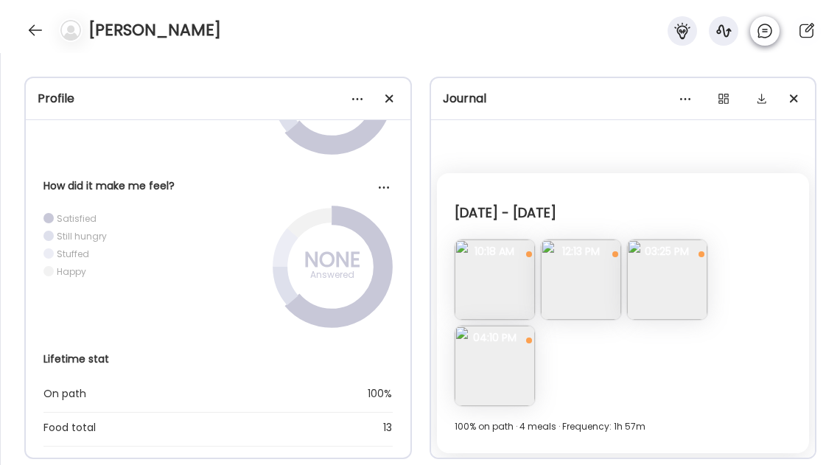
click at [770, 29] on icon at bounding box center [764, 30] width 13 height 13
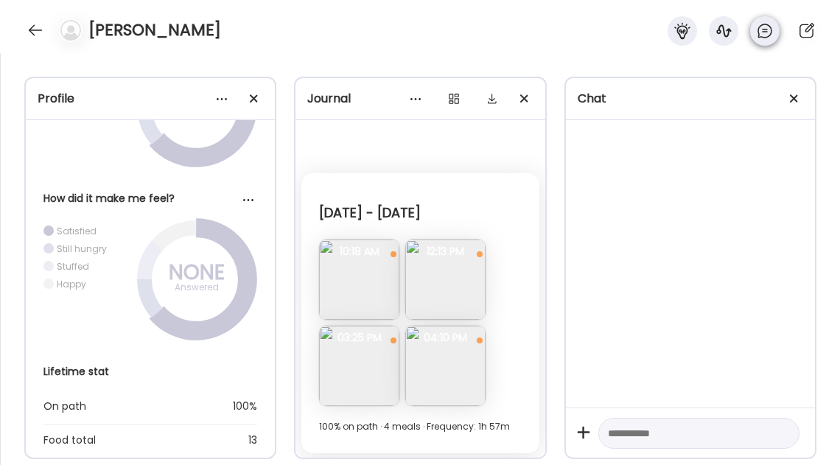
scroll to position [1539, 0]
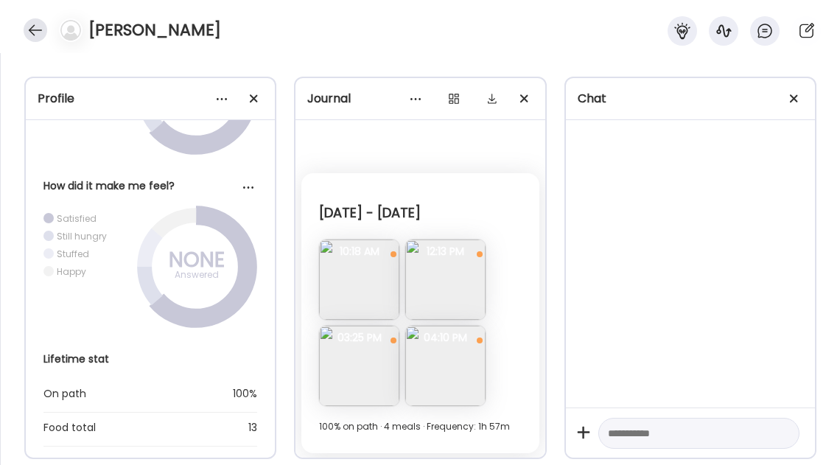
click at [35, 32] on div at bounding box center [36, 30] width 24 height 24
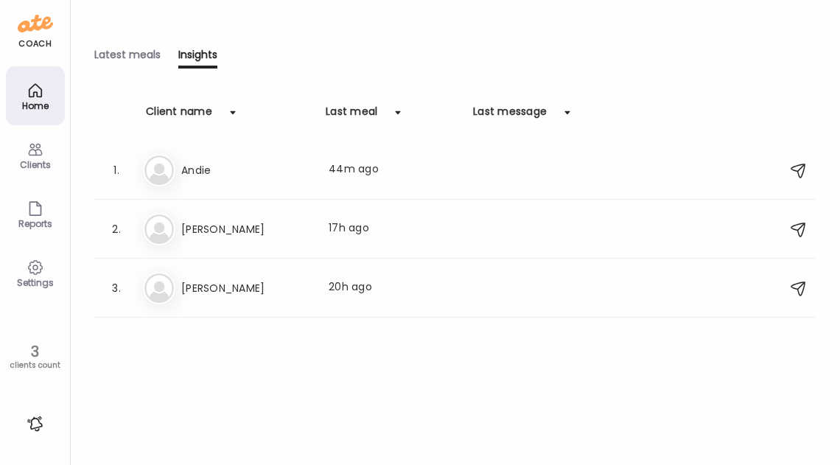
click at [34, 208] on icon at bounding box center [36, 209] width 18 height 18
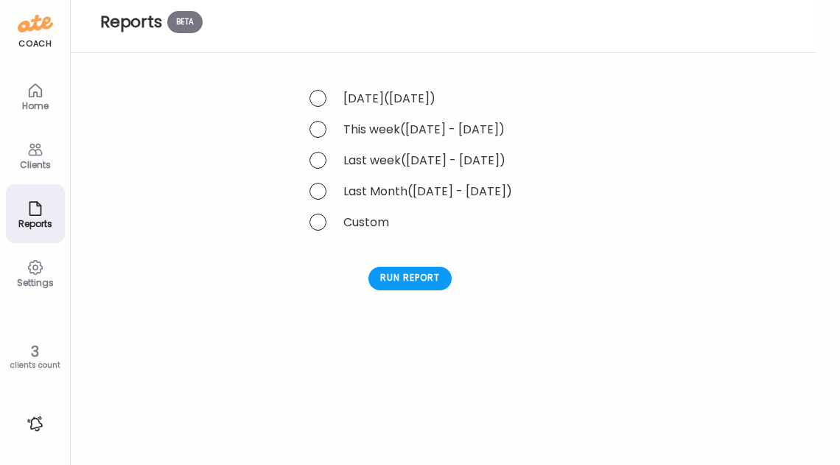
click at [38, 172] on div "Clients" at bounding box center [35, 154] width 59 height 59
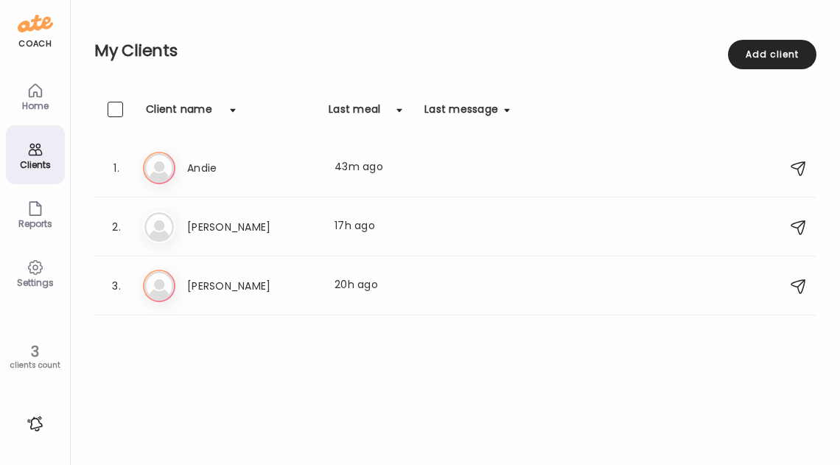
click at [45, 270] on div "Settings" at bounding box center [35, 272] width 59 height 59
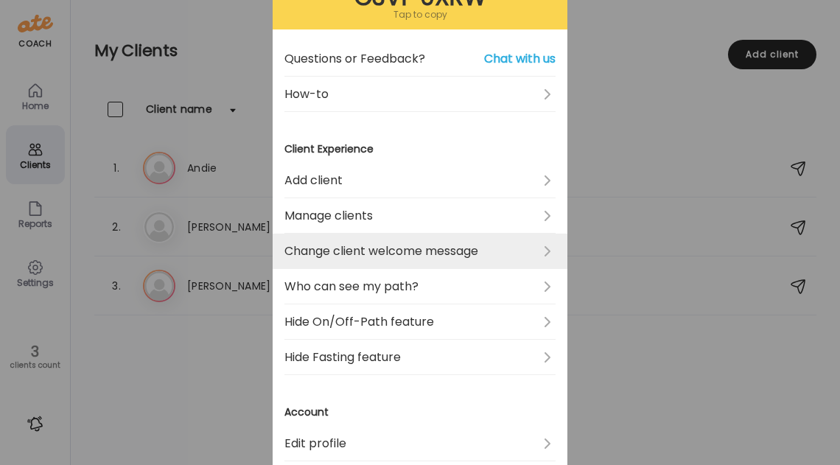
click at [451, 255] on link "Change client welcome message" at bounding box center [419, 250] width 271 height 35
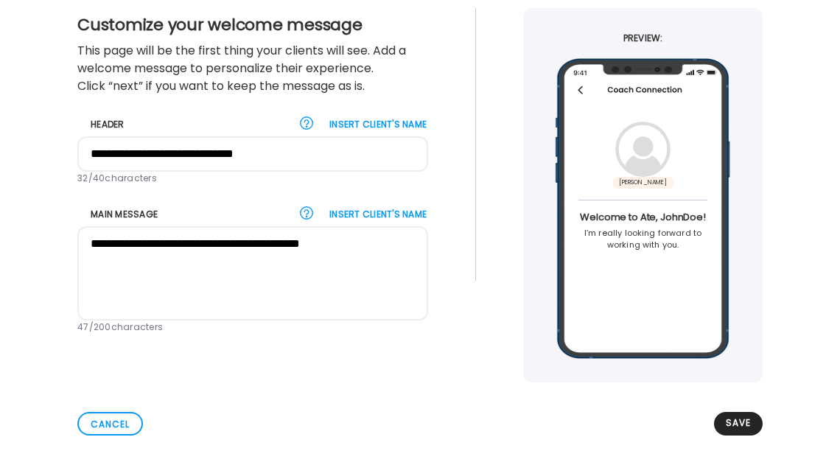
scroll to position [76, 0]
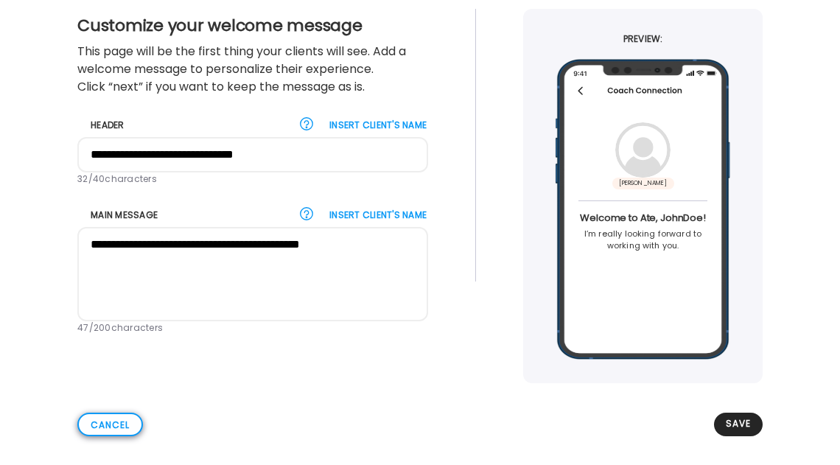
click at [93, 434] on div "Cancel" at bounding box center [110, 424] width 66 height 24
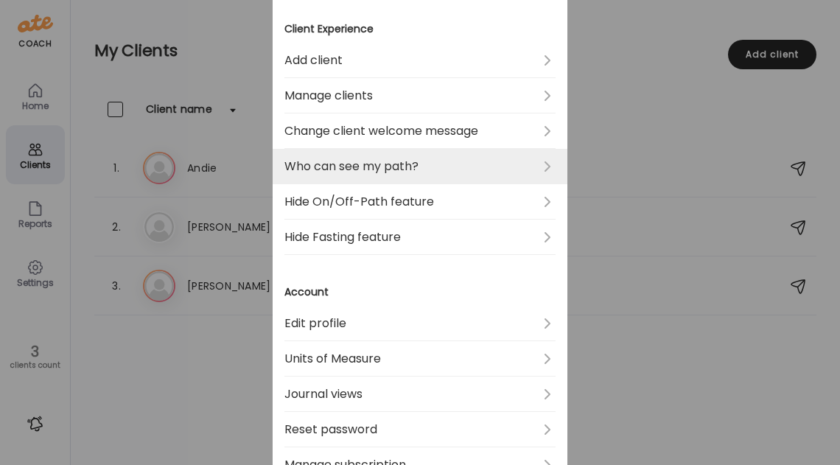
scroll to position [253, 0]
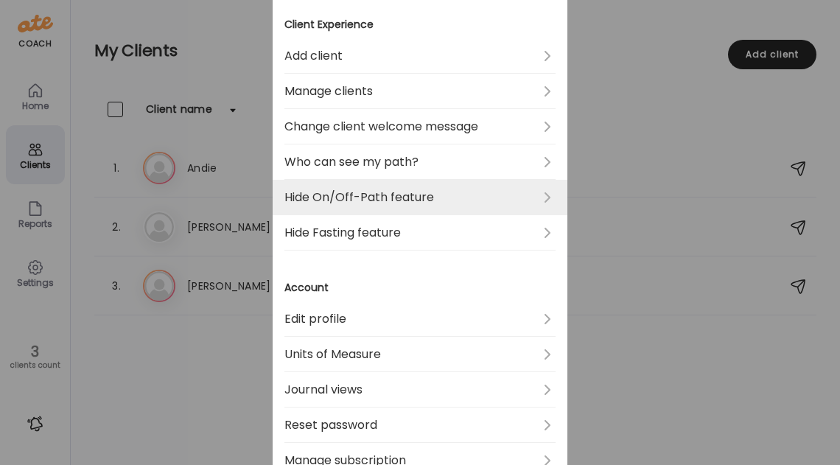
click at [415, 200] on link "Hide On/Off-Path feature" at bounding box center [419, 197] width 271 height 35
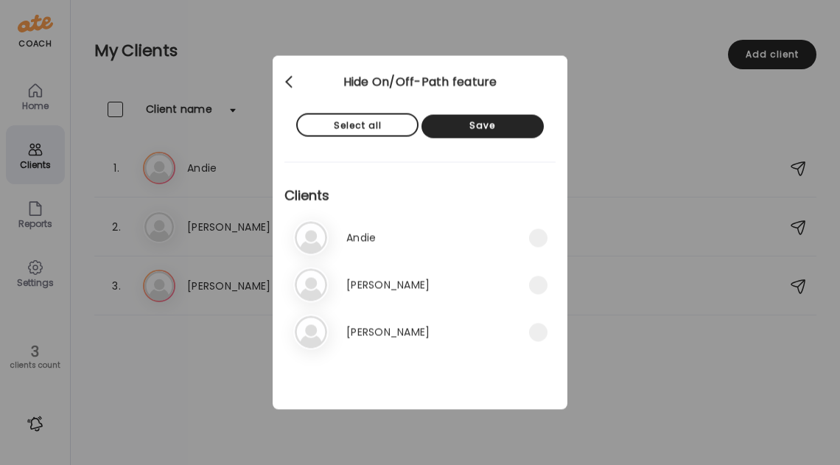
click at [284, 88] on div at bounding box center [289, 82] width 29 height 29
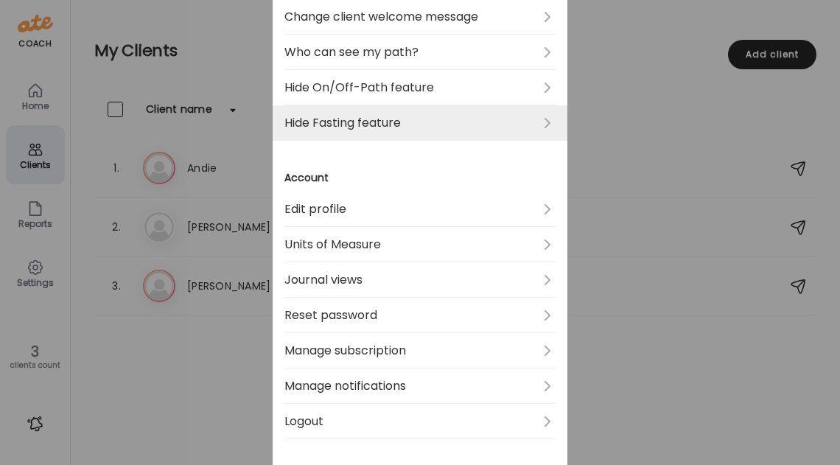
scroll to position [365, 0]
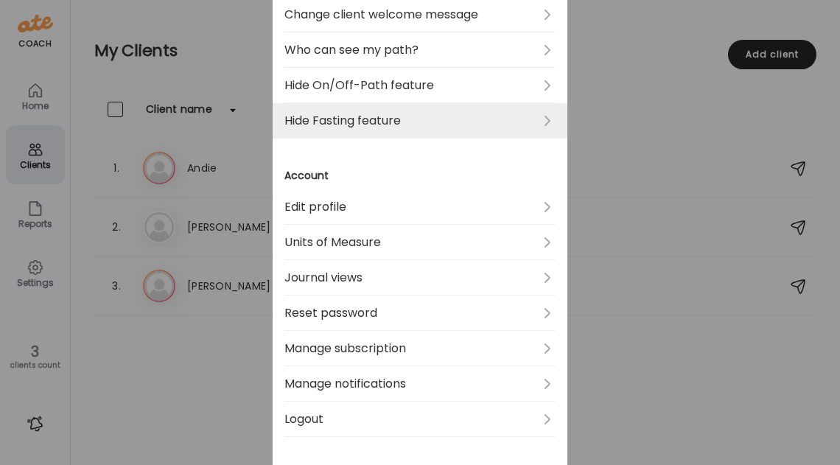
click at [439, 127] on link "Hide Fasting feature" at bounding box center [419, 120] width 271 height 35
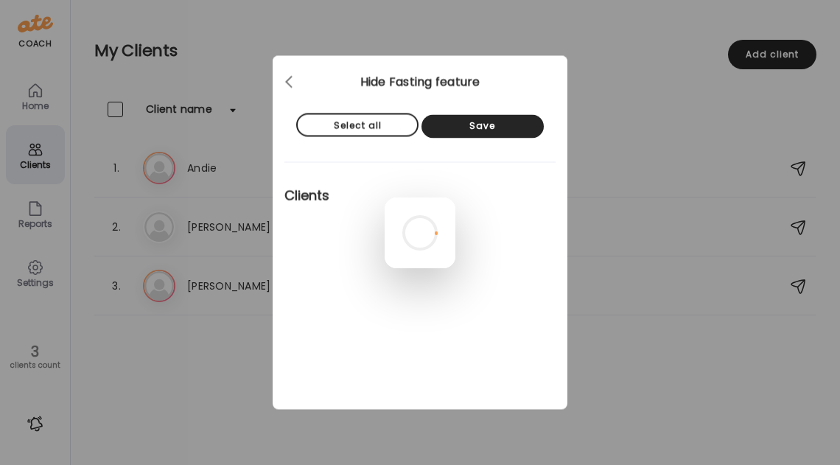
scroll to position [0, 0]
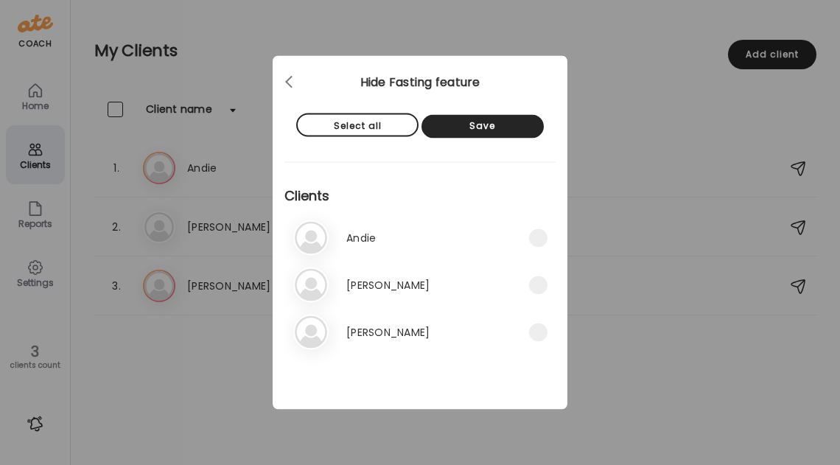
click at [446, 192] on h3 "Clients" at bounding box center [419, 189] width 271 height 55
click at [361, 130] on div "Select all" at bounding box center [357, 125] width 122 height 24
click at [468, 130] on div "Save" at bounding box center [482, 127] width 122 height 24
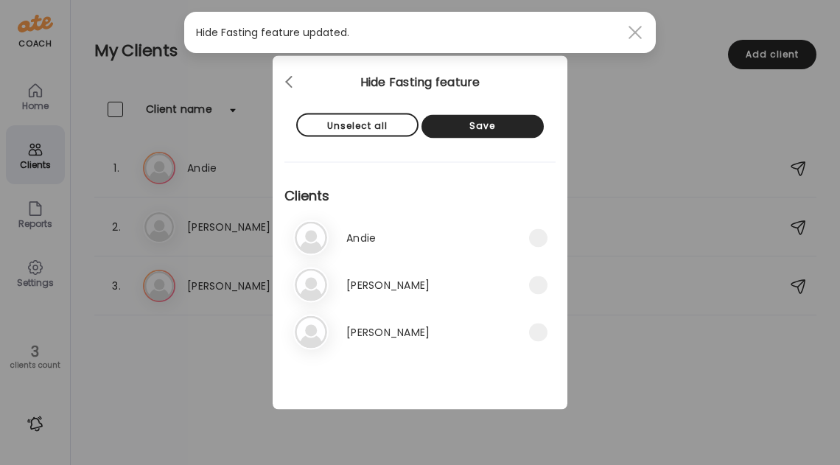
click at [640, 33] on div at bounding box center [634, 32] width 29 height 29
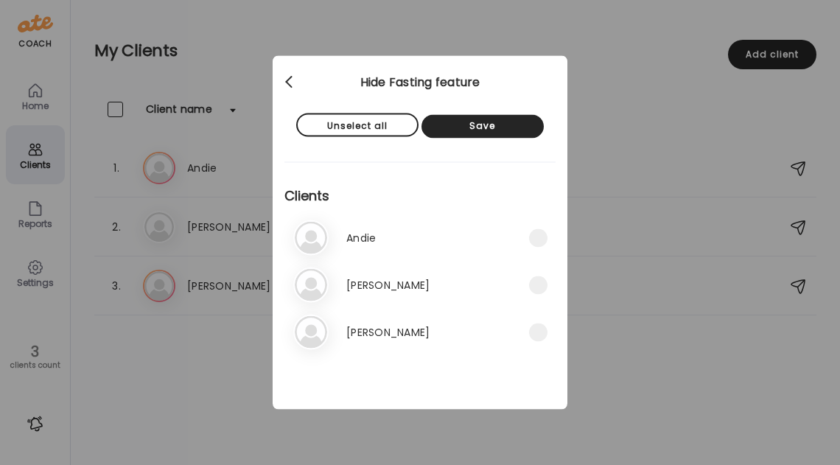
click at [290, 78] on div at bounding box center [289, 82] width 29 height 29
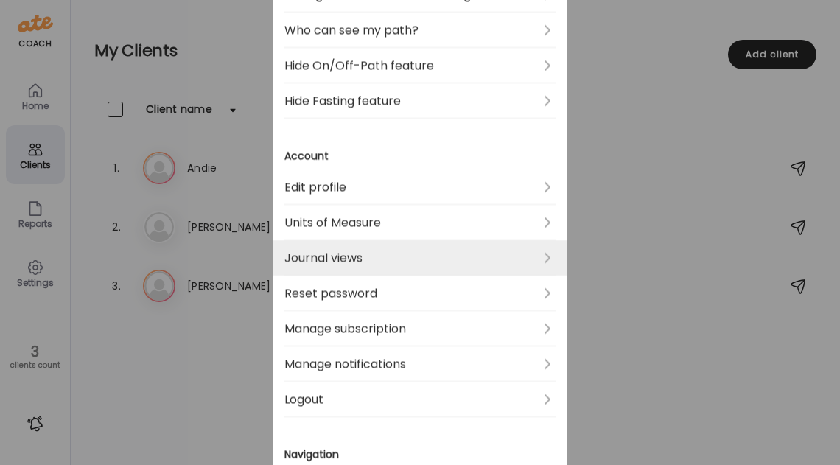
scroll to position [401, 0]
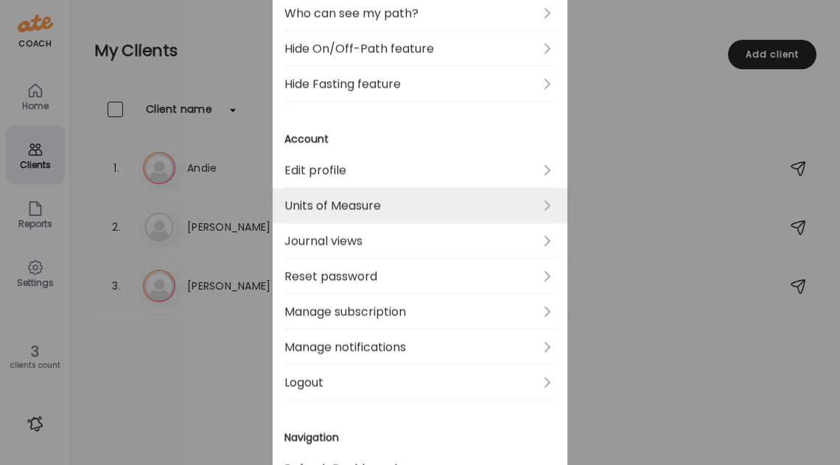
click at [336, 209] on link "Units of Measure" at bounding box center [419, 205] width 271 height 35
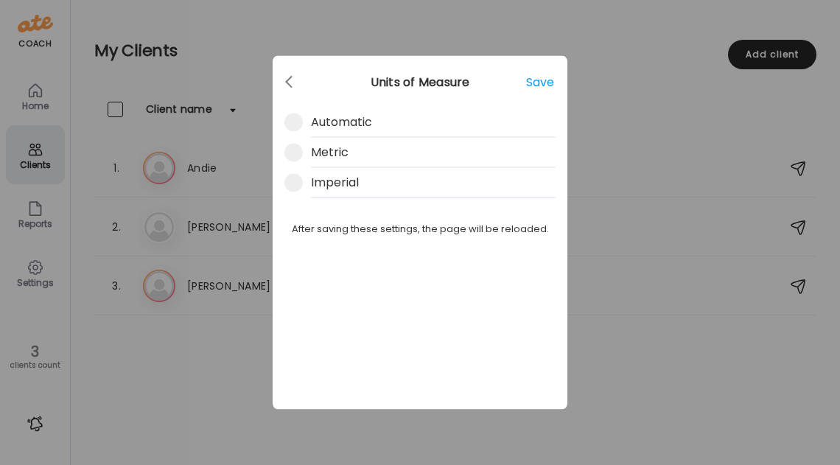
scroll to position [0, 0]
click at [285, 83] on div at bounding box center [289, 82] width 29 height 29
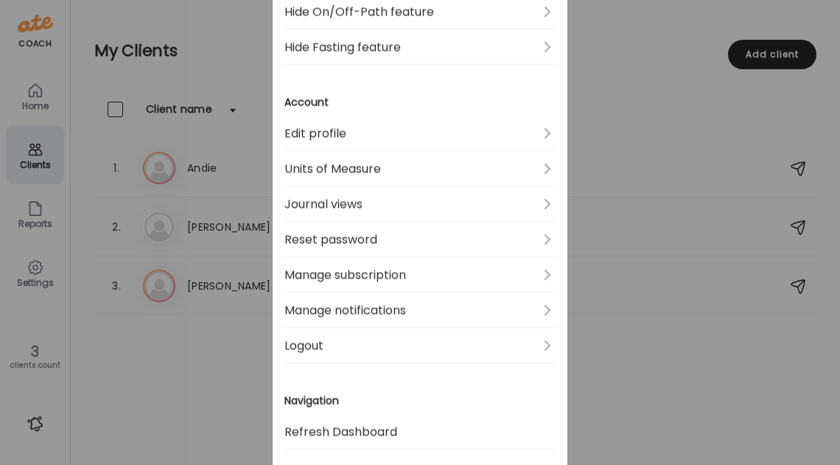
scroll to position [437, 0]
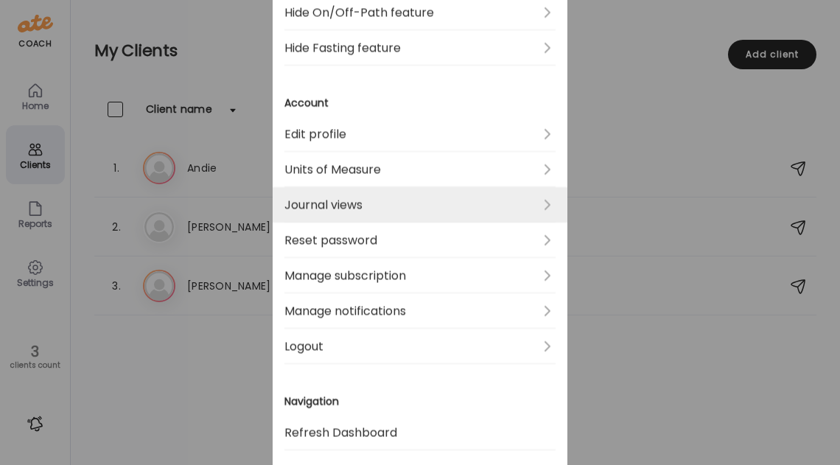
click at [365, 205] on link "Journal views" at bounding box center [419, 204] width 271 height 35
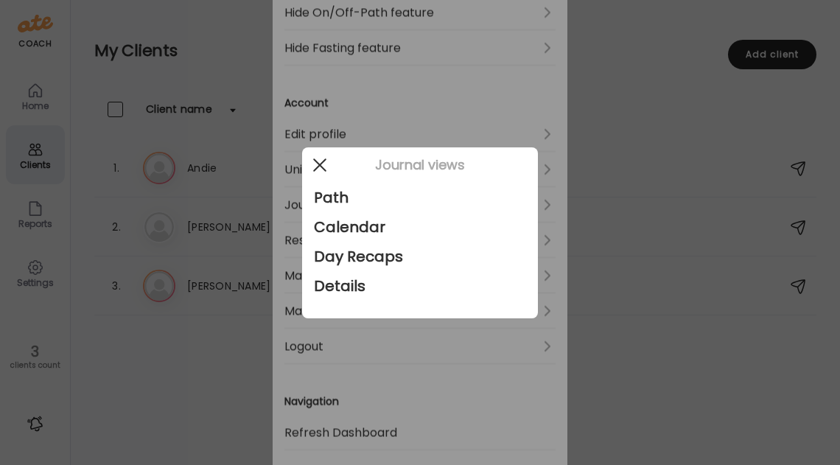
click at [317, 165] on div at bounding box center [319, 164] width 29 height 29
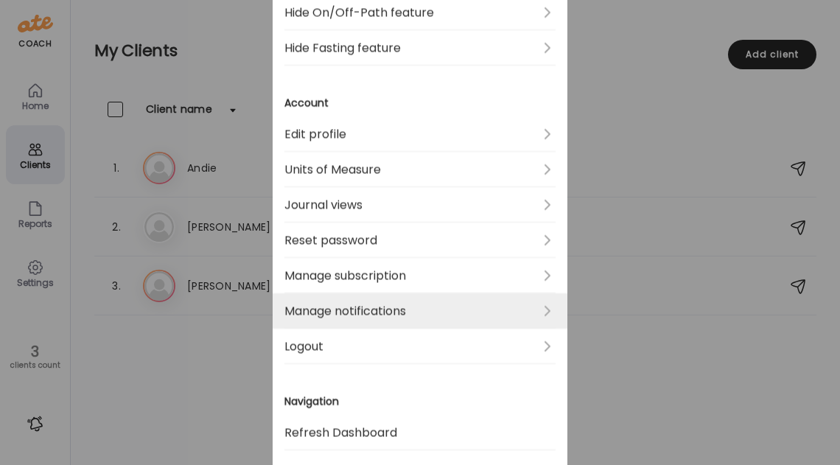
scroll to position [552, 0]
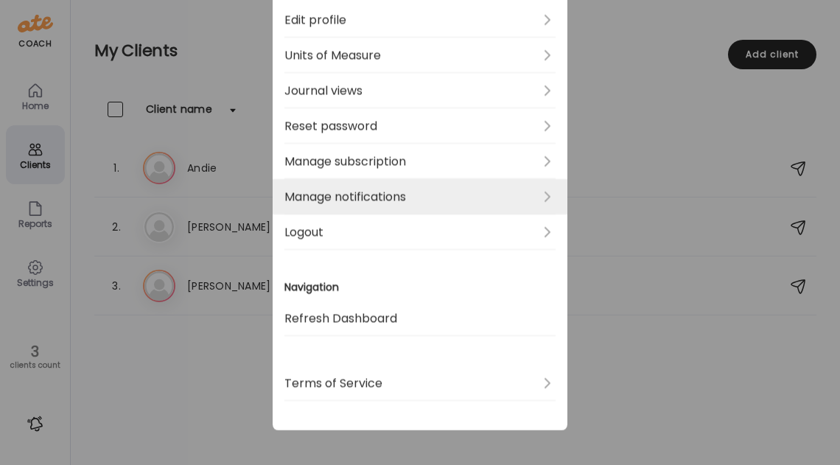
click at [416, 197] on link "Manage notifications" at bounding box center [419, 196] width 271 height 35
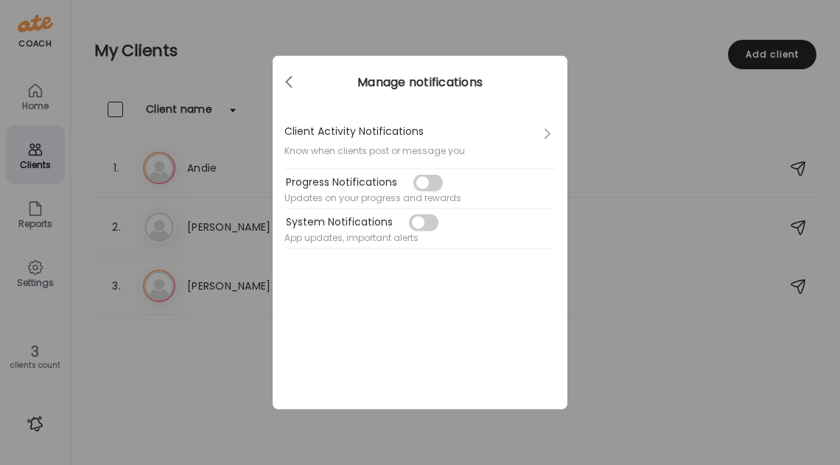
scroll to position [0, 0]
click at [288, 85] on div at bounding box center [289, 82] width 29 height 29
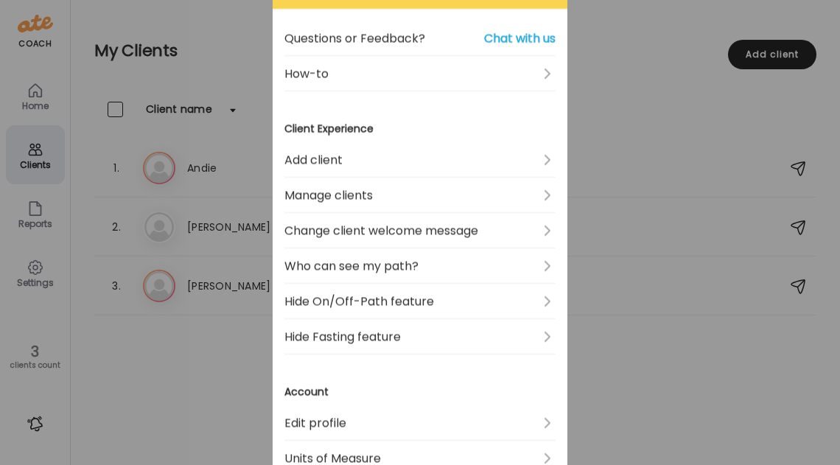
scroll to position [175, 0]
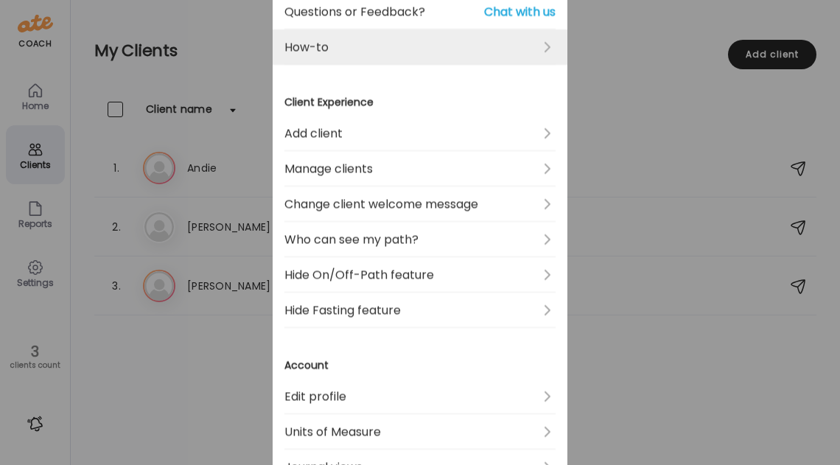
click at [410, 58] on link "How-to" at bounding box center [419, 46] width 271 height 35
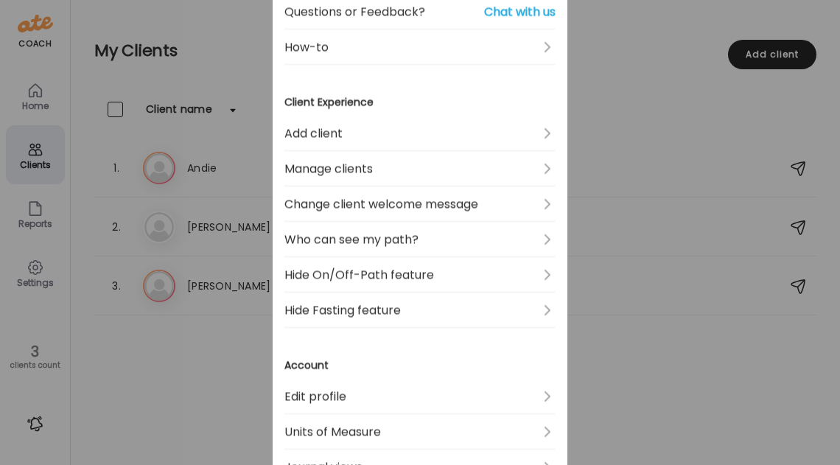
click at [633, 66] on div "Ate Coach Dashboard Wahoo! It’s official Take a moment to set up your Coach Pro…" at bounding box center [420, 232] width 840 height 465
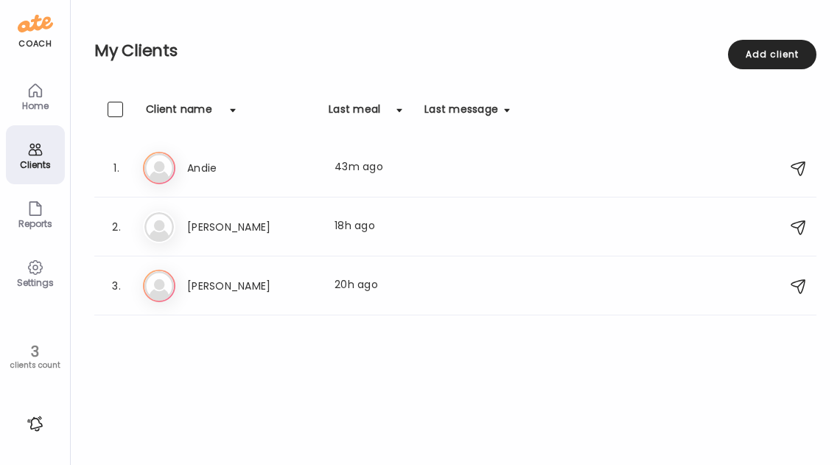
click at [42, 286] on div "Settings" at bounding box center [35, 283] width 53 height 10
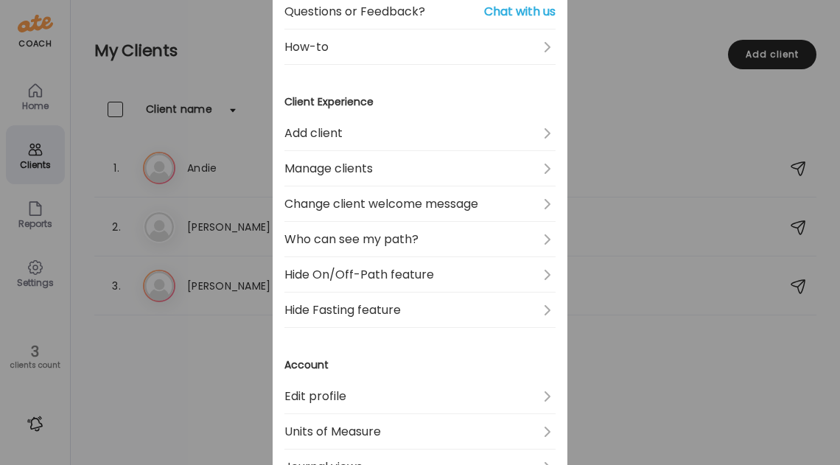
click at [42, 286] on div "Ate Coach Dashboard Wahoo! It’s official Take a moment to set up your Coach Pro…" at bounding box center [420, 232] width 840 height 465
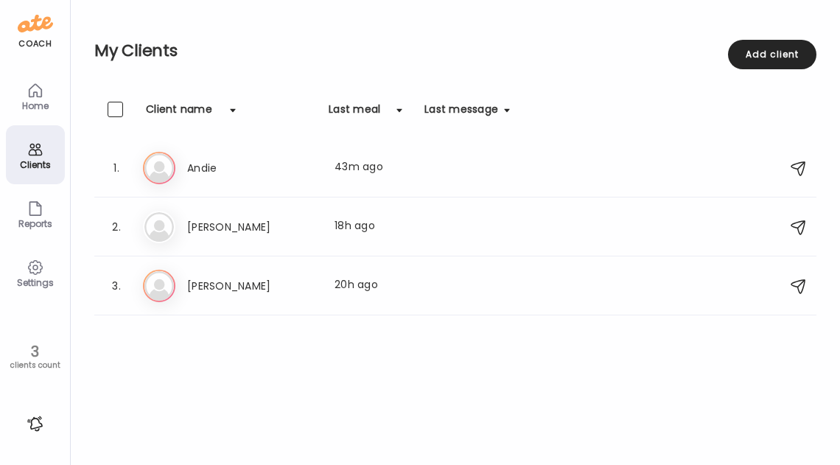
click at [36, 99] on icon at bounding box center [36, 91] width 18 height 18
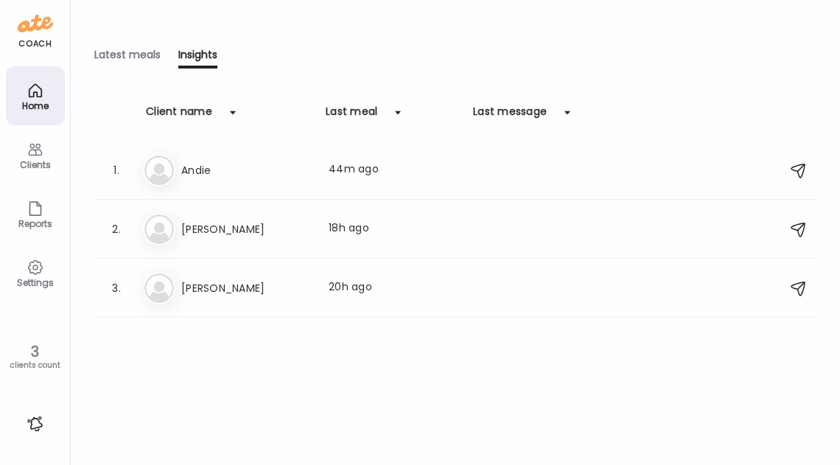
click at [144, 53] on div "Latest meals" at bounding box center [127, 57] width 66 height 21
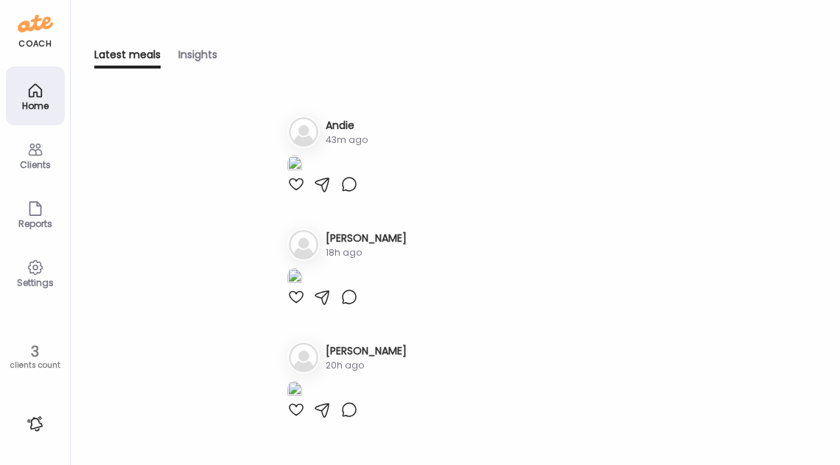
scroll to position [0, 0]
